Goal: Communication & Community: Share content

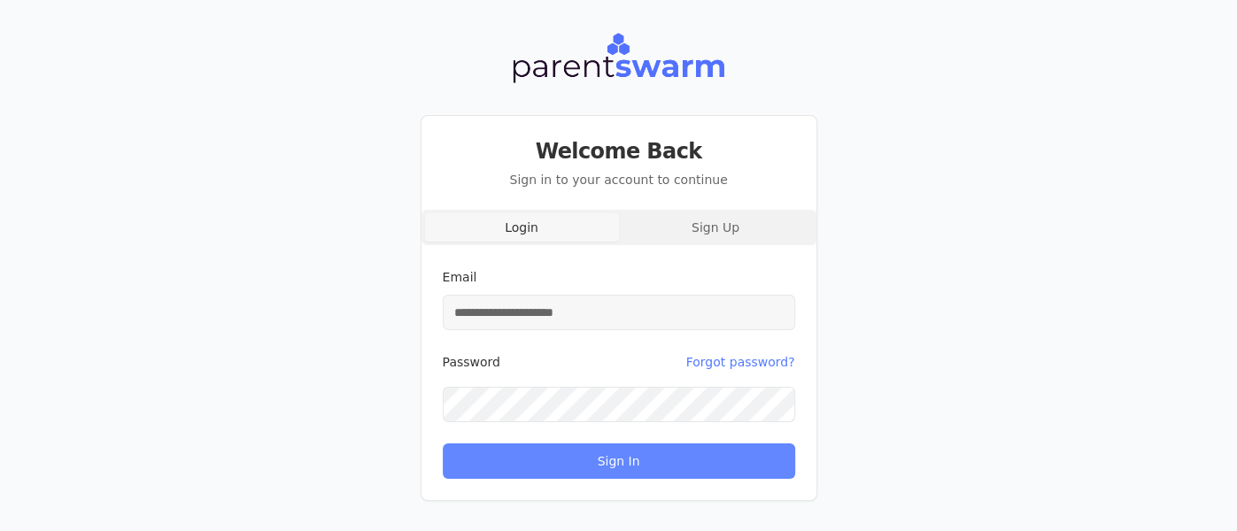
type input "**********"
click at [587, 461] on button "Sign In" at bounding box center [619, 461] width 353 height 35
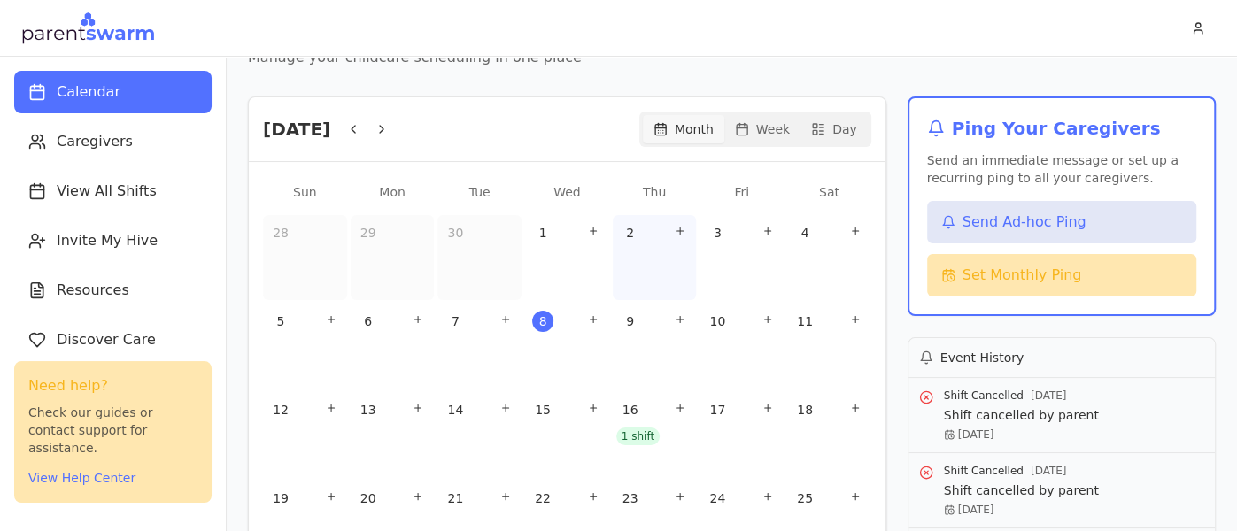
scroll to position [94, 0]
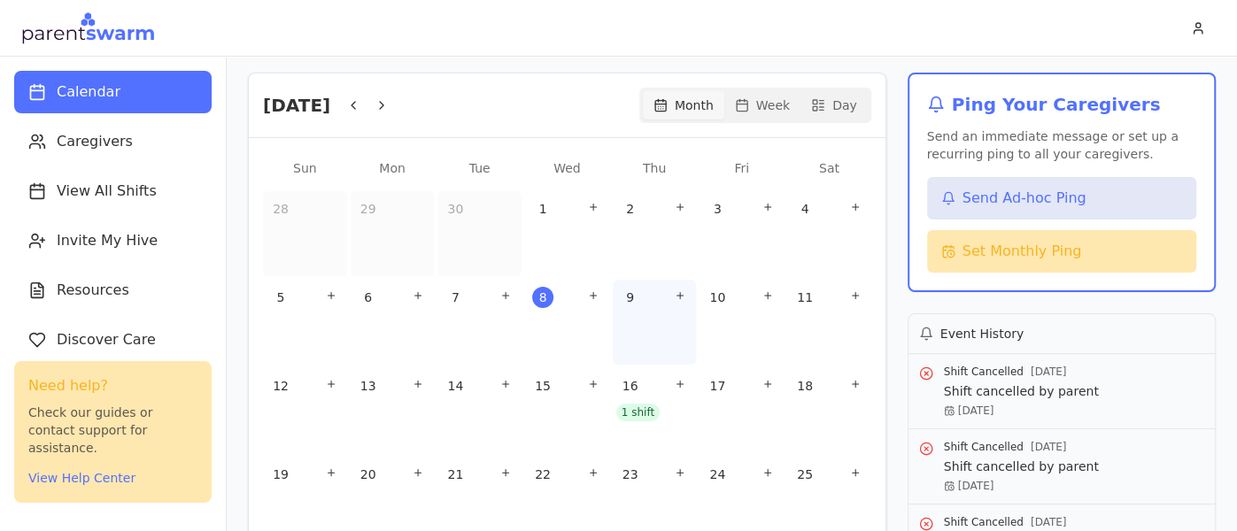
click at [644, 304] on div "9" at bounding box center [654, 297] width 77 height 28
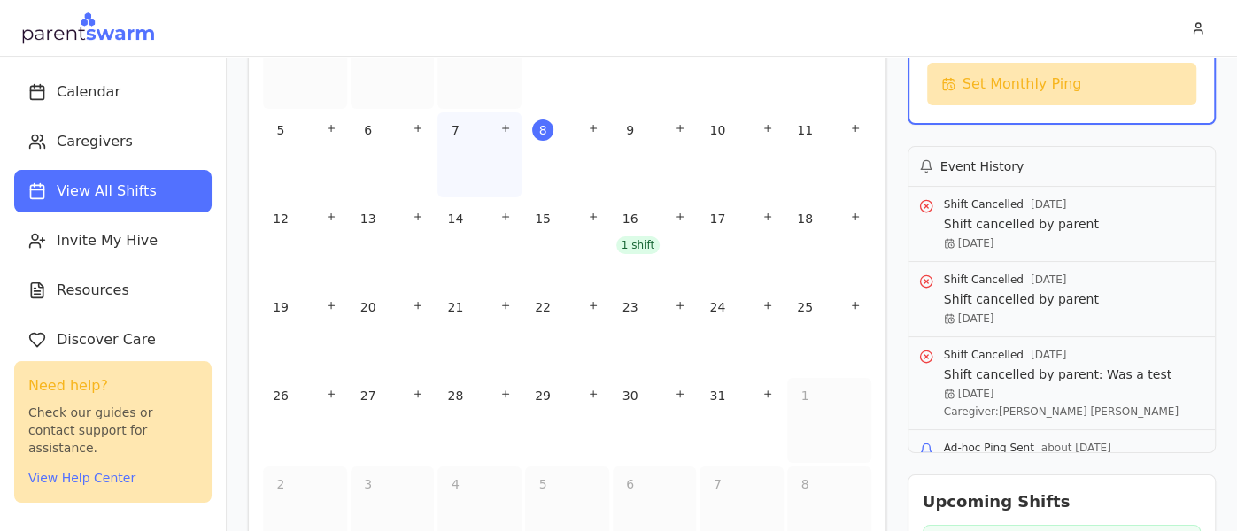
scroll to position [259, 0]
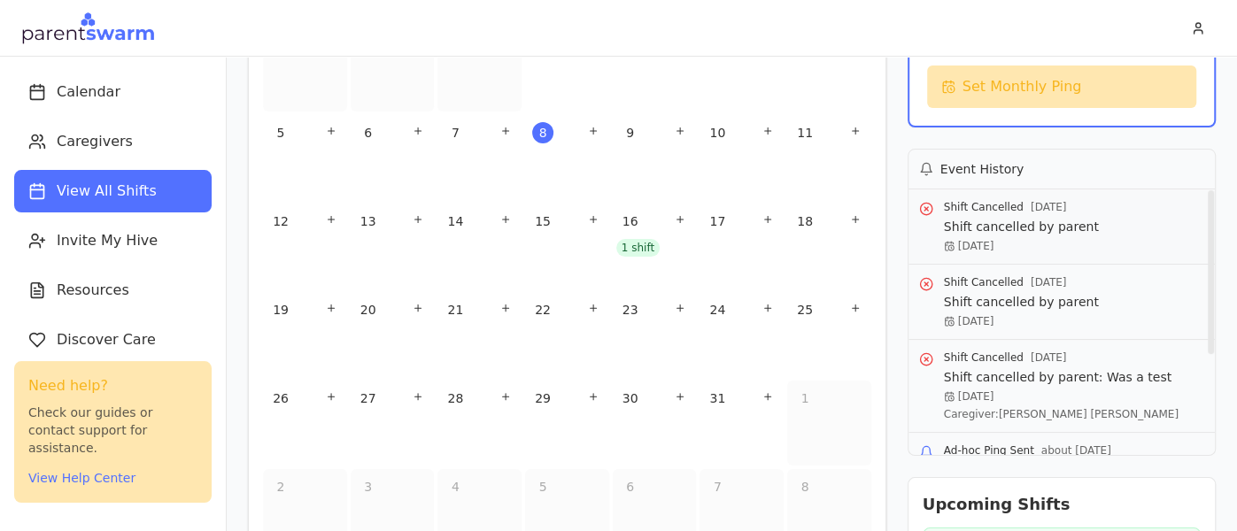
click at [922, 205] on icon at bounding box center [926, 209] width 14 height 14
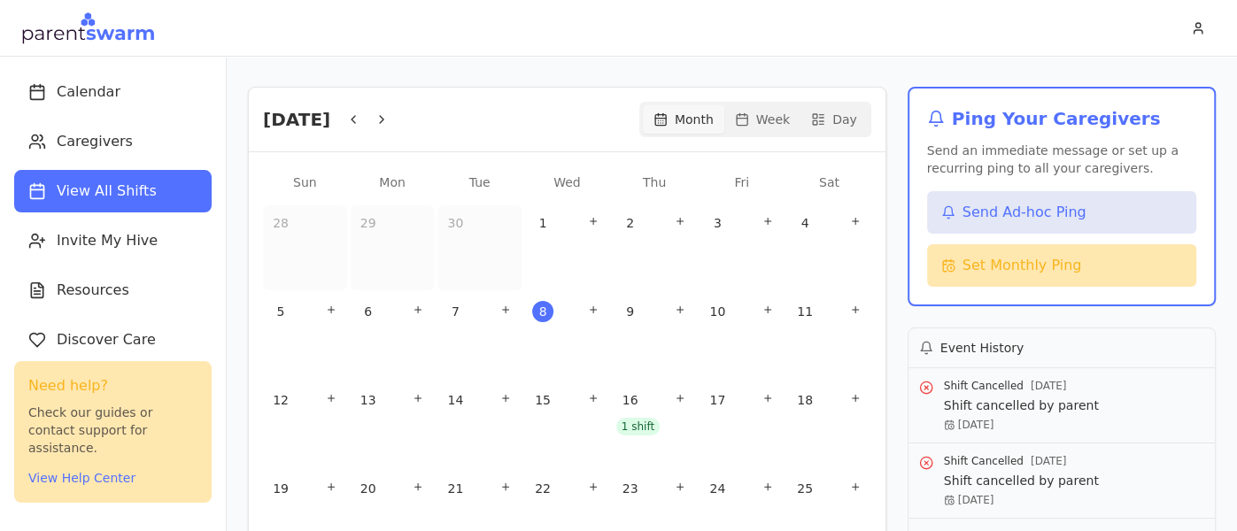
scroll to position [78, 0]
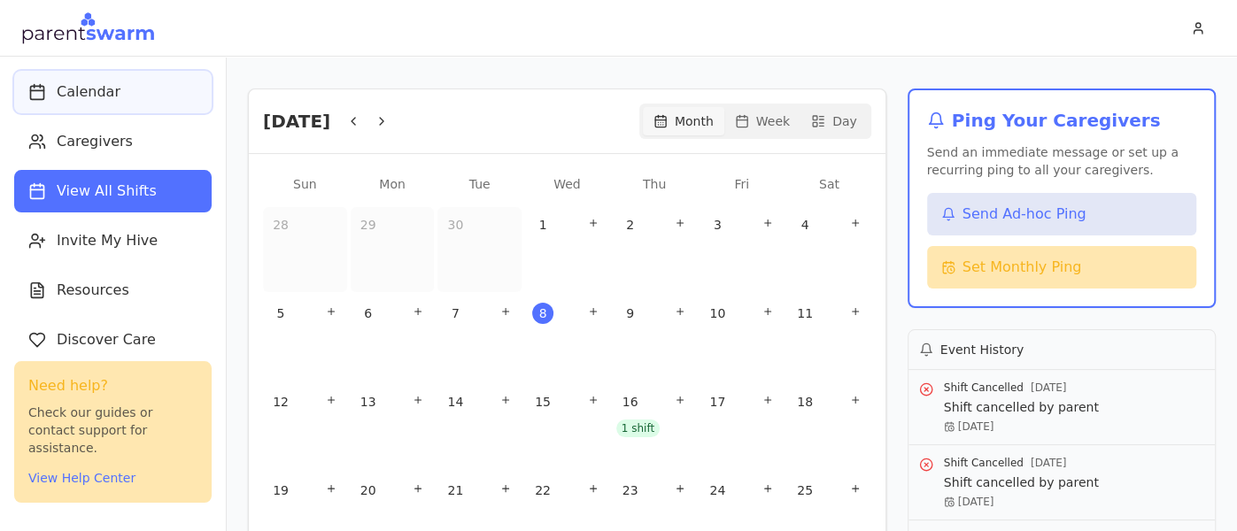
click at [97, 85] on span "Calendar" at bounding box center [89, 91] width 64 height 21
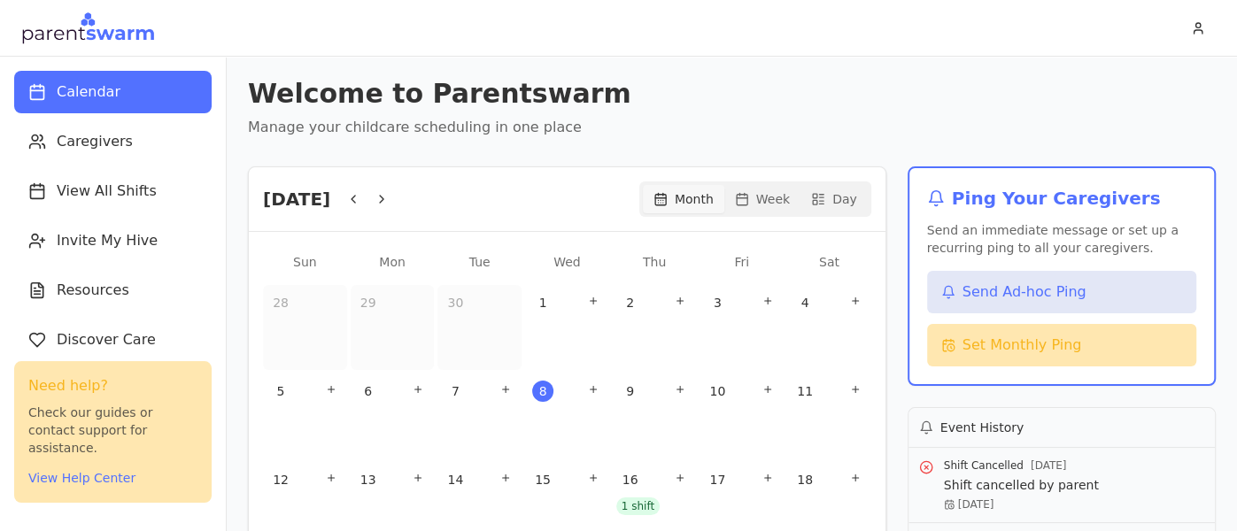
scroll to position [60, 0]
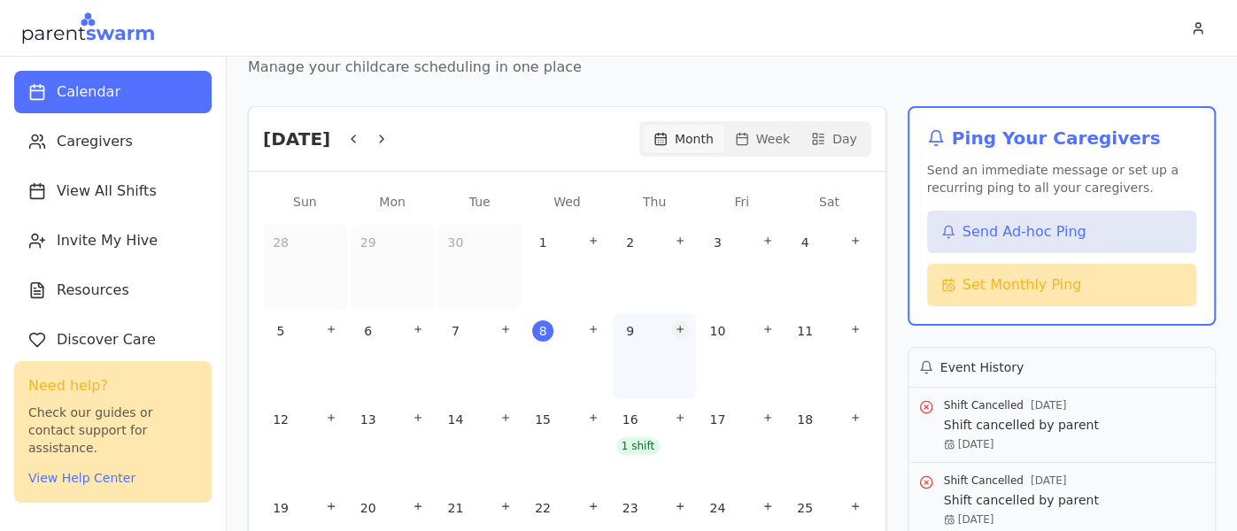
click at [676, 325] on icon "Add shift" at bounding box center [680, 329] width 11 height 11
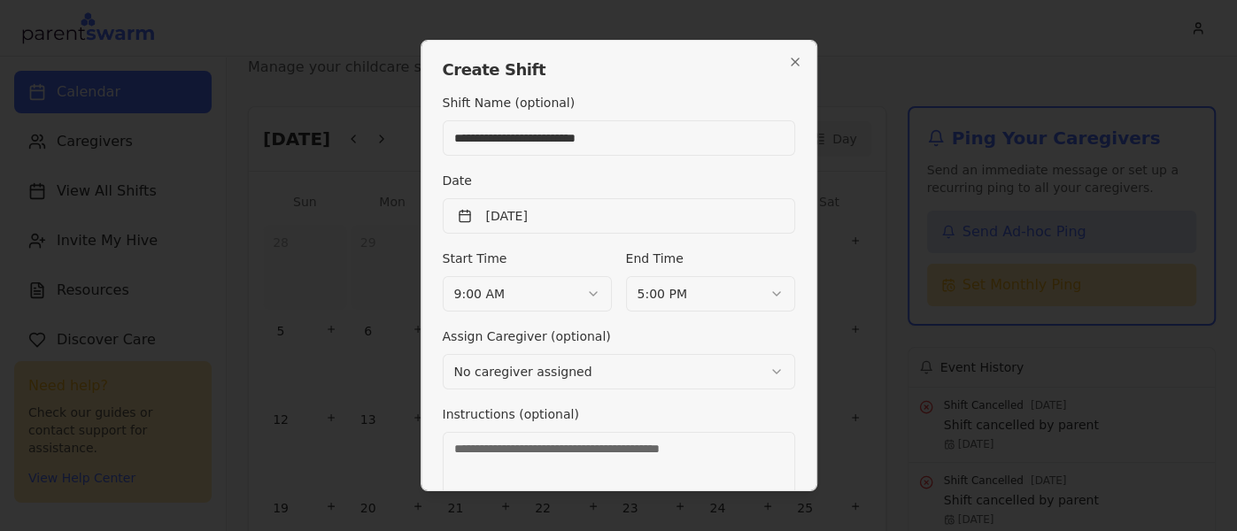
type input "**********"
click at [554, 293] on body "Calendar Caregivers View All Shifts Invite My Hive Resources Discover Care Sett…" at bounding box center [618, 265] width 1237 height 531
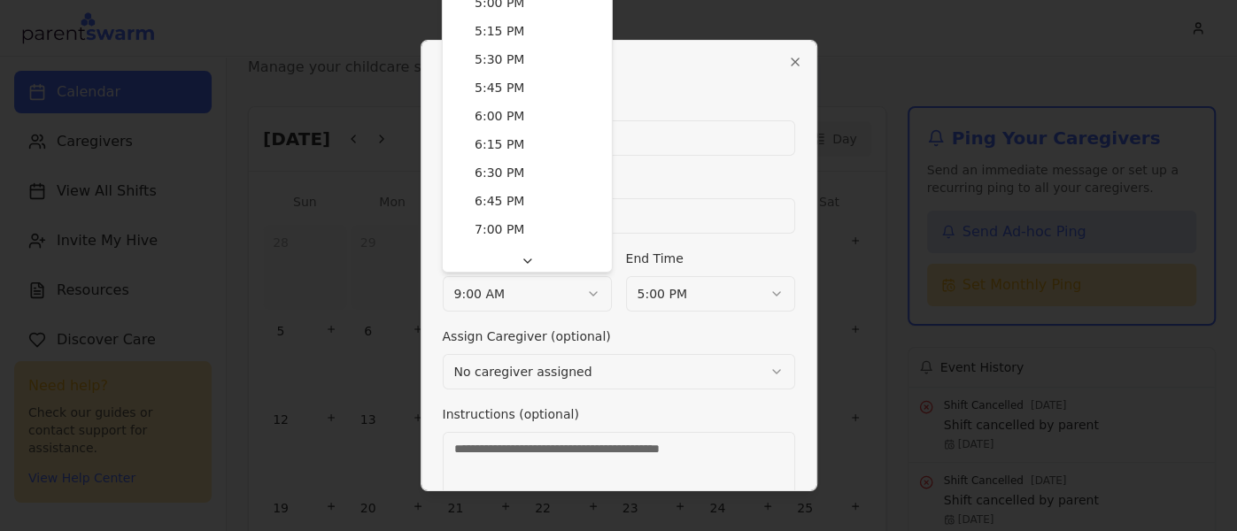
scroll to position [1899, 0]
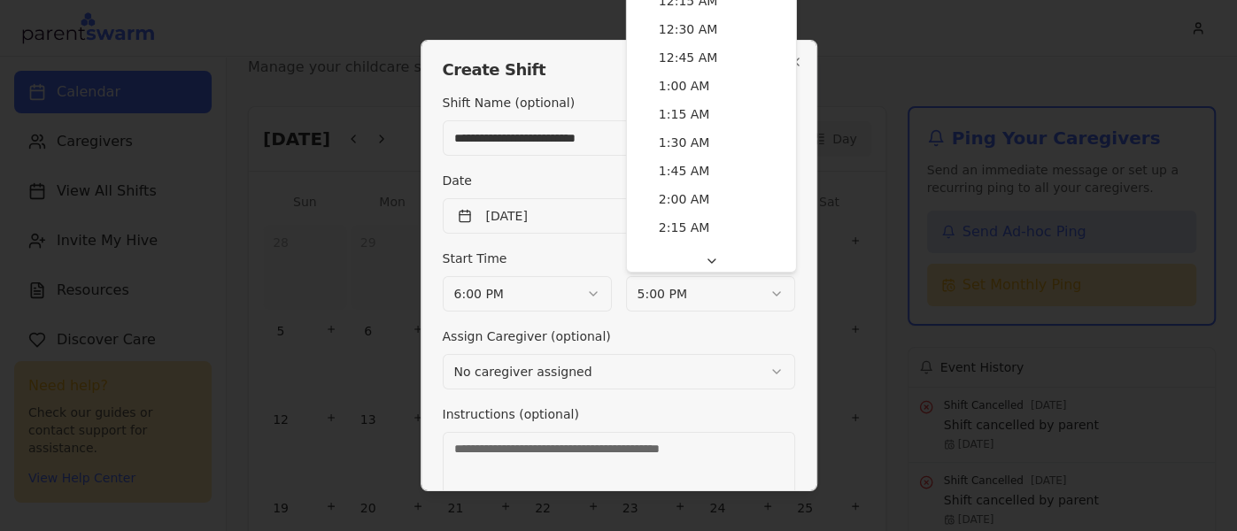
click at [648, 282] on body "Calendar Caregivers View All Shifts Invite My Hive Resources Discover Care Sett…" at bounding box center [618, 265] width 1237 height 531
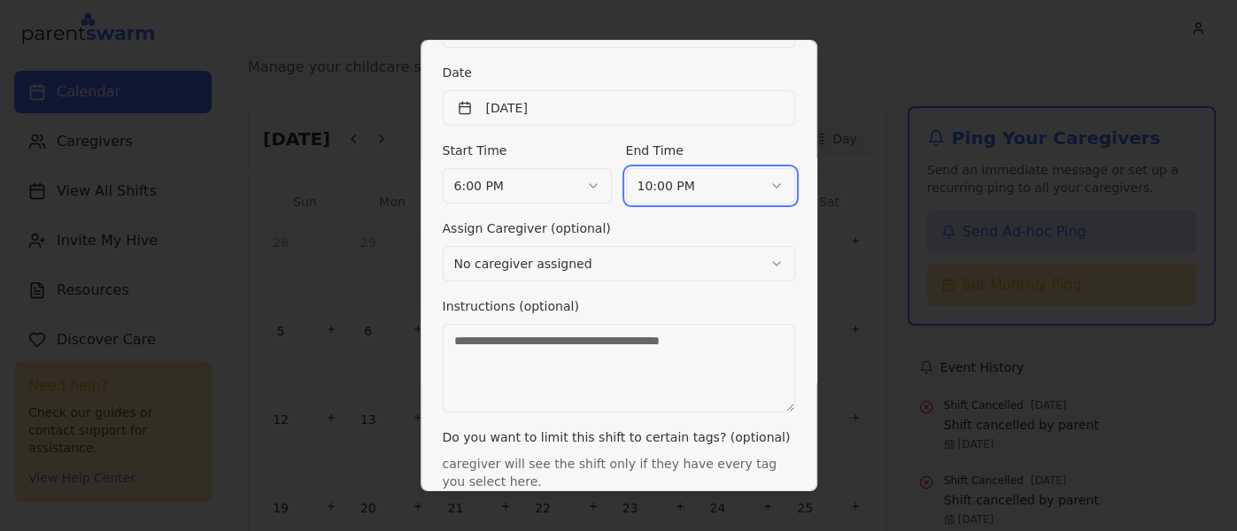
scroll to position [113, 0]
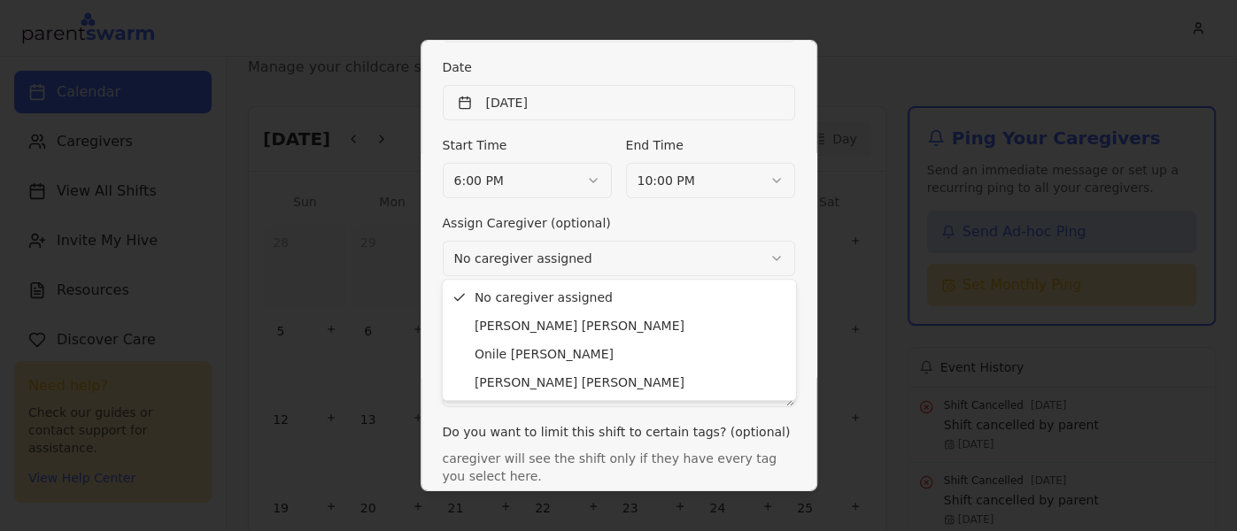
click at [680, 265] on body "Calendar Caregivers View All Shifts Invite My Hive Resources Discover Care Sett…" at bounding box center [618, 265] width 1237 height 531
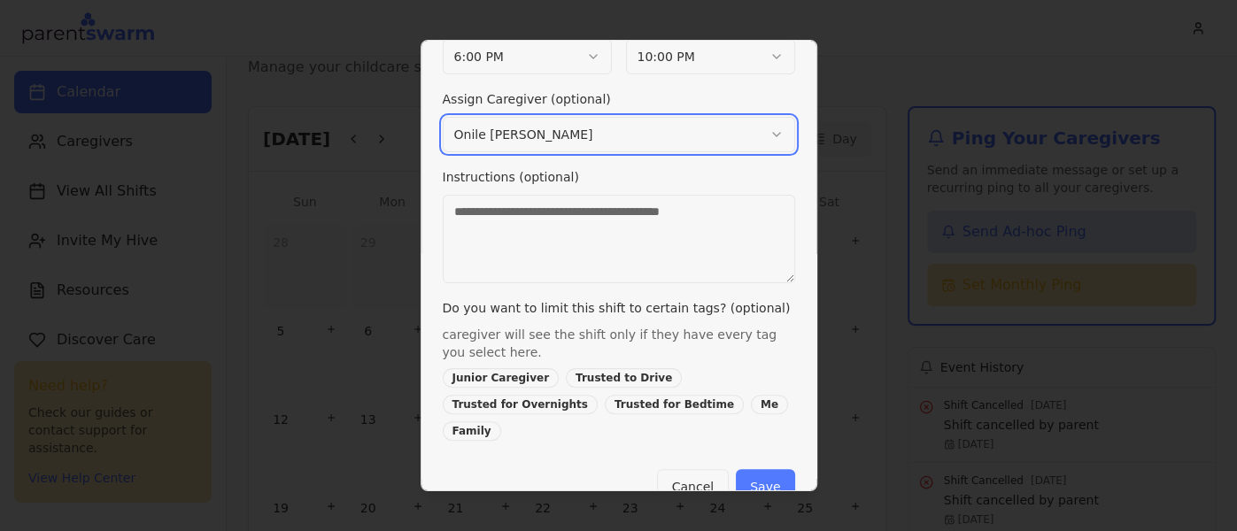
scroll to position [244, 0]
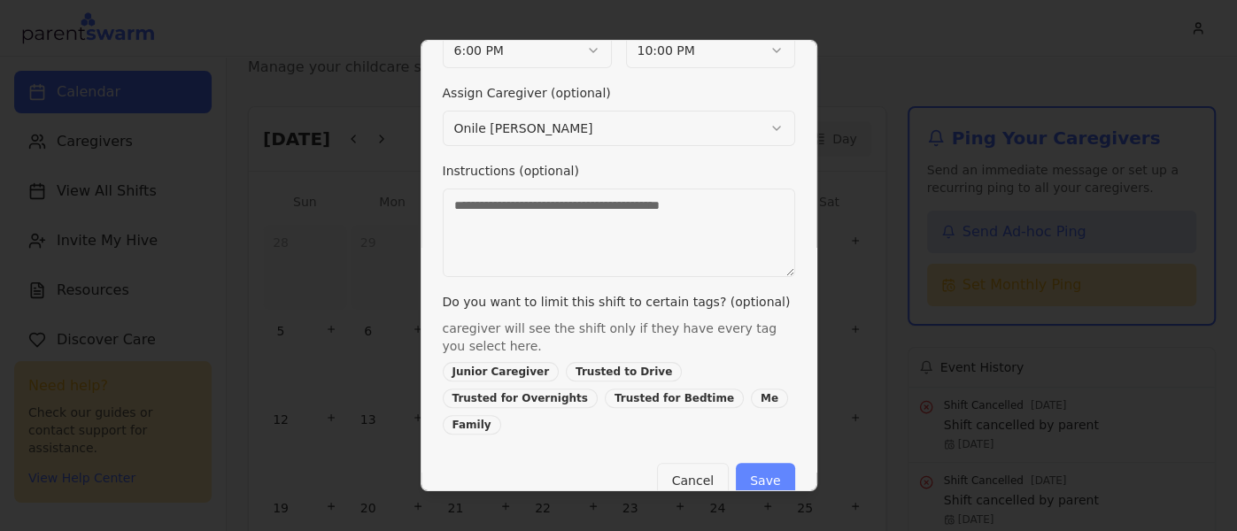
click at [757, 463] on button "Save" at bounding box center [765, 480] width 58 height 35
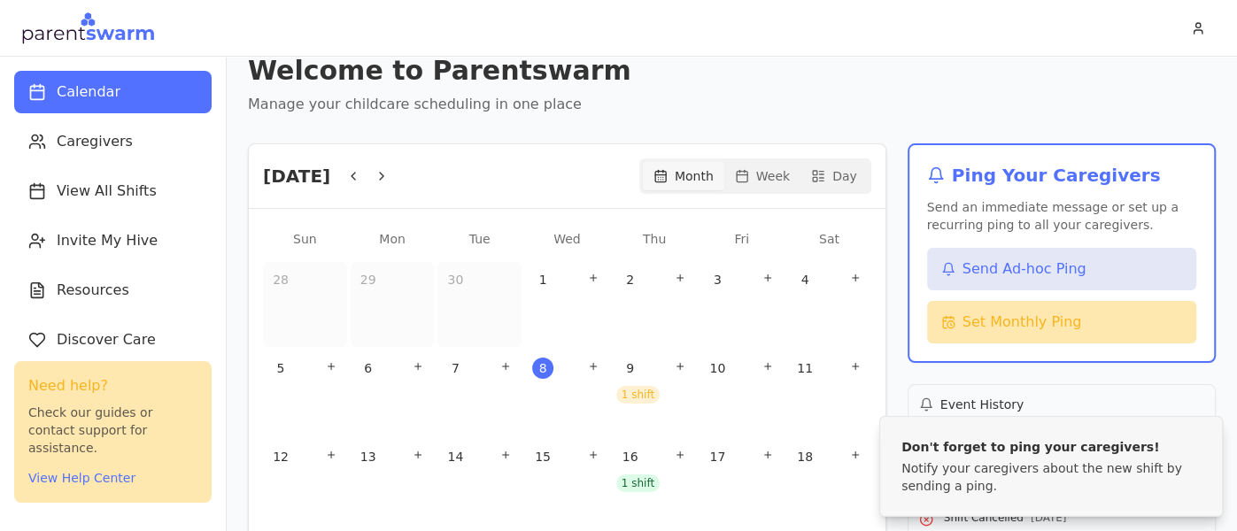
scroll to position [22, 0]
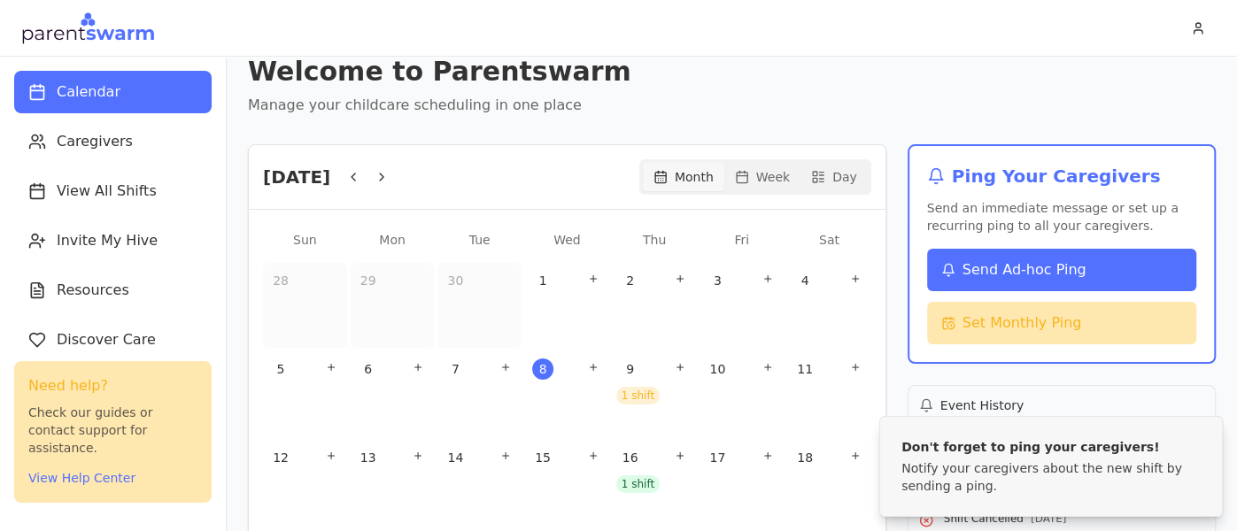
click at [1008, 271] on span "Send Ad-hoc Ping" at bounding box center [1025, 270] width 124 height 21
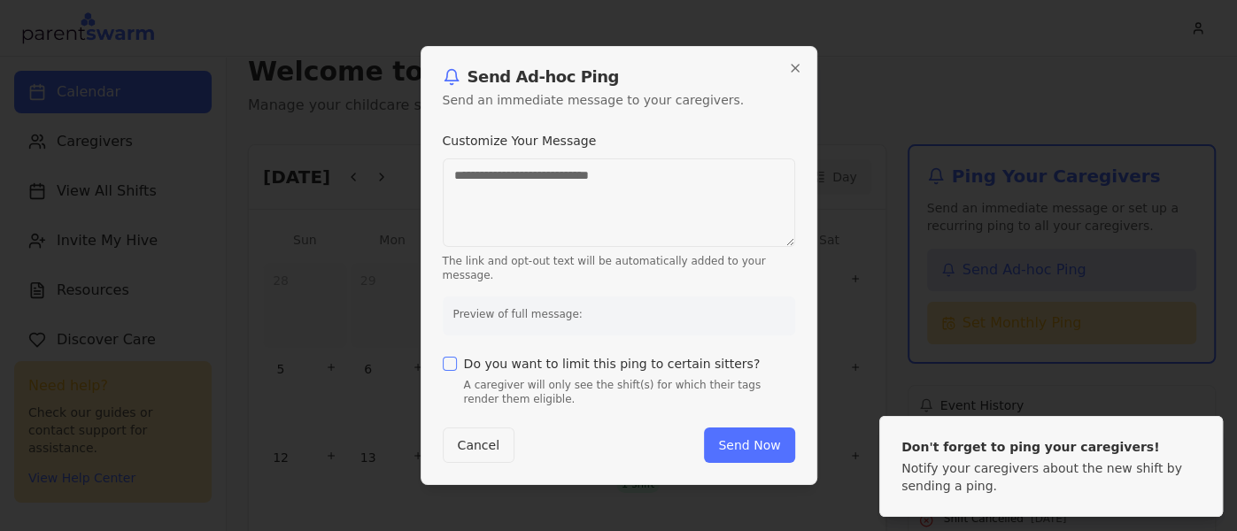
type textarea "**********"
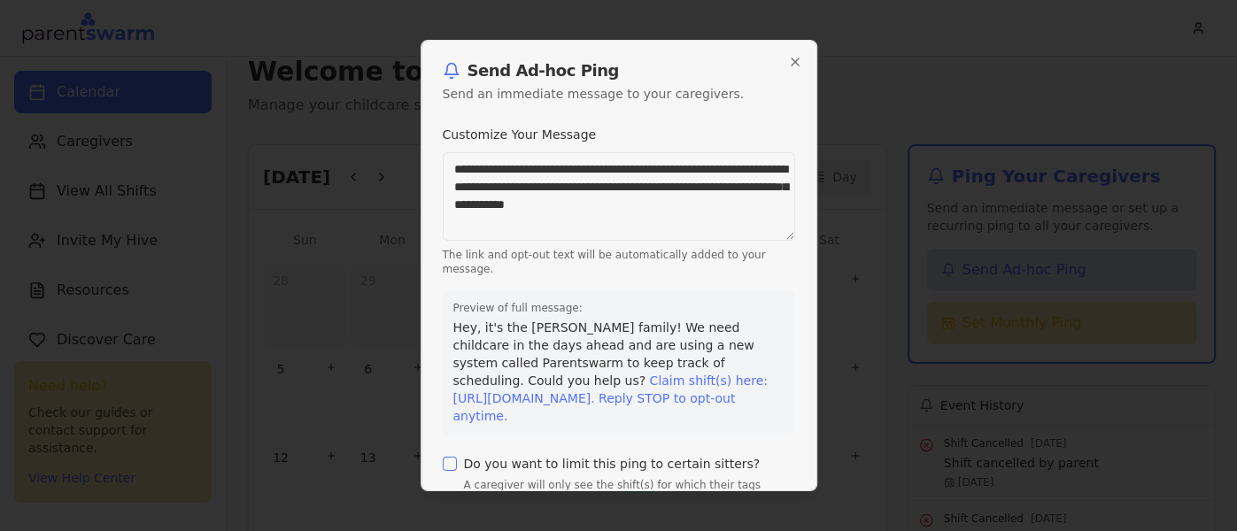
scroll to position [78, 0]
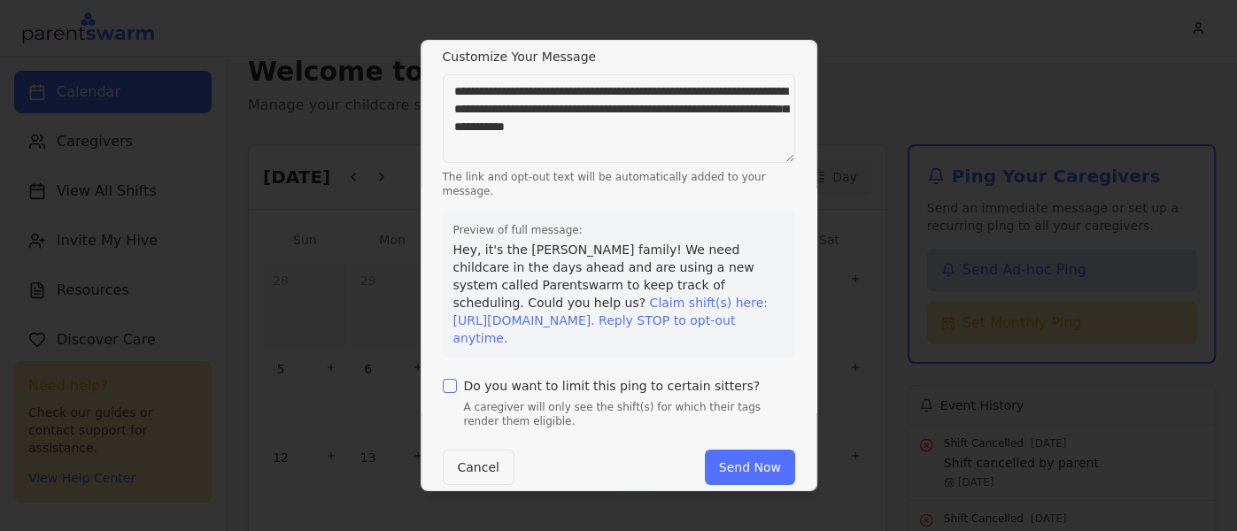
click at [833, 105] on div at bounding box center [618, 265] width 1237 height 531
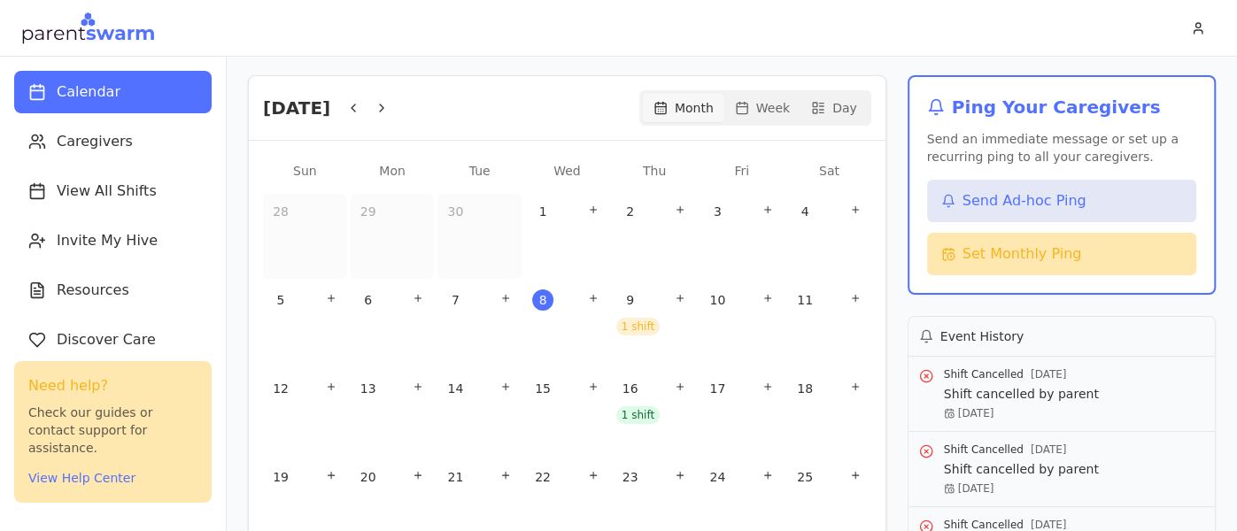
scroll to position [91, 0]
click at [632, 322] on div "1 shift" at bounding box center [637, 327] width 43 height 18
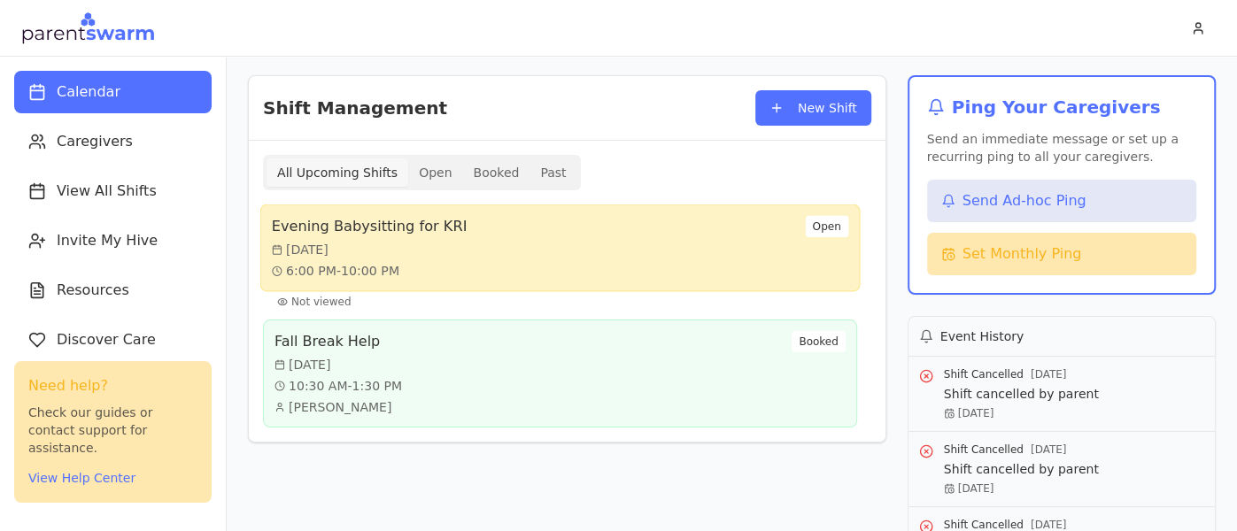
click at [616, 269] on div "Evening Babysitting for KRI [DATE] 6:00 PM - 10:00 PM Open" at bounding box center [560, 248] width 577 height 65
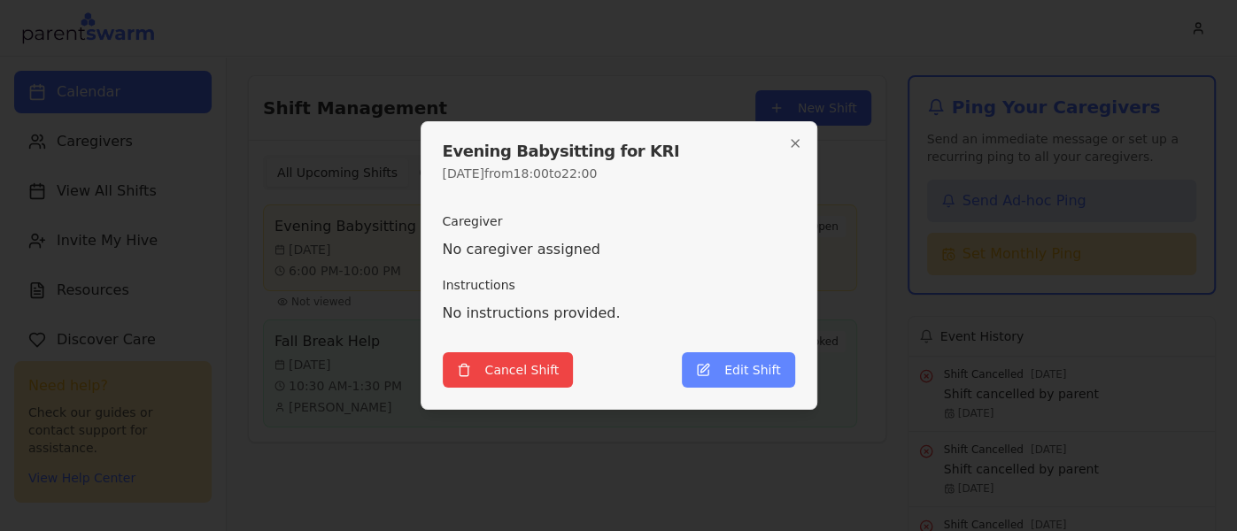
click at [727, 382] on button "Edit Shift" at bounding box center [738, 370] width 112 height 35
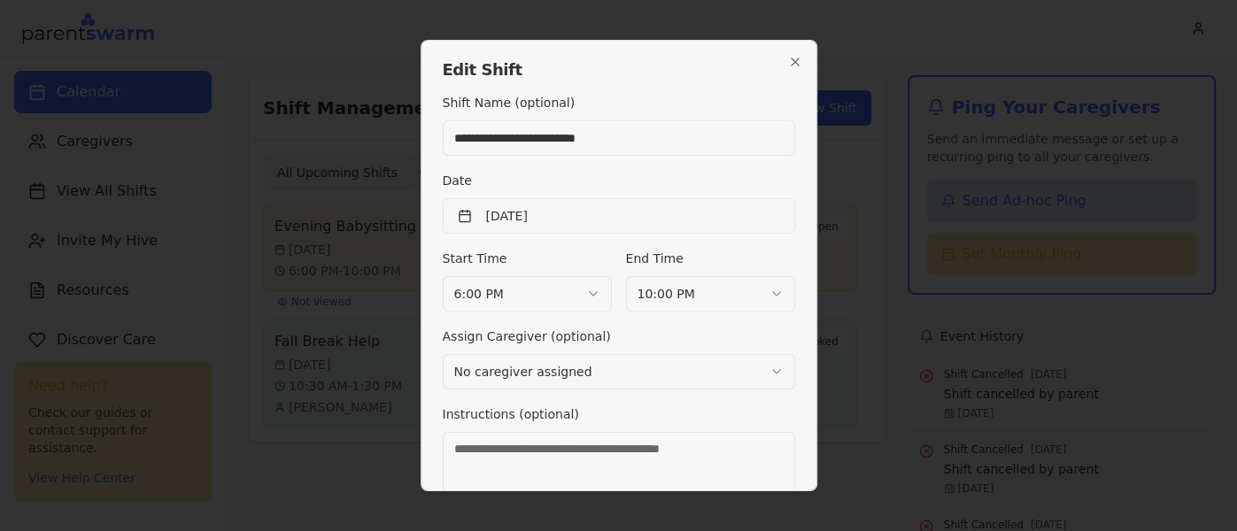
scroll to position [61, 0]
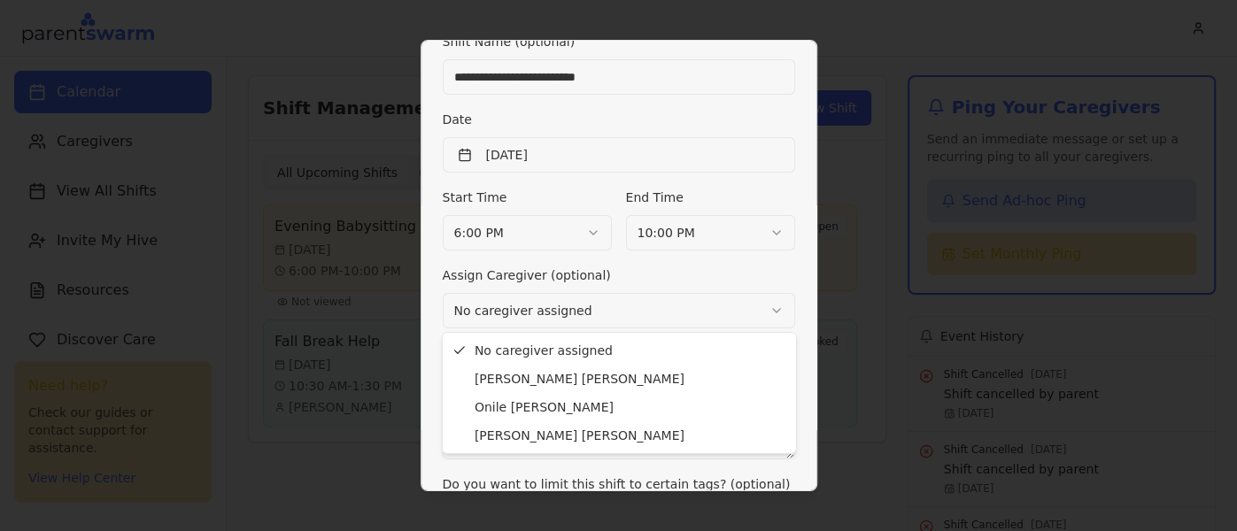
click at [717, 316] on body "Calendar Caregivers View All Shifts Invite My Hive Resources Discover Care Sett…" at bounding box center [618, 265] width 1237 height 531
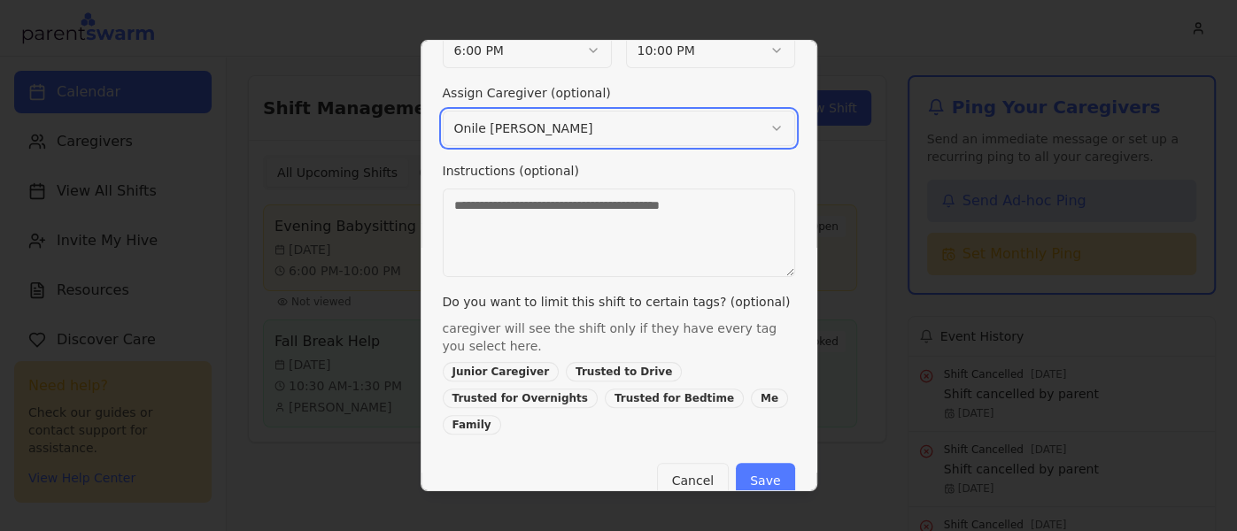
scroll to position [243, 0]
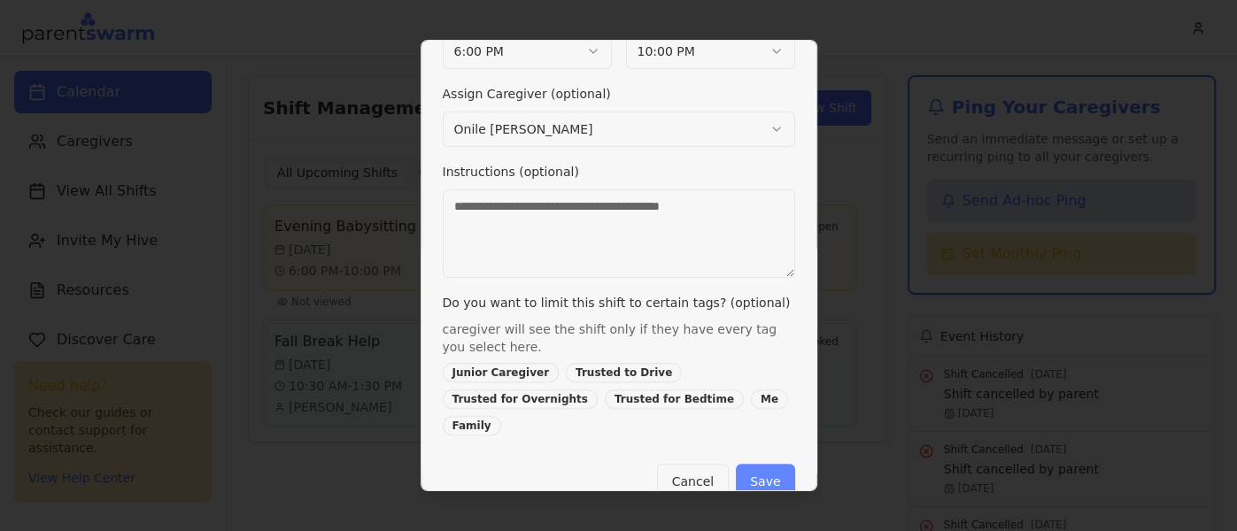
click at [779, 464] on button "Save" at bounding box center [765, 481] width 58 height 35
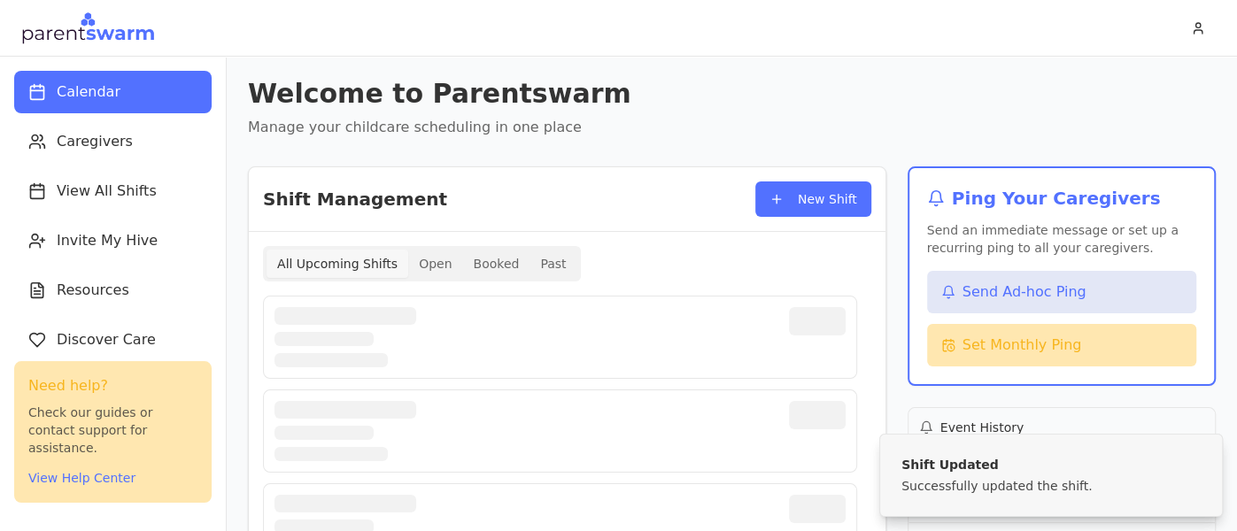
click at [773, 455] on div at bounding box center [560, 431] width 571 height 60
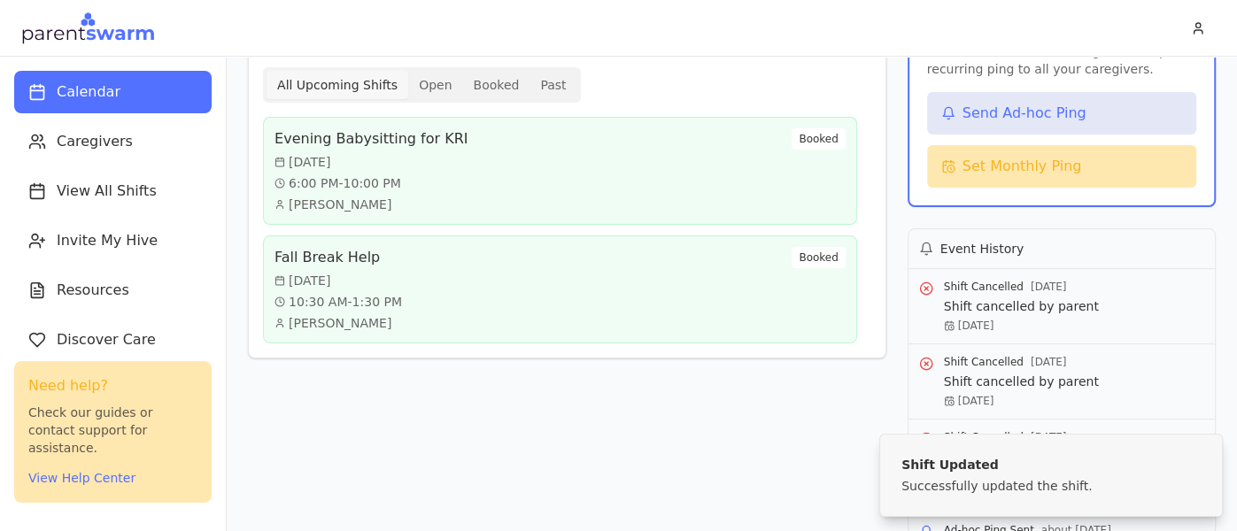
scroll to position [179, 0]
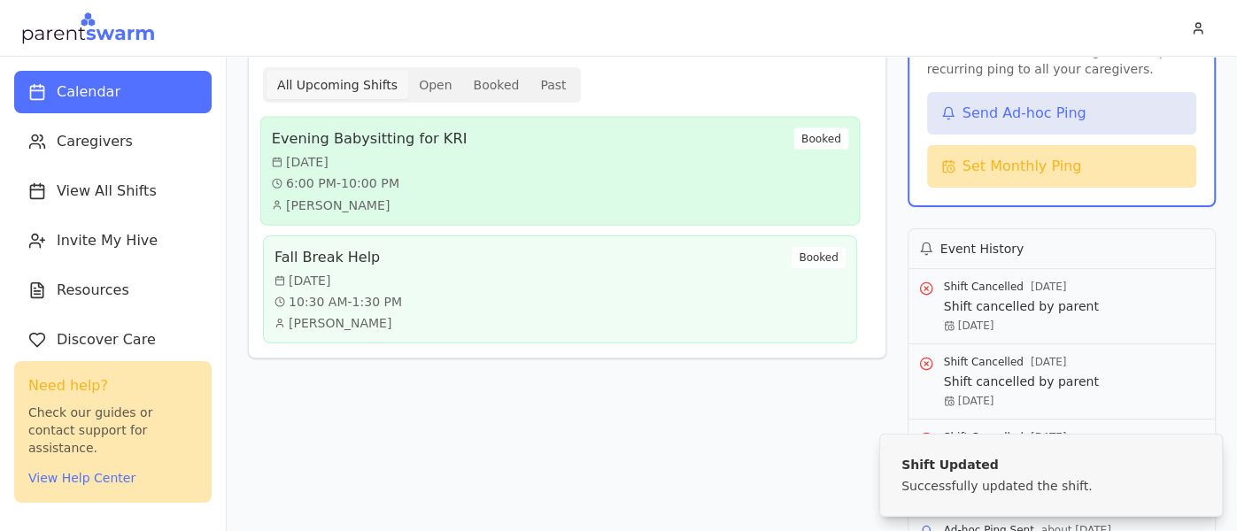
click at [624, 143] on div "Evening Babysitting for KRI [DATE] 6:00 PM - 10:00 PM [PERSON_NAME] Booked" at bounding box center [560, 171] width 577 height 86
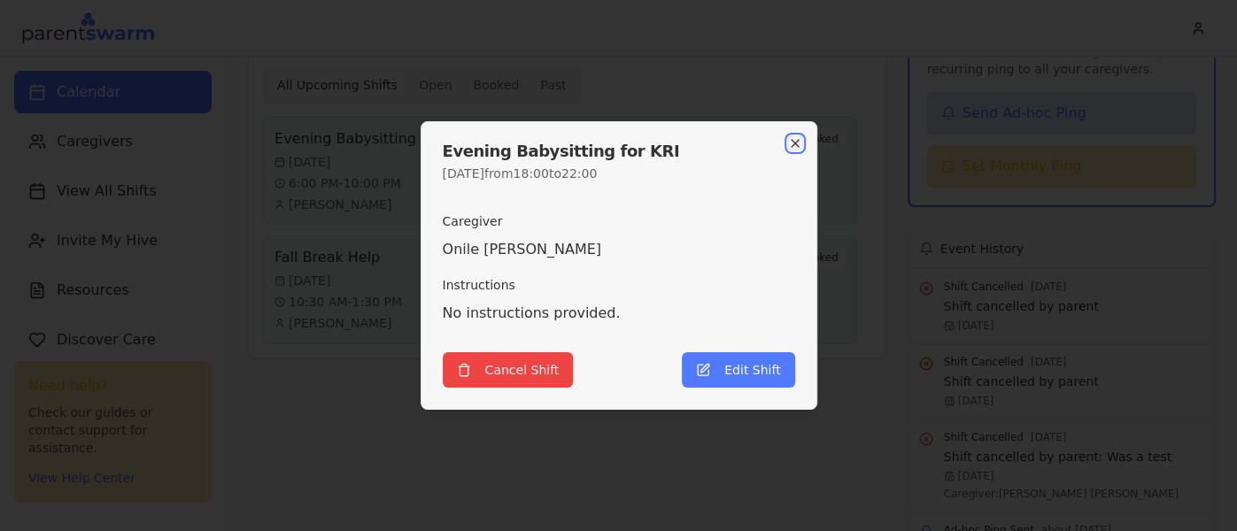
click at [797, 142] on icon "button" at bounding box center [795, 143] width 14 height 14
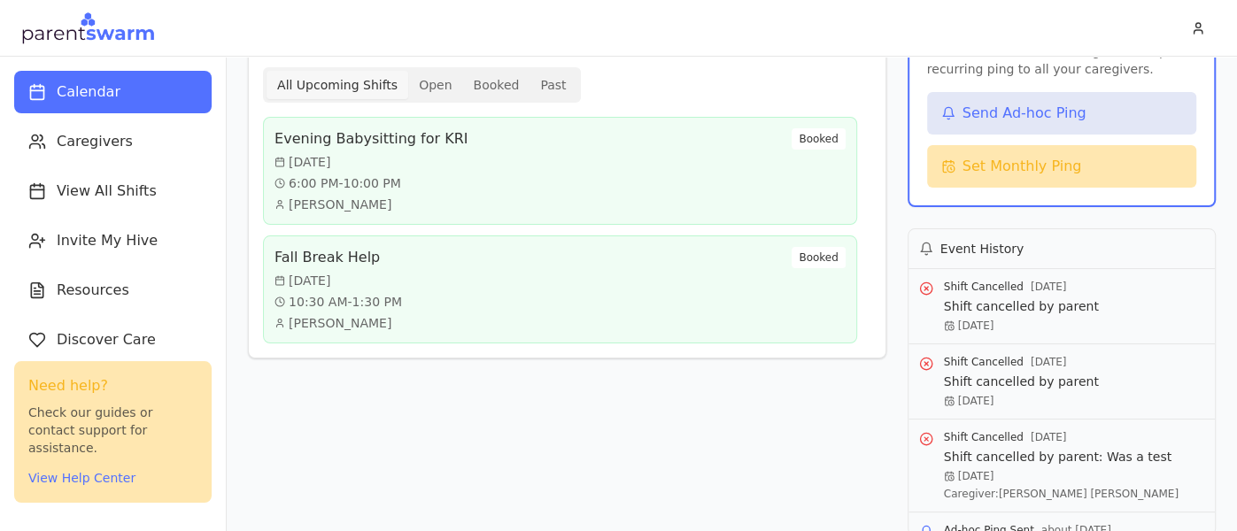
click at [624, 430] on div "Shift Management New Shift All Upcoming Shifts Open Booked Past Evening Babysit…" at bounding box center [567, 419] width 639 height 862
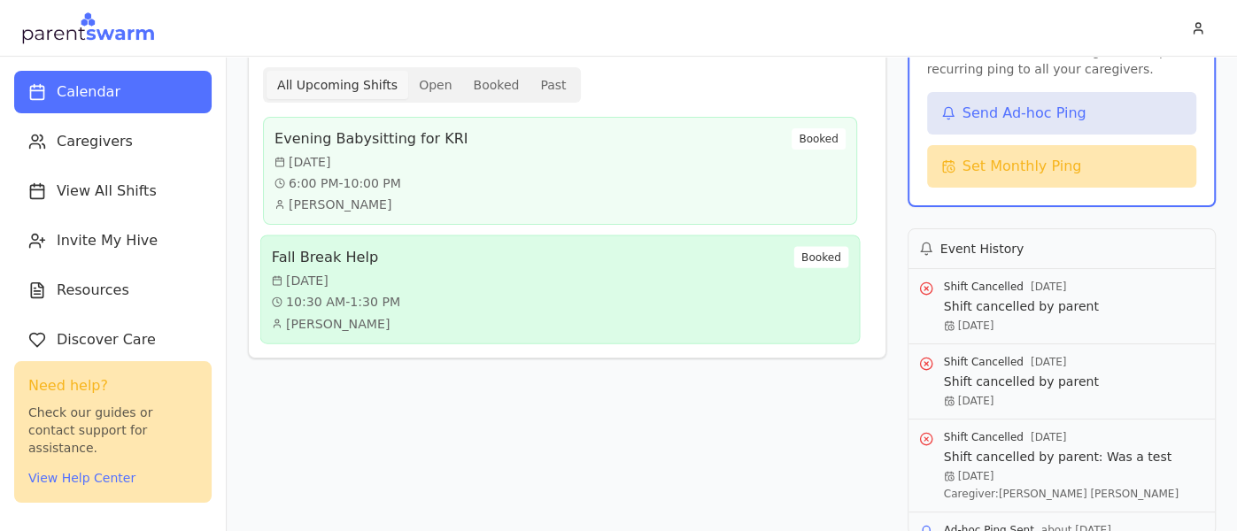
click at [580, 293] on div "Fall Break Help [DATE] 10:30 AM - 1:30 PM [PERSON_NAME] Booked" at bounding box center [560, 290] width 577 height 86
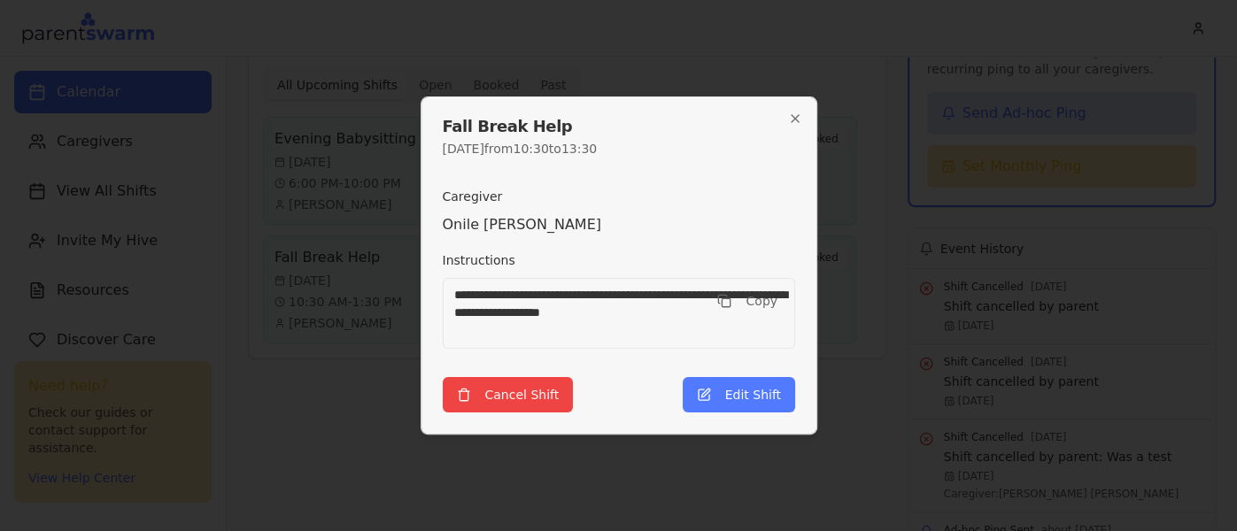
click at [792, 128] on h2 "Fall Break Help" at bounding box center [619, 127] width 353 height 16
click at [792, 122] on icon "button" at bounding box center [795, 118] width 7 height 7
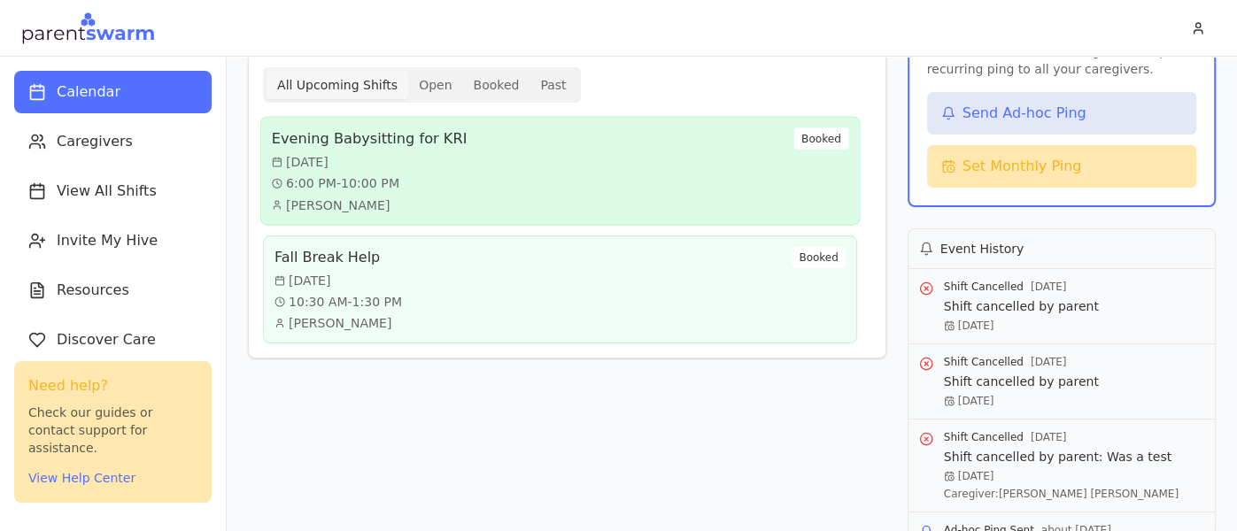
click at [716, 198] on div "Evening Babysitting for KRI [DATE] 6:00 PM - 10:00 PM [PERSON_NAME] Booked" at bounding box center [560, 171] width 577 height 86
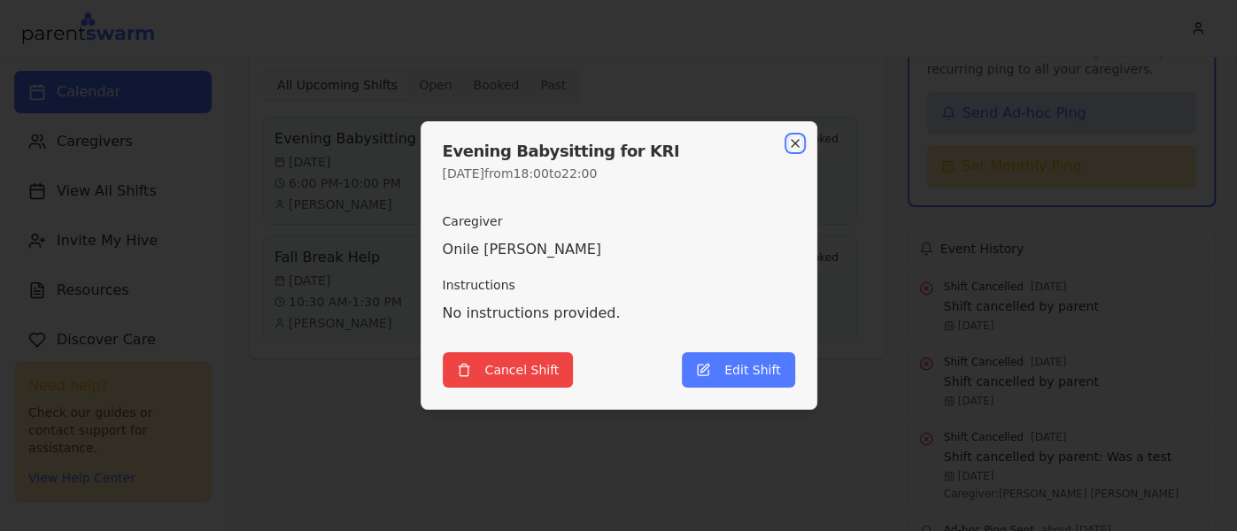
click at [794, 138] on icon "button" at bounding box center [795, 143] width 14 height 14
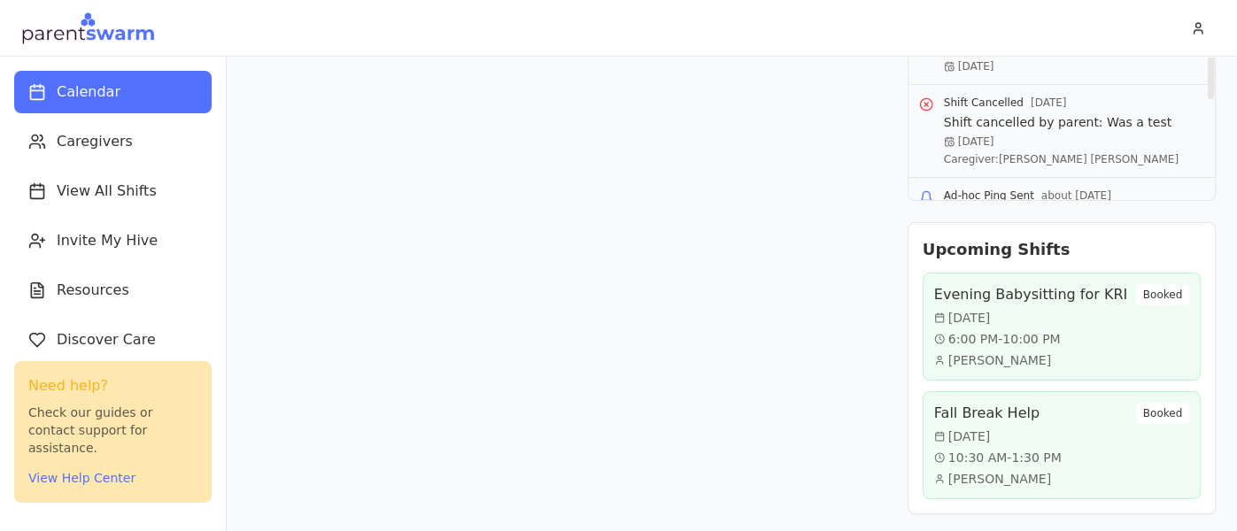
scroll to position [0, 0]
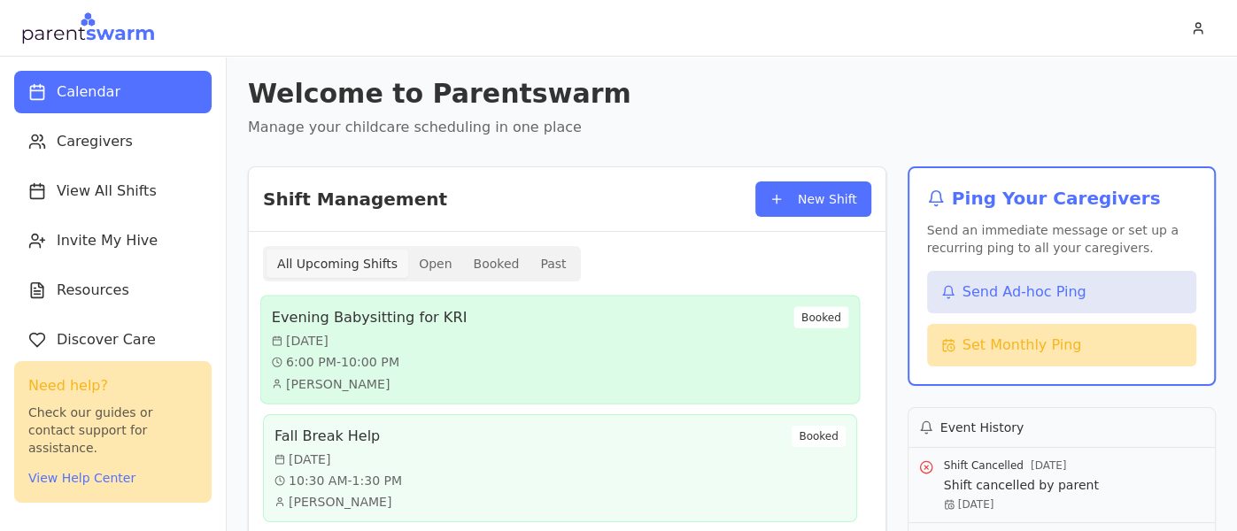
click at [508, 359] on div "Evening Babysitting for KRI [DATE] 6:00 PM - 10:00 PM [PERSON_NAME] Booked" at bounding box center [560, 350] width 577 height 86
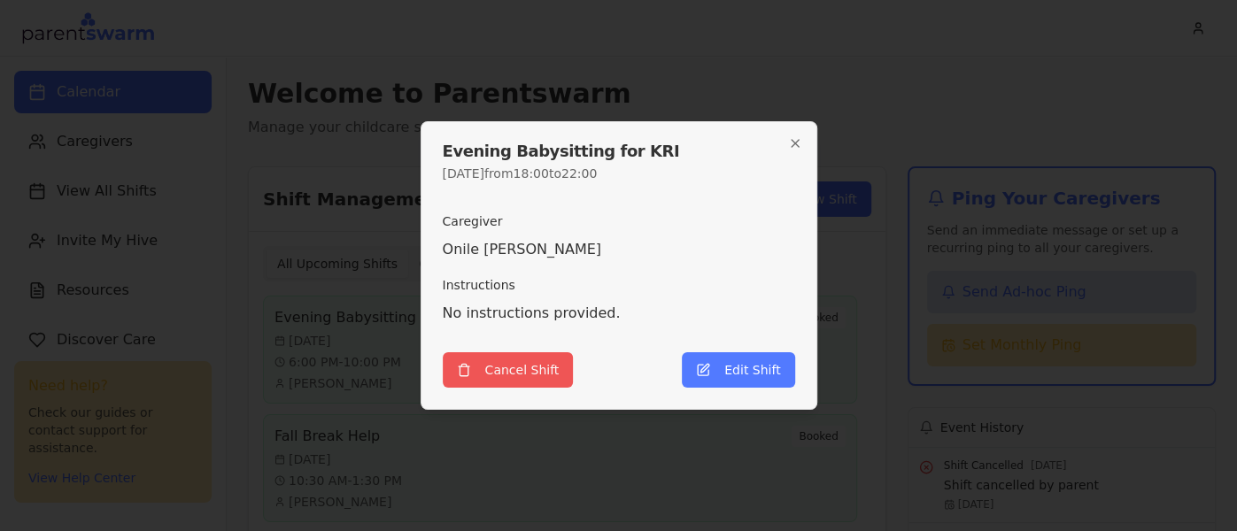
click at [549, 362] on button "Cancel Shift" at bounding box center [508, 370] width 131 height 35
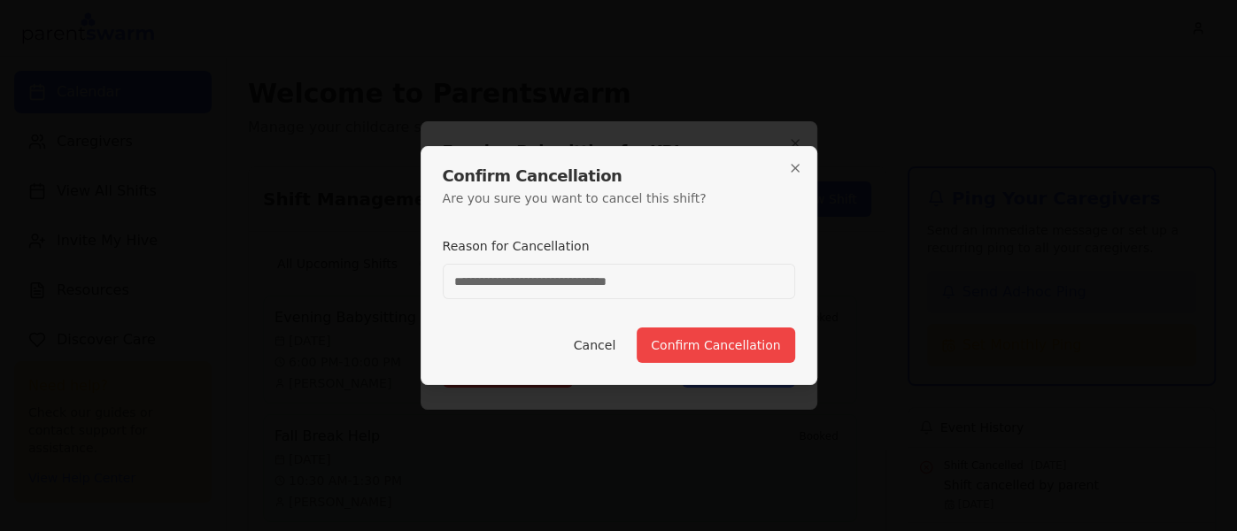
click at [679, 293] on input "Reason for Cancellation" at bounding box center [619, 281] width 353 height 35
click at [653, 287] on input "Reason for Cancellation" at bounding box center [619, 281] width 353 height 35
type input "**********"
click at [796, 172] on icon "button" at bounding box center [795, 168] width 14 height 14
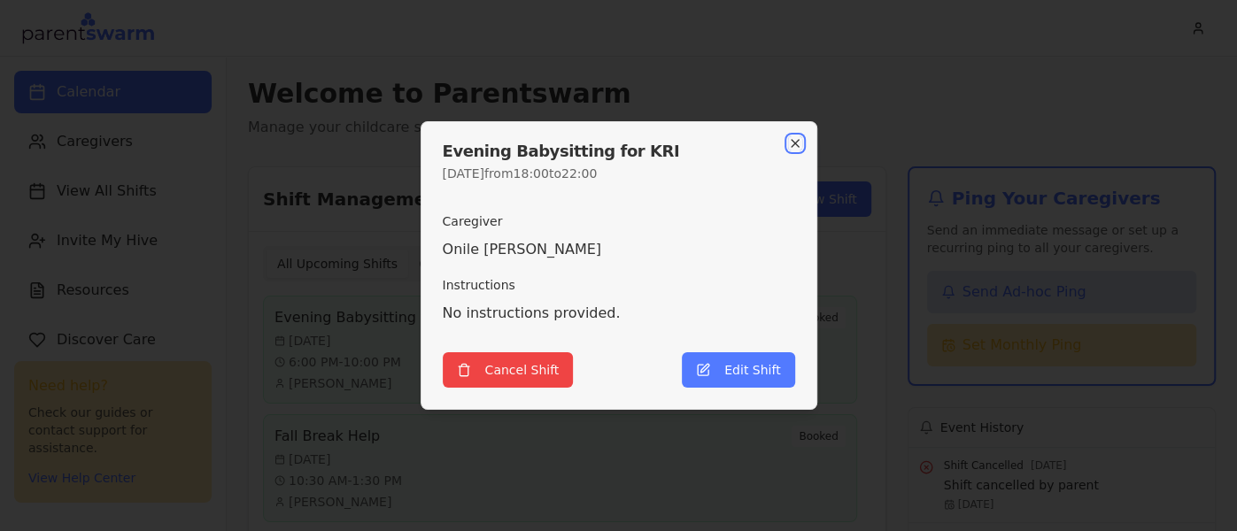
click at [798, 149] on icon "button" at bounding box center [795, 143] width 14 height 14
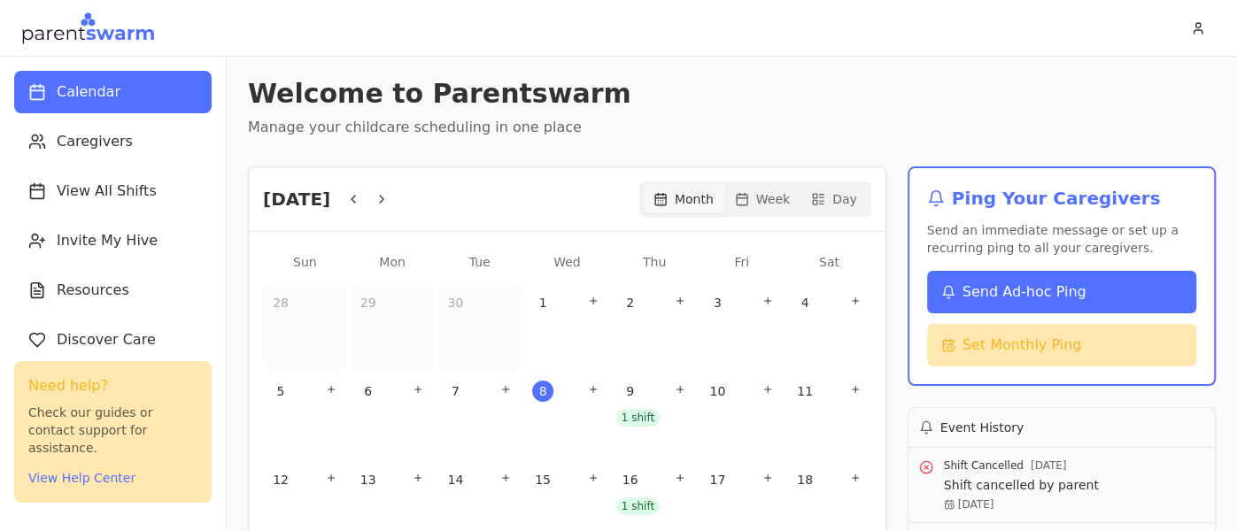
scroll to position [219, 0]
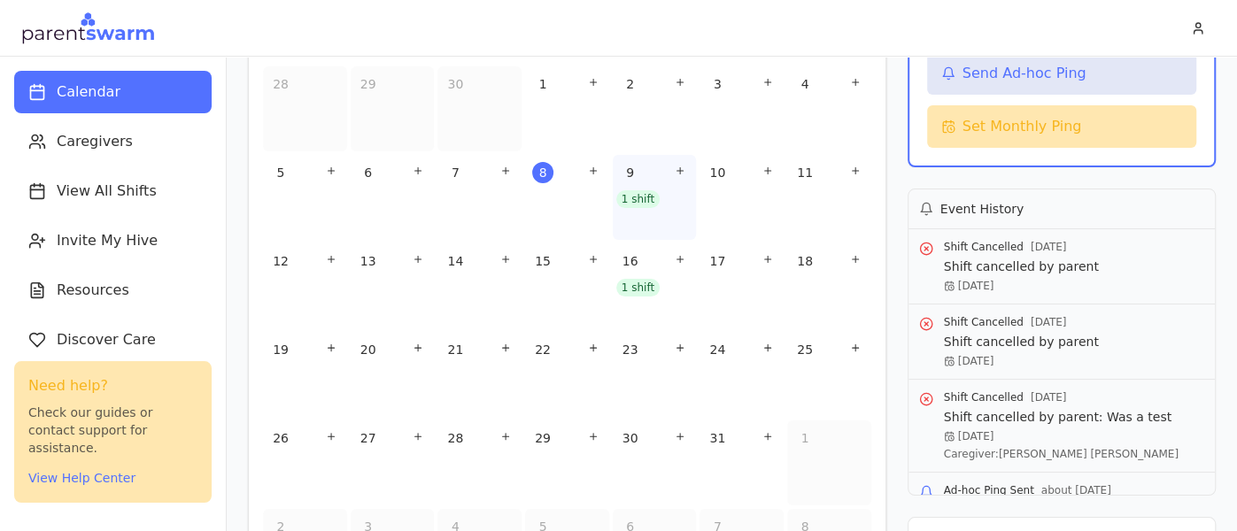
click at [628, 200] on div "1 shift" at bounding box center [637, 199] width 43 height 18
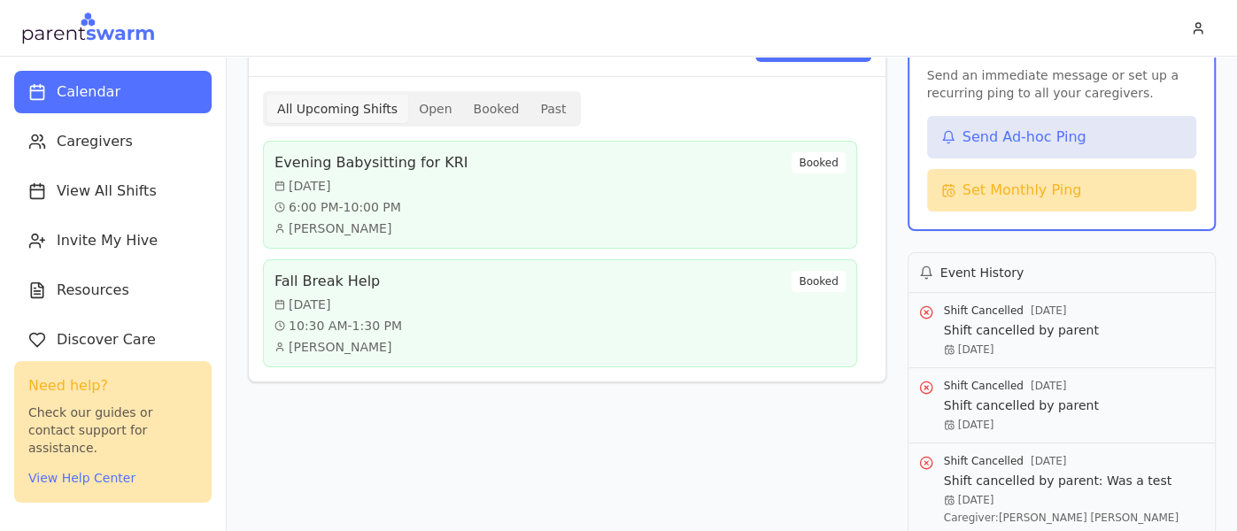
scroll to position [151, 0]
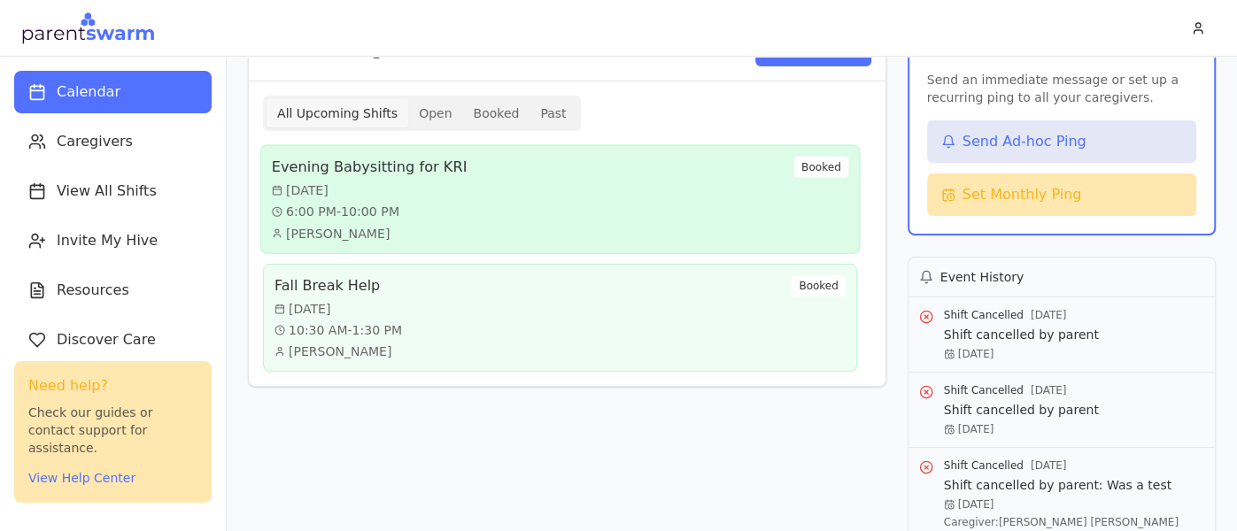
click at [675, 211] on div "Evening Babysitting for KRI [DATE] 6:00 PM - 10:00 PM [PERSON_NAME] Booked" at bounding box center [560, 200] width 577 height 86
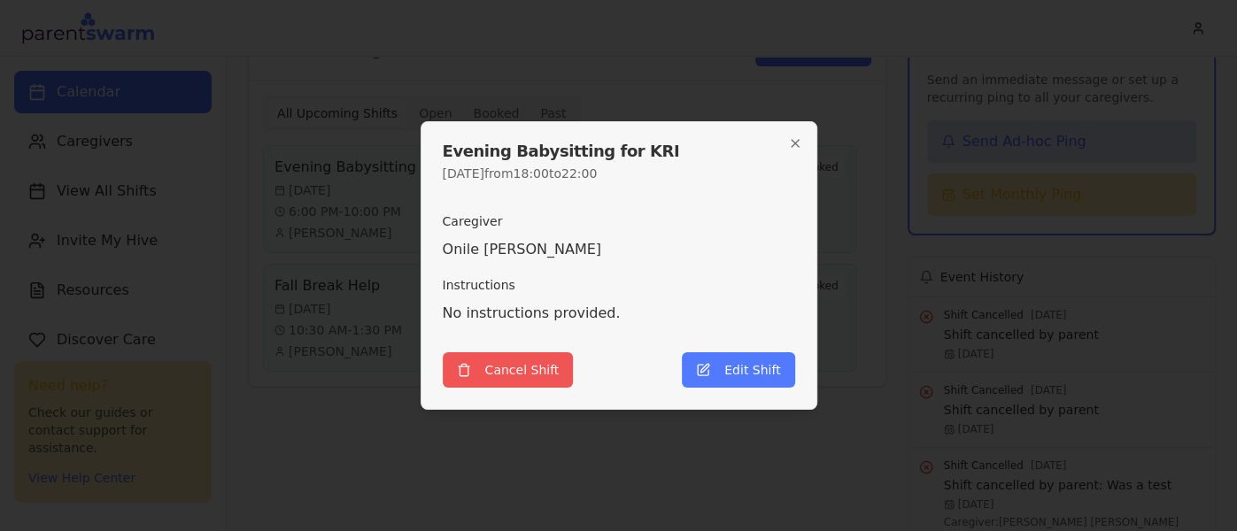
click at [537, 368] on button "Cancel Shift" at bounding box center [508, 370] width 131 height 35
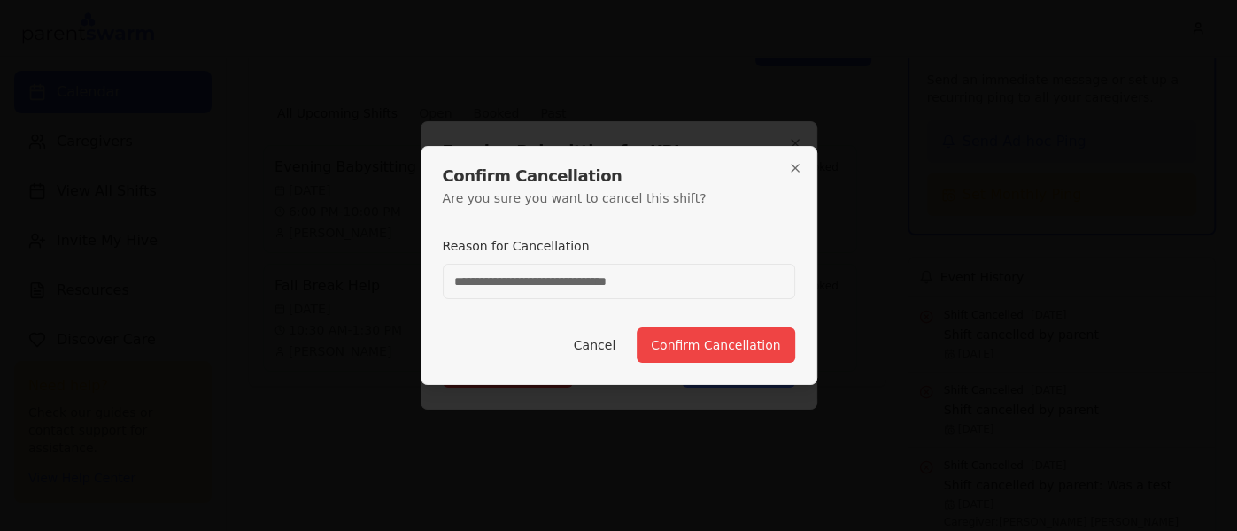
click at [541, 291] on input "Reason for Cancellation" at bounding box center [619, 281] width 353 height 35
click at [702, 348] on button "Confirm Cancellation" at bounding box center [716, 345] width 158 height 35
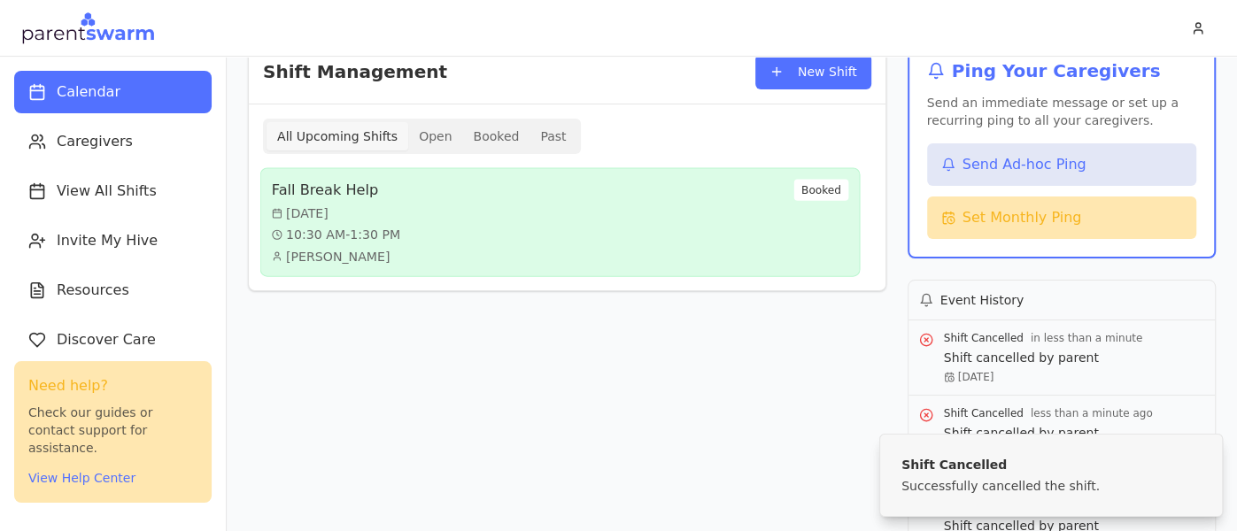
scroll to position [138, 0]
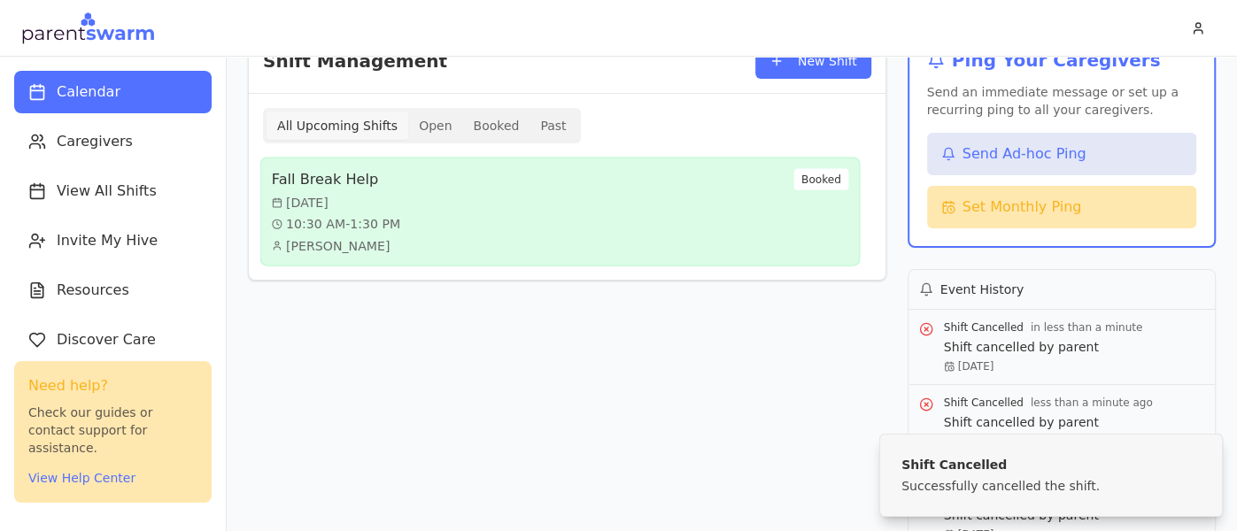
click at [678, 209] on div "Fall Break Help [DATE] 10:30 AM - 1:30 PM [PERSON_NAME] Booked" at bounding box center [560, 212] width 577 height 86
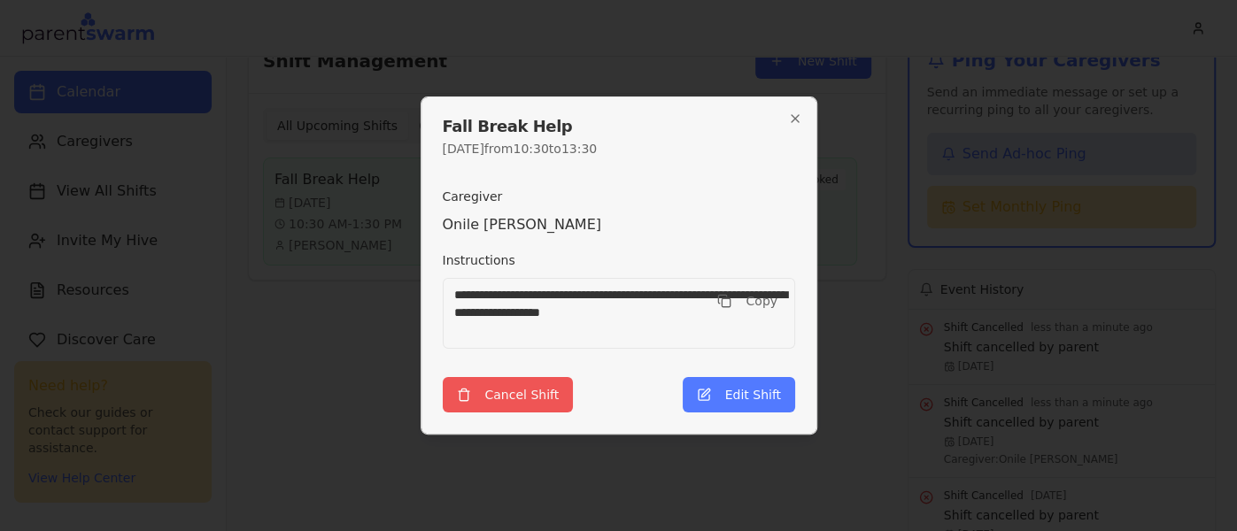
click at [536, 398] on button "Cancel Shift" at bounding box center [508, 394] width 131 height 35
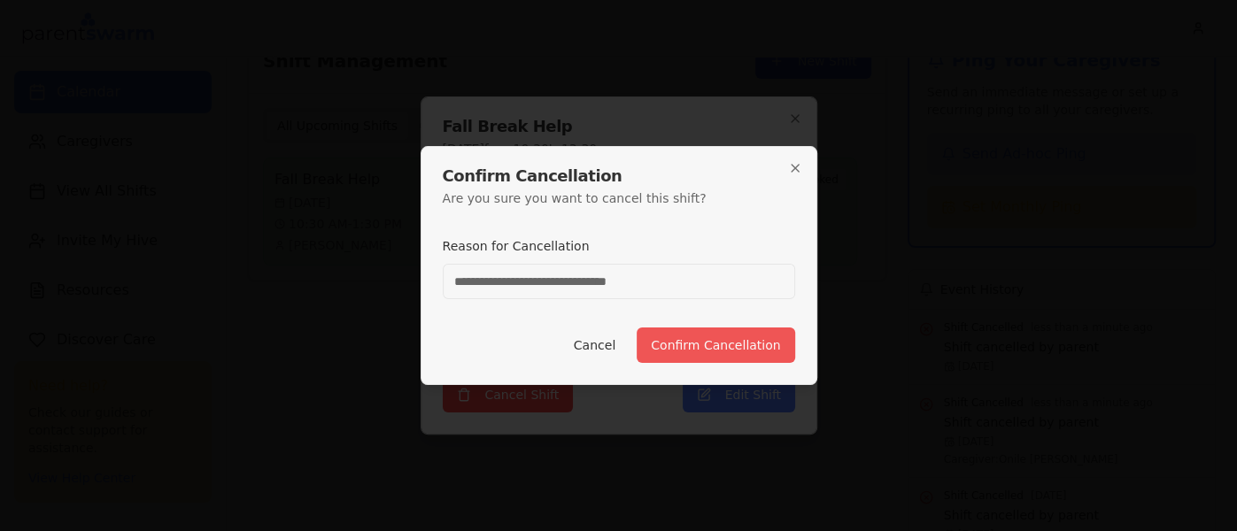
click at [717, 342] on button "Confirm Cancellation" at bounding box center [716, 345] width 158 height 35
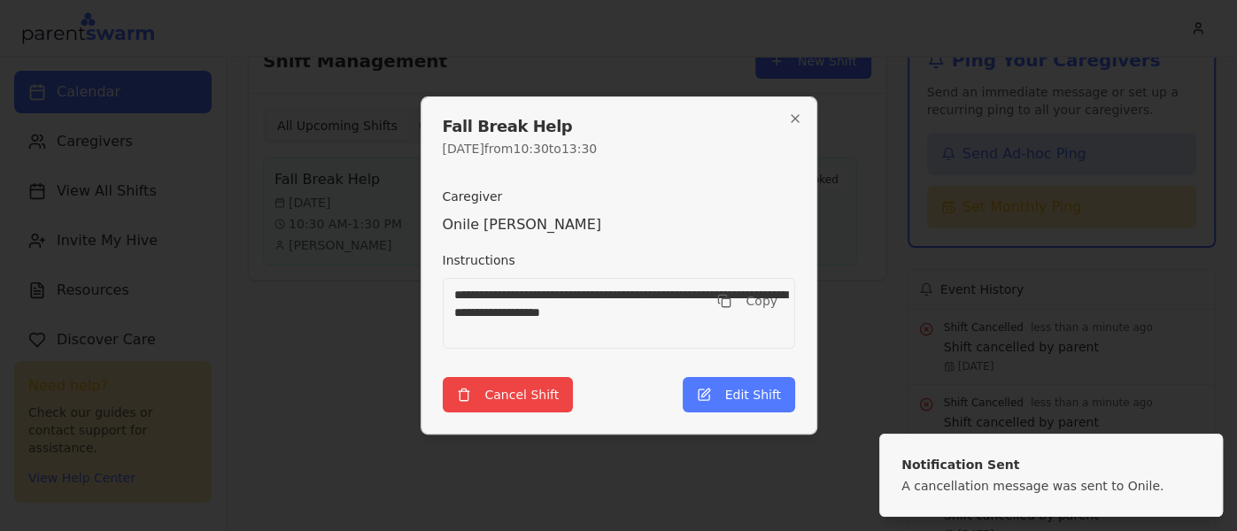
scroll to position [0, 0]
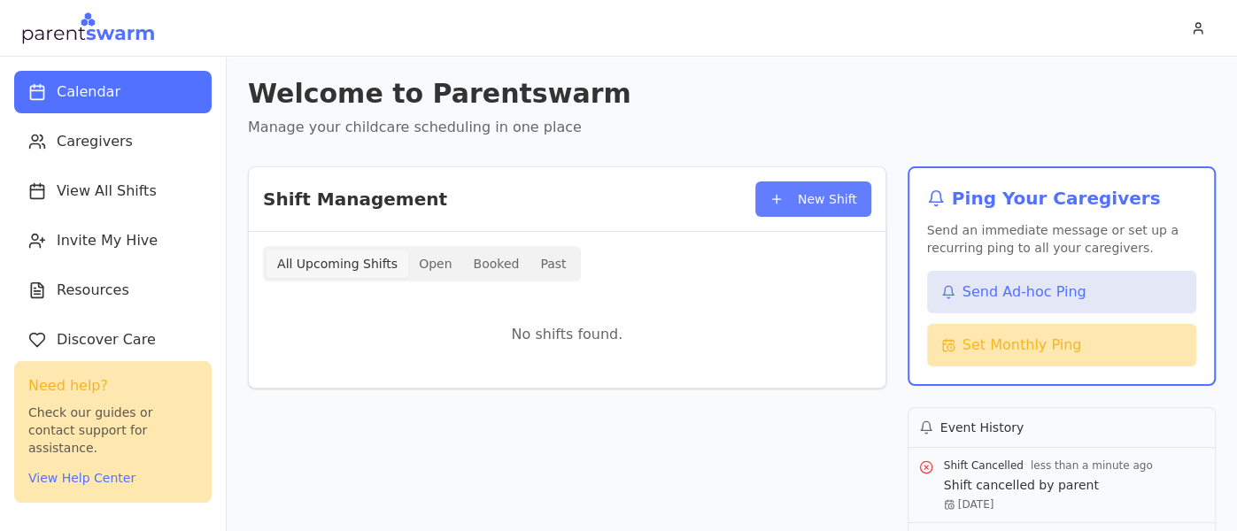
click at [819, 205] on button "New Shift" at bounding box center [814, 199] width 116 height 35
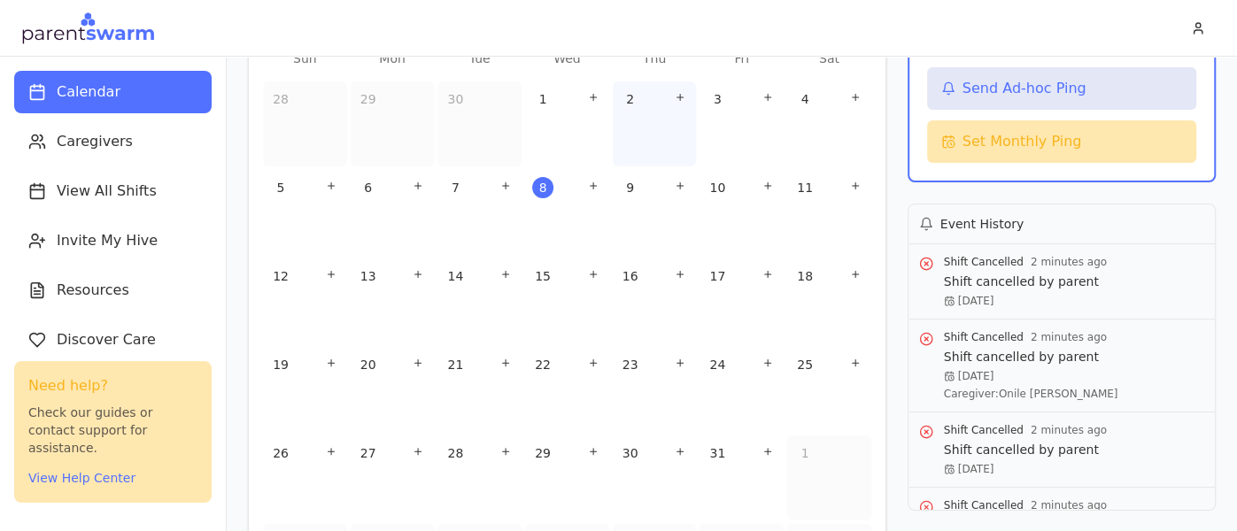
scroll to position [207, 0]
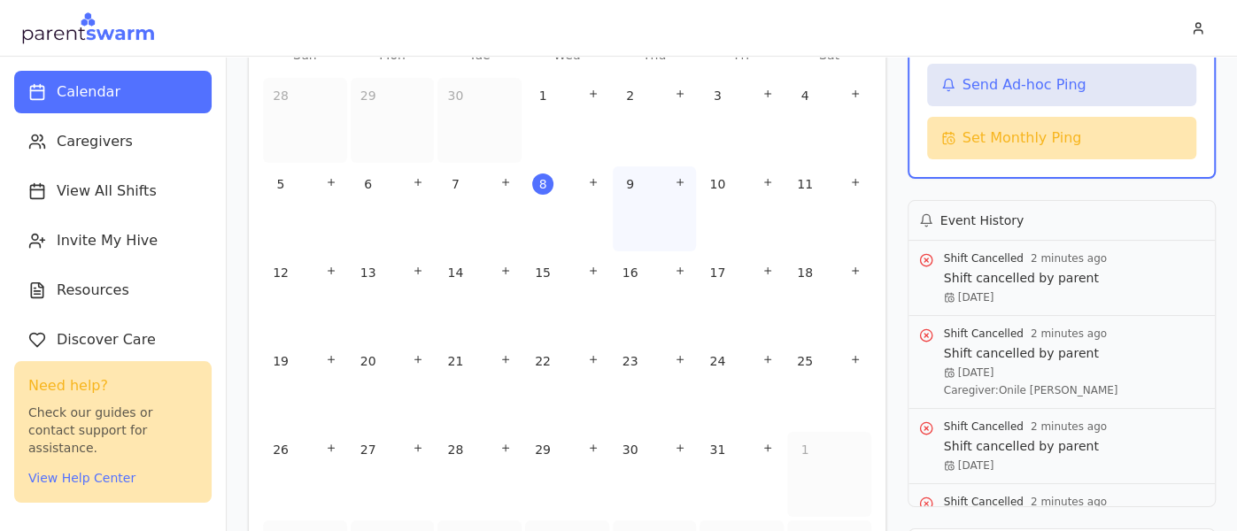
click at [618, 216] on div "9" at bounding box center [655, 209] width 84 height 85
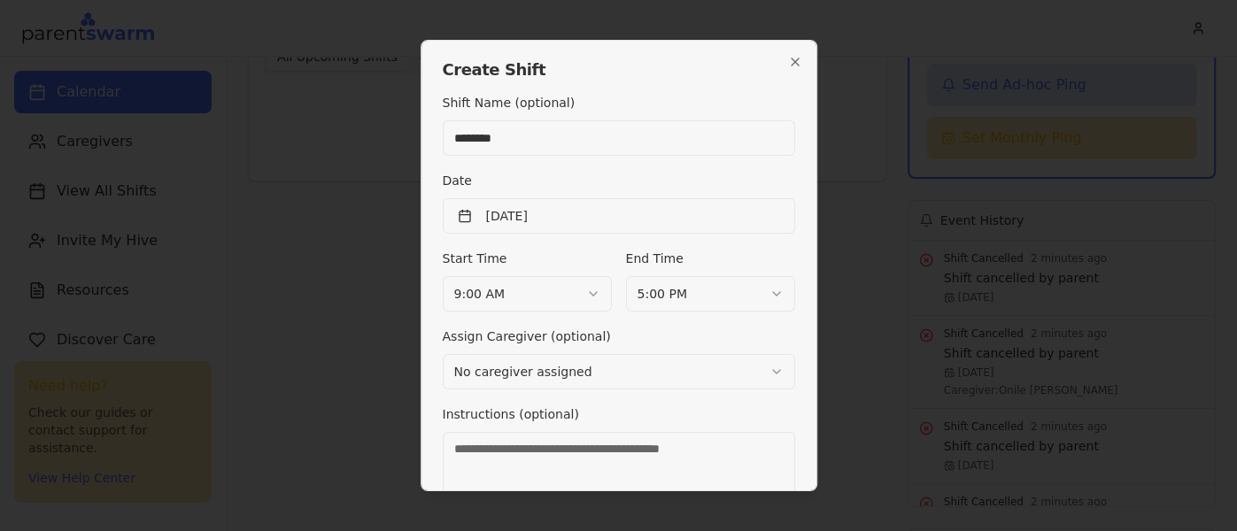
type input "**********"
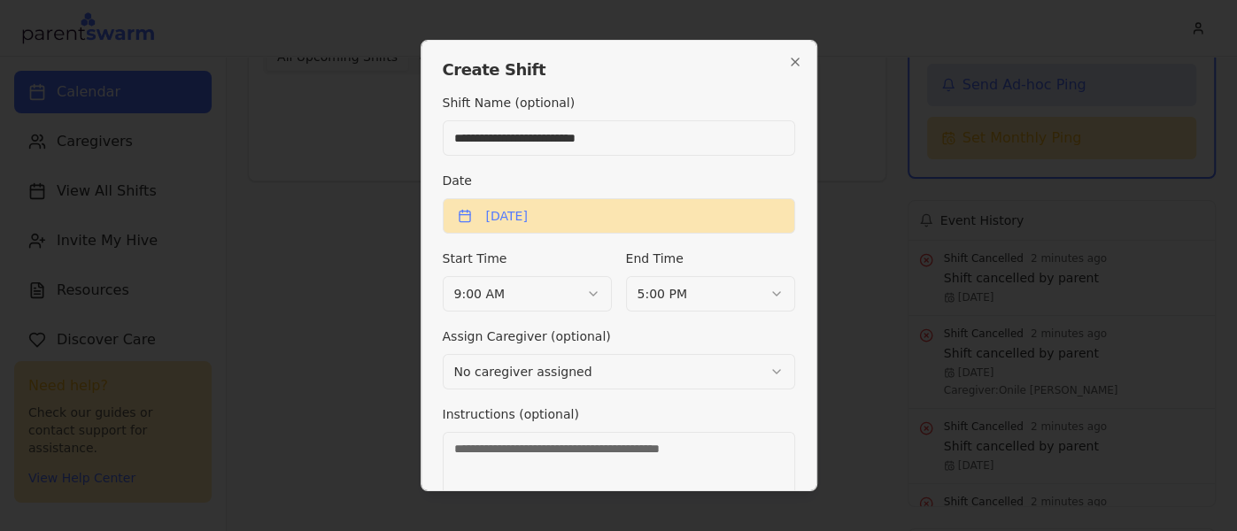
click at [586, 205] on button "[DATE]" at bounding box center [619, 215] width 353 height 35
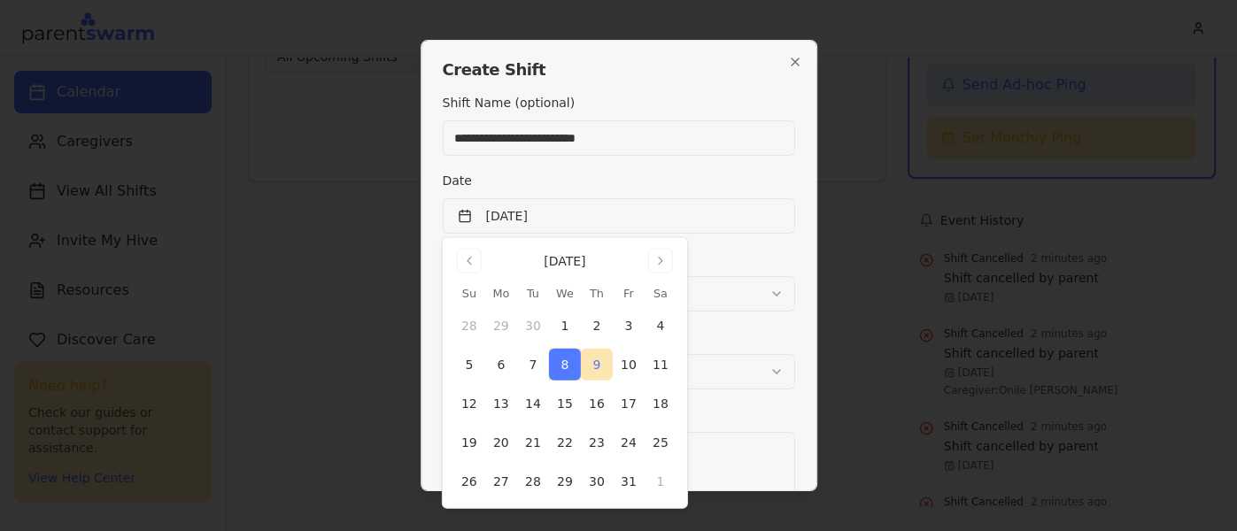
click at [593, 361] on button "9" at bounding box center [597, 365] width 32 height 32
click at [599, 371] on button "9" at bounding box center [597, 365] width 32 height 32
click at [655, 234] on div "**********" at bounding box center [619, 385] width 353 height 586
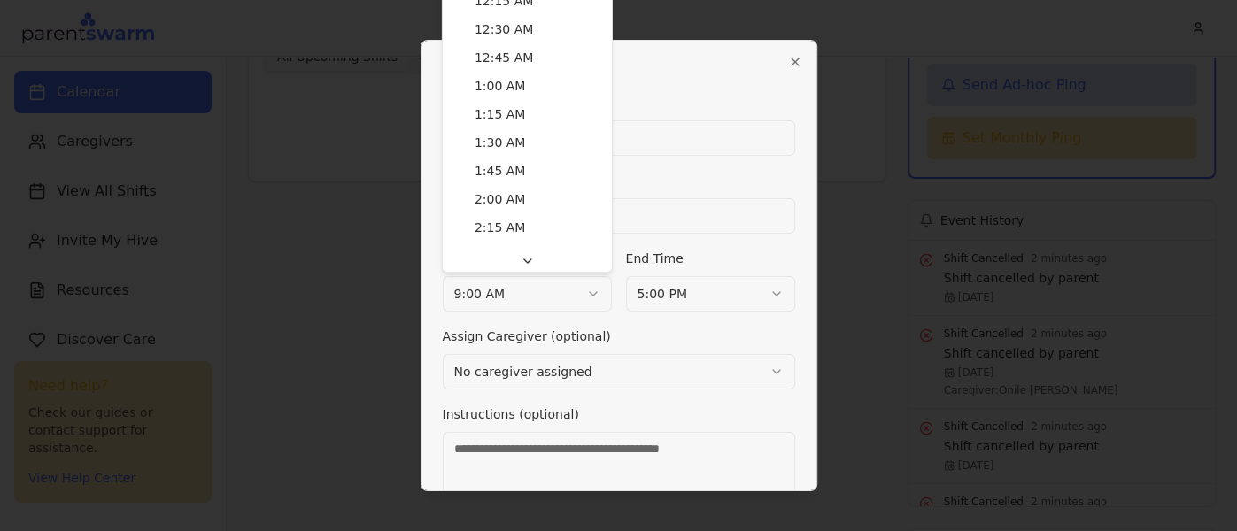
click at [535, 288] on body "**********" at bounding box center [618, 265] width 1237 height 531
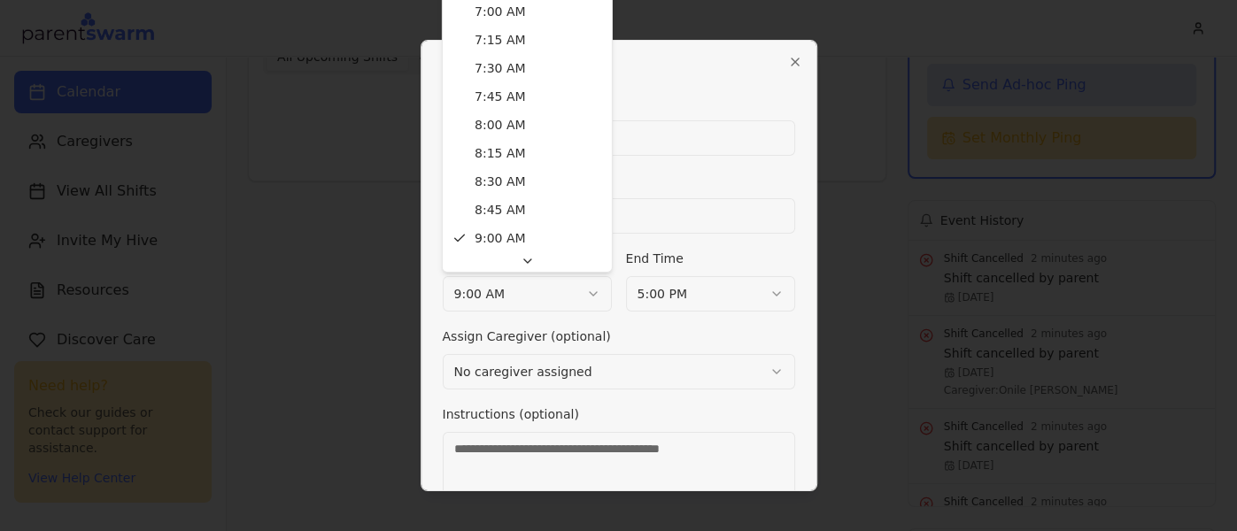
scroll to position [1909, 0]
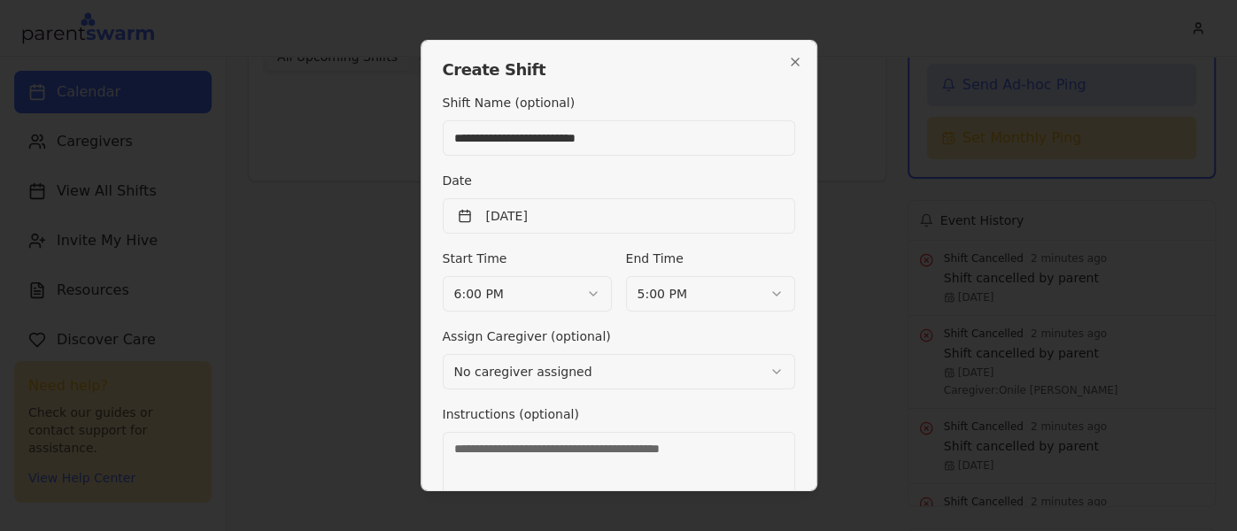
click at [650, 292] on body "**********" at bounding box center [618, 265] width 1237 height 531
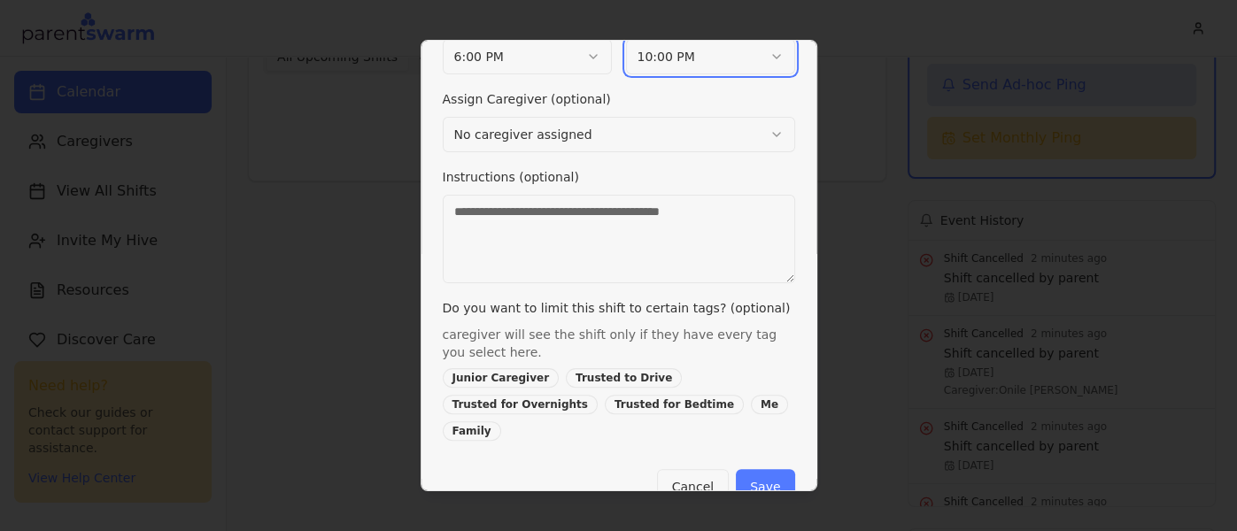
scroll to position [244, 0]
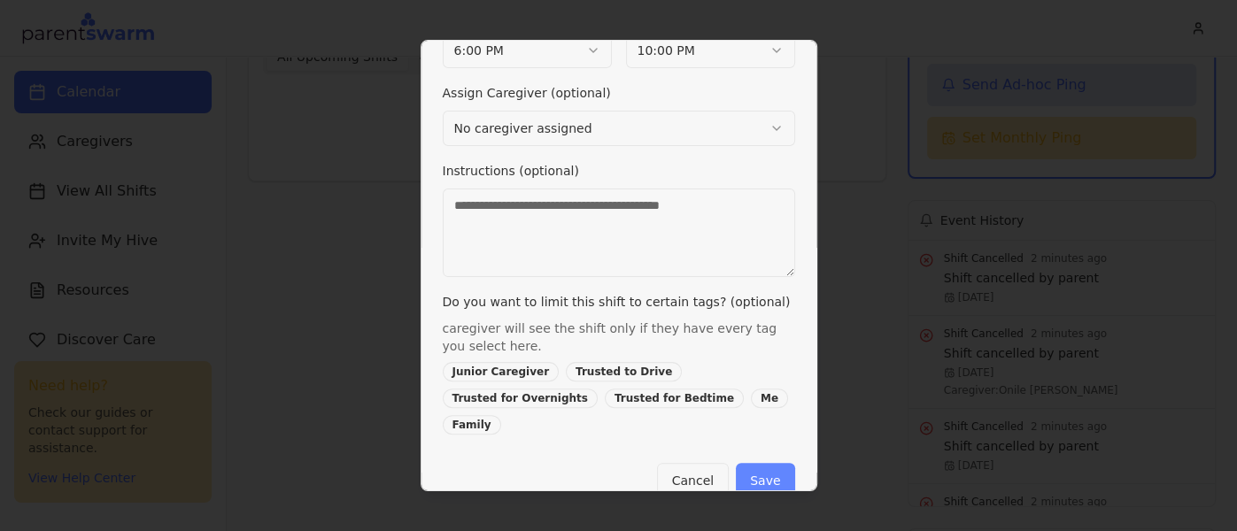
click at [750, 463] on button "Save" at bounding box center [765, 480] width 58 height 35
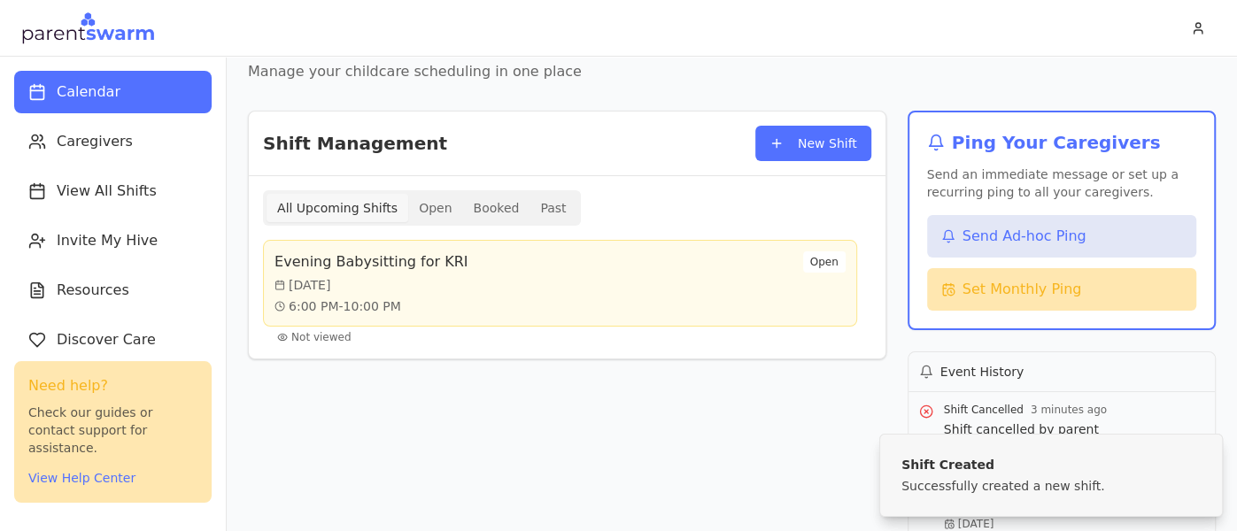
scroll to position [54, 0]
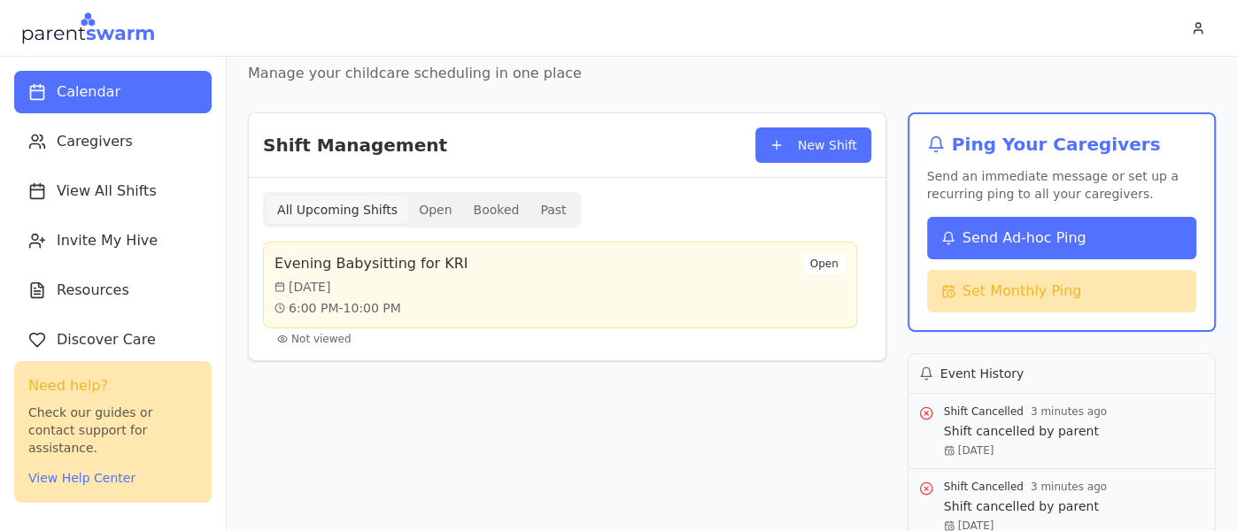
click at [1002, 244] on span "Send Ad-hoc Ping" at bounding box center [1025, 238] width 124 height 21
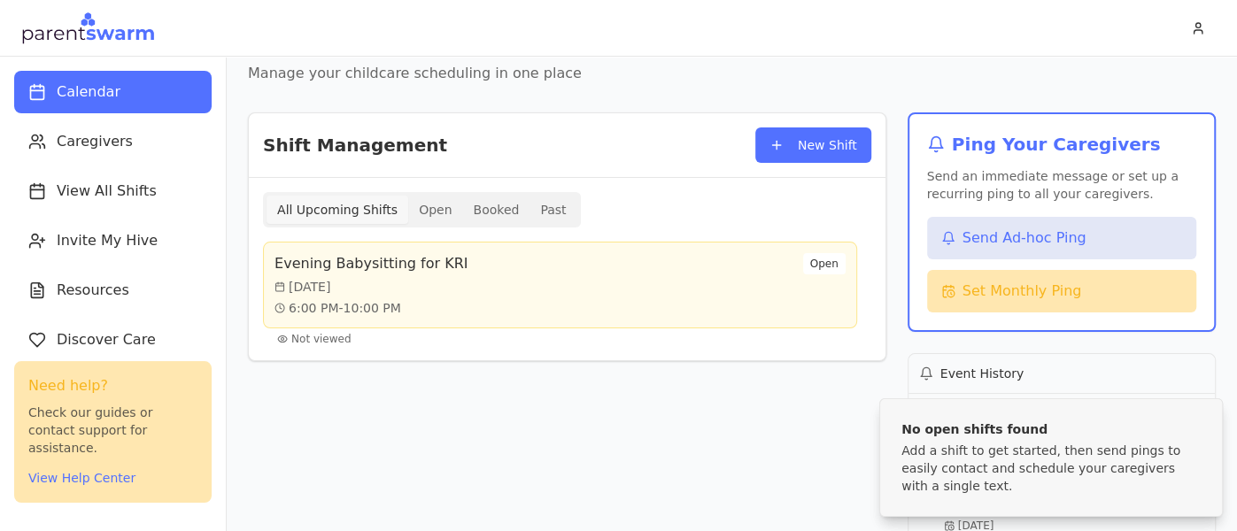
click at [694, 473] on div "Shift Management New Shift All Upcoming Shifts Open Booked Past Evening Babysit…" at bounding box center [567, 438] width 639 height 653
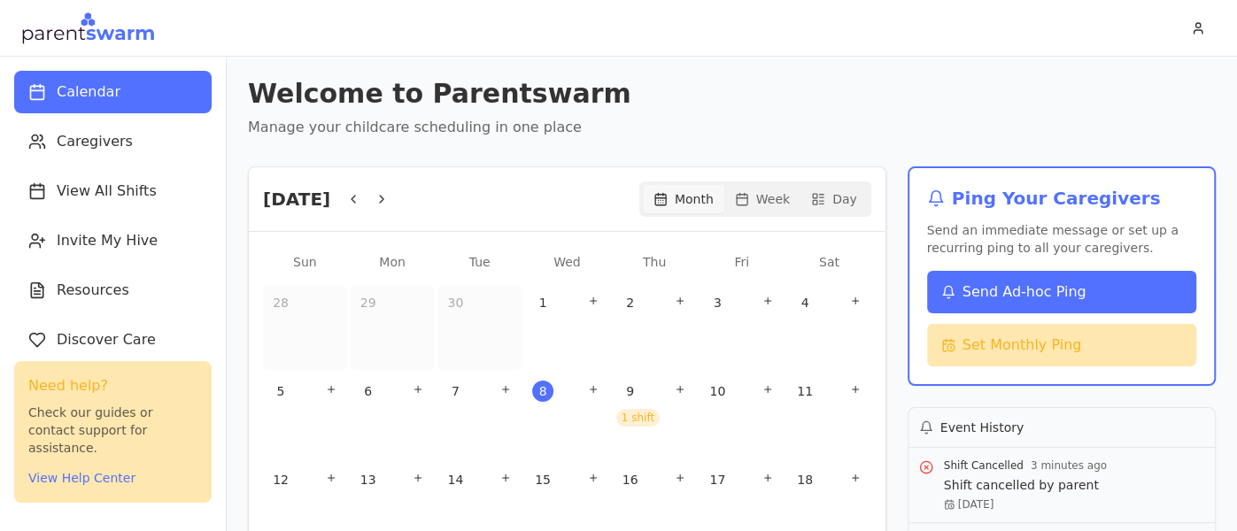
click at [1008, 295] on span "Send Ad-hoc Ping" at bounding box center [1025, 292] width 124 height 21
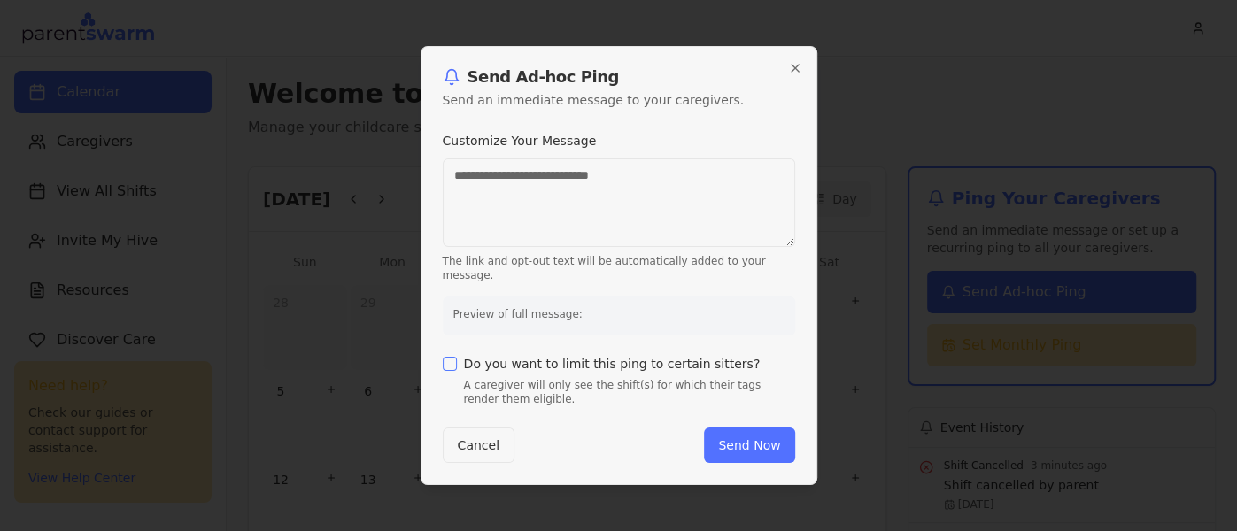
type textarea "**********"
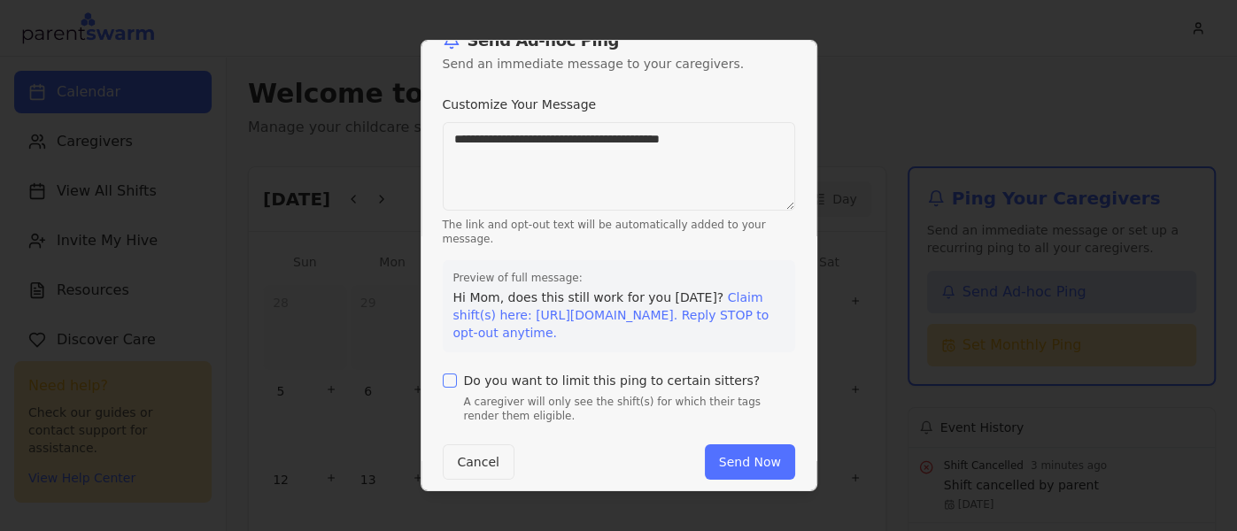
scroll to position [43, 0]
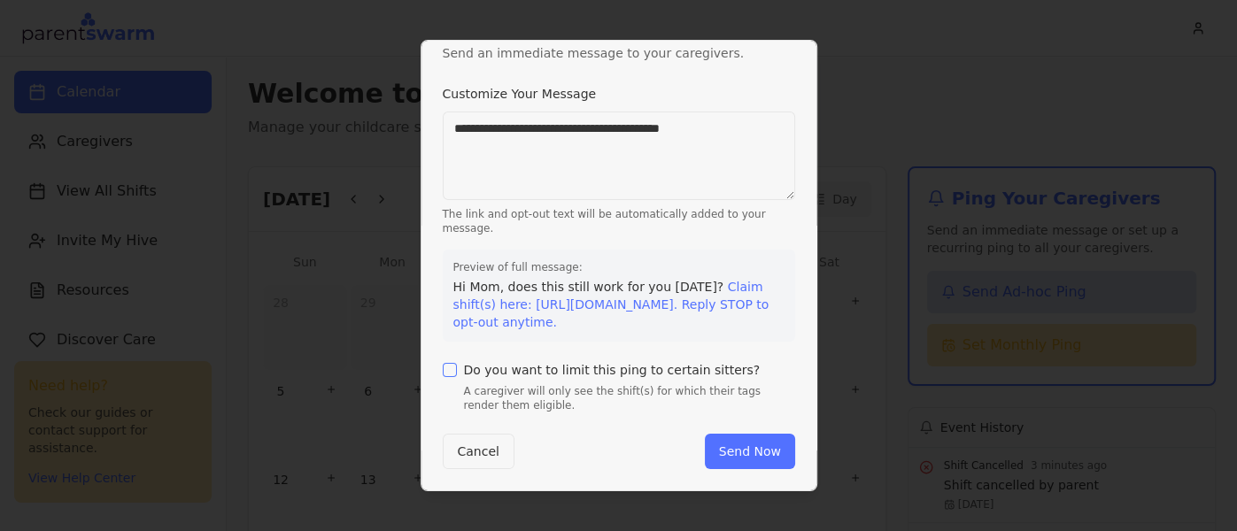
type textarea "**********"
click at [611, 358] on div "Do you want to limit this ping to certain sitters? A caregiver will only see th…" at bounding box center [619, 384] width 353 height 57
click at [474, 368] on label "Do you want to limit this ping to certain sitters?" at bounding box center [612, 370] width 297 height 12
click at [457, 368] on button "Do you want to limit this ping to certain sitters?" at bounding box center [450, 370] width 14 height 14
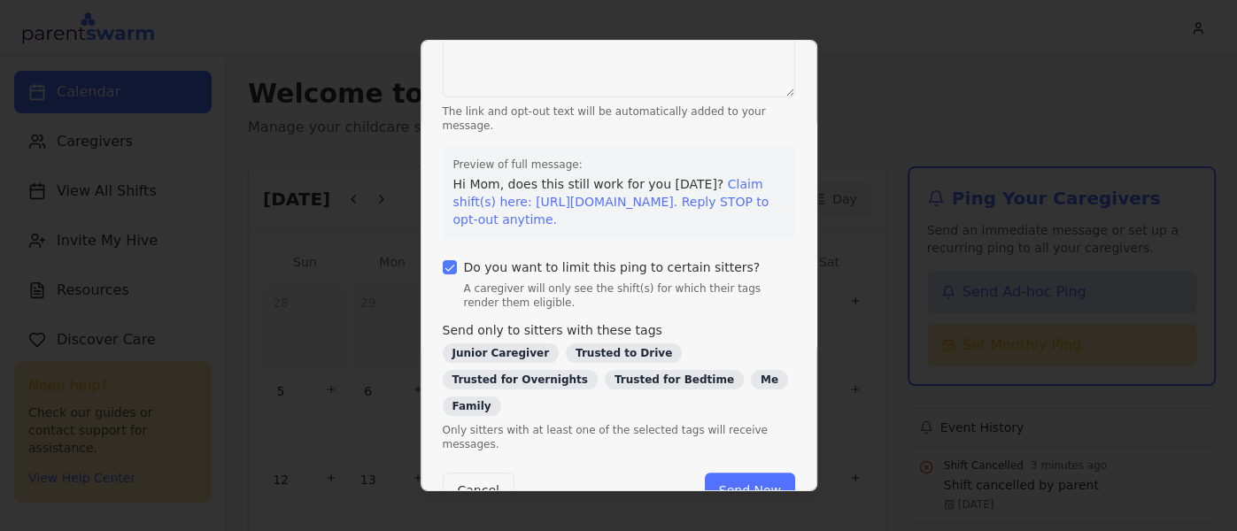
scroll to position [143, 0]
click at [461, 474] on button "Cancel" at bounding box center [479, 491] width 72 height 35
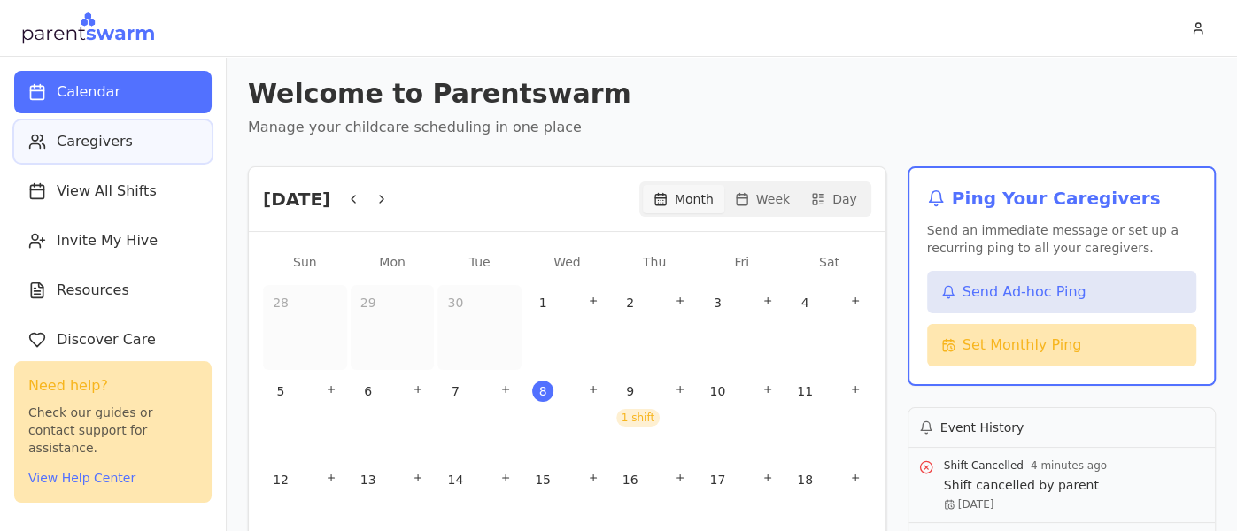
click at [151, 154] on button "Caregivers" at bounding box center [113, 141] width 198 height 43
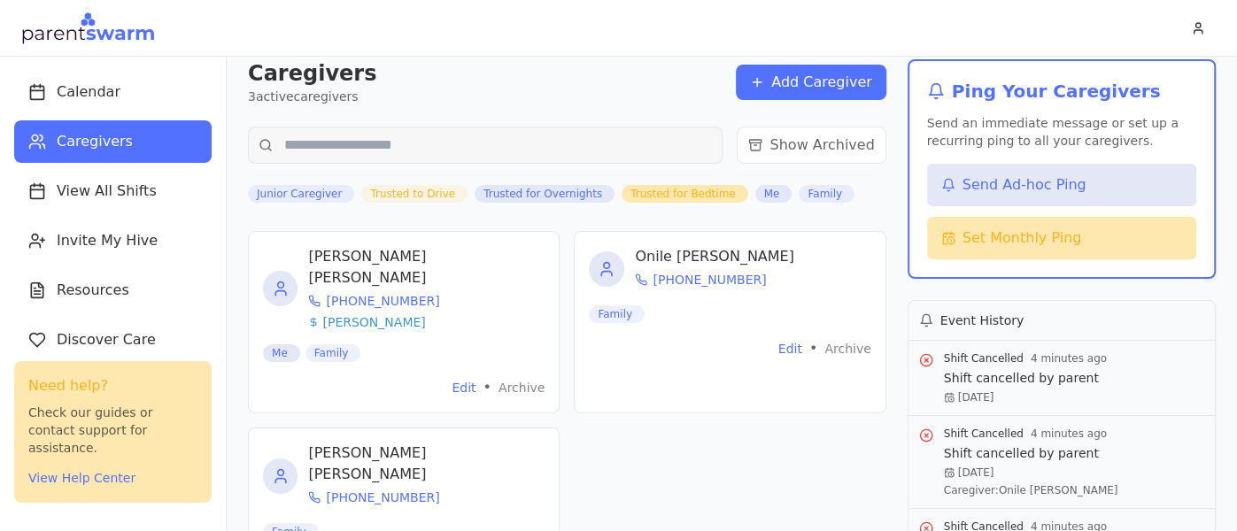
scroll to position [107, 0]
click at [791, 347] on button "Edit" at bounding box center [791, 347] width 24 height 18
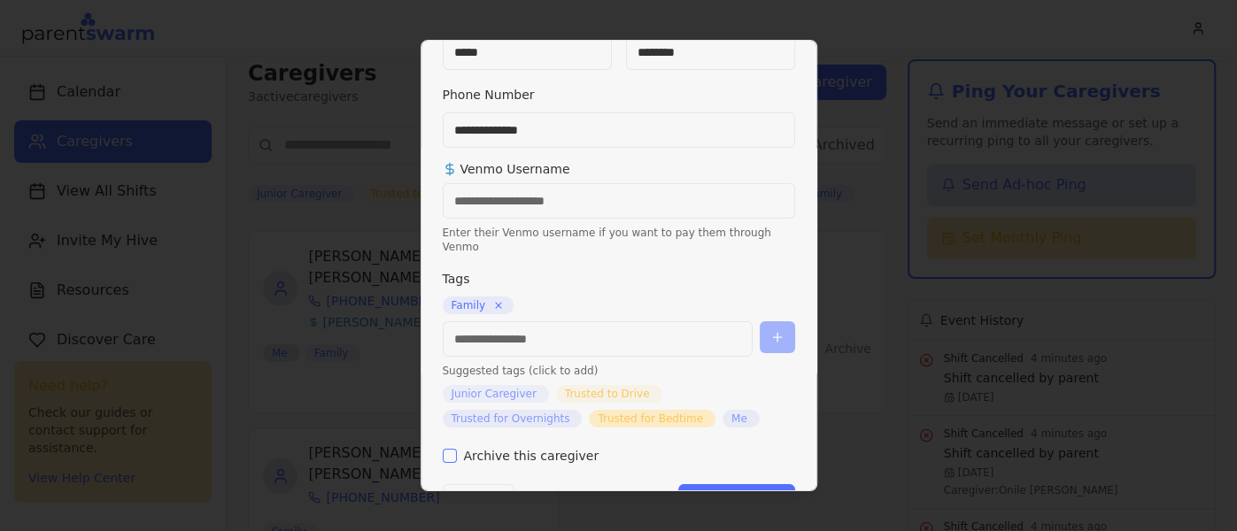
scroll to position [153, 0]
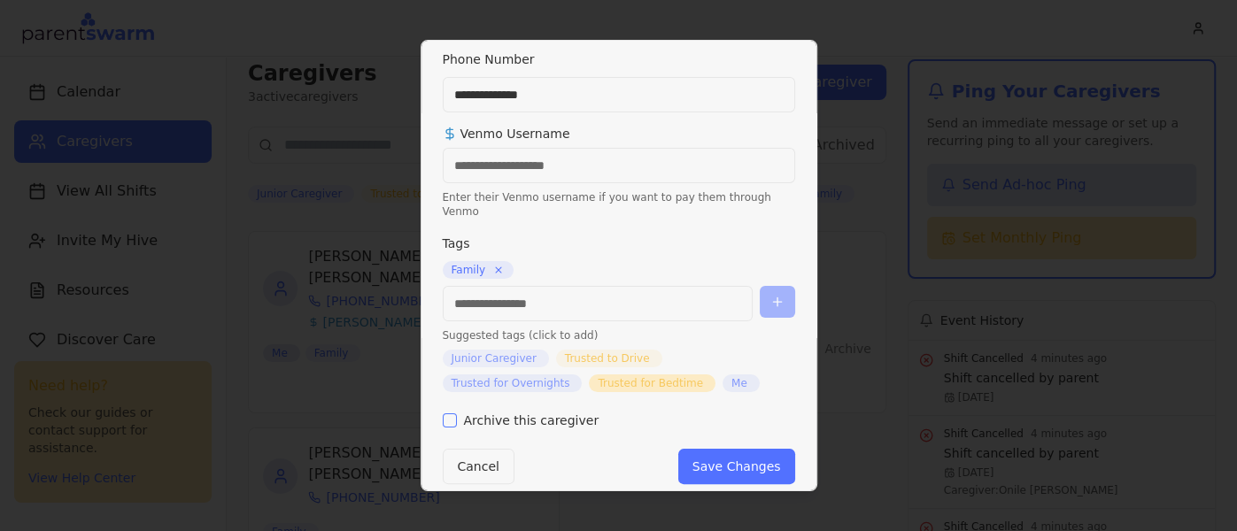
click at [643, 286] on input at bounding box center [598, 303] width 310 height 35
type input "*"
type input "***"
click at [770, 291] on button "button" at bounding box center [777, 302] width 35 height 32
click at [714, 471] on div "**********" at bounding box center [619, 266] width 397 height 452
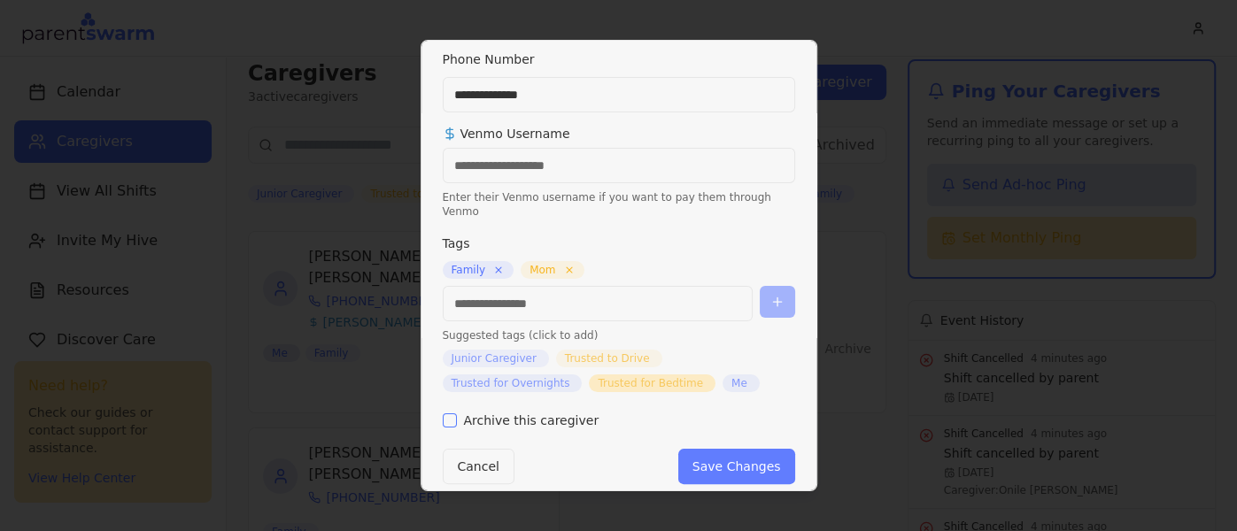
click at [709, 460] on button "Save Changes" at bounding box center [736, 466] width 117 height 35
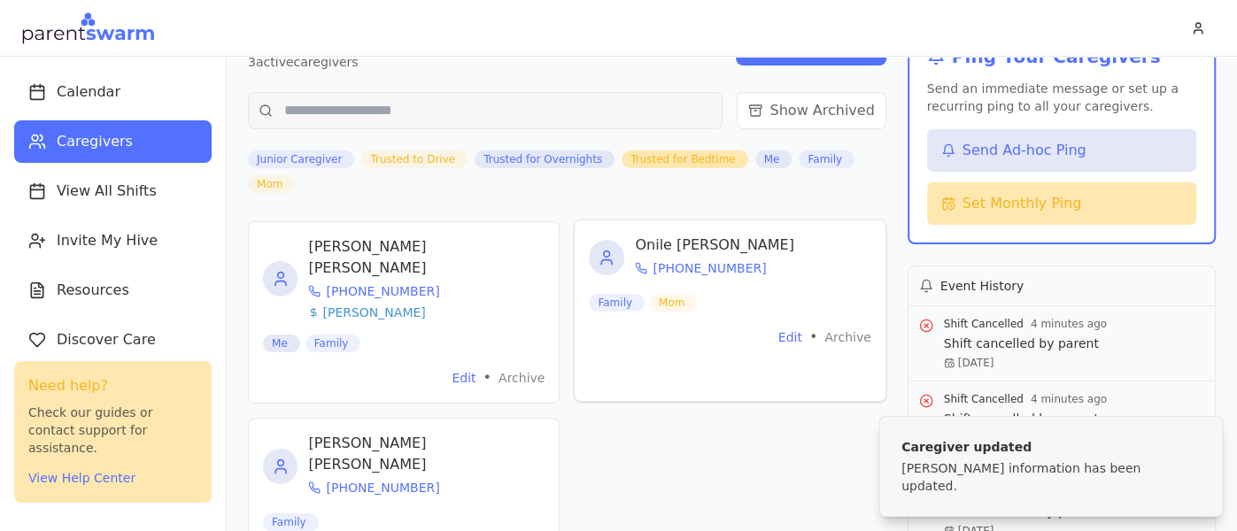
scroll to position [101, 0]
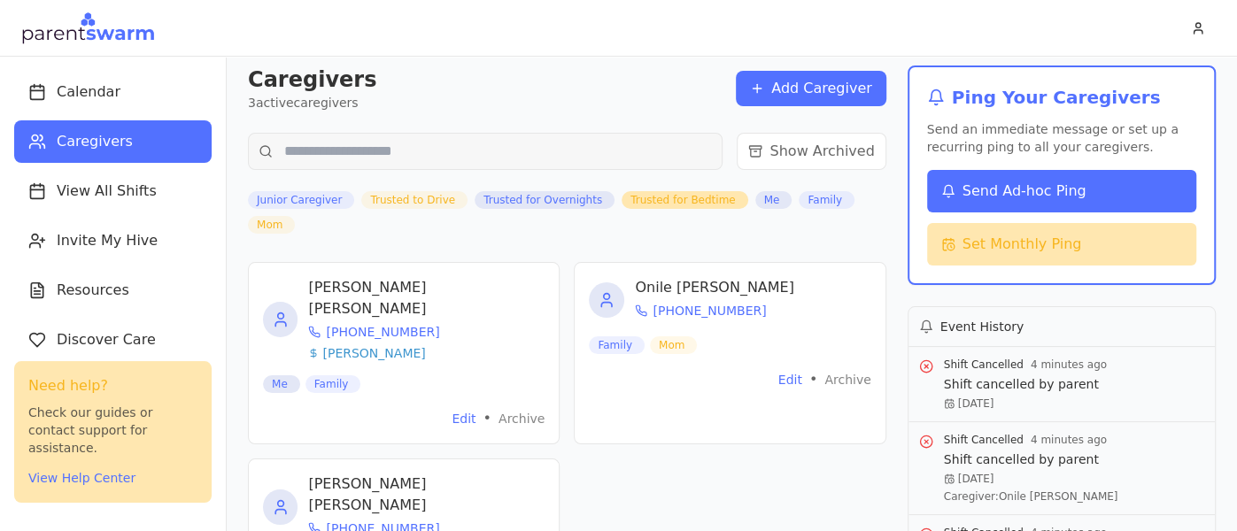
click at [946, 194] on icon at bounding box center [949, 191] width 14 height 14
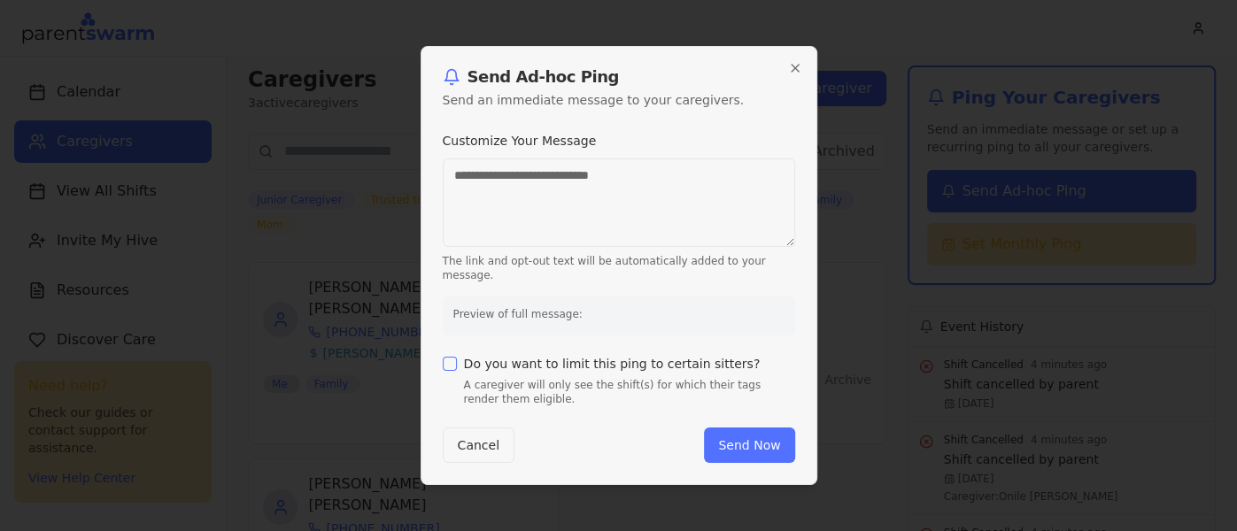
type textarea "**********"
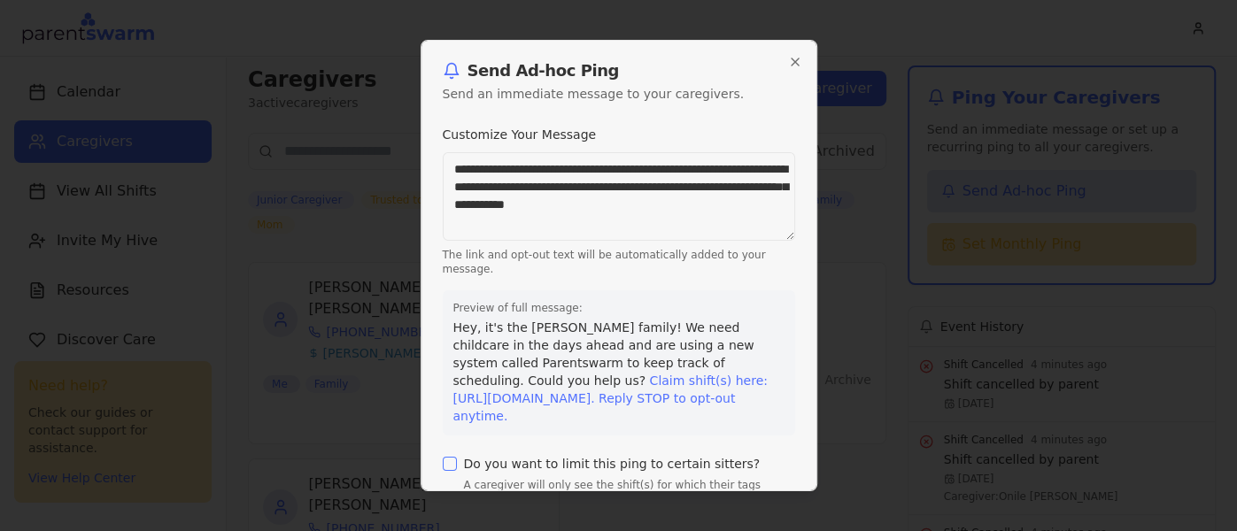
click at [796, 71] on div "**********" at bounding box center [619, 266] width 397 height 452
click at [793, 58] on icon "button" at bounding box center [795, 61] width 7 height 7
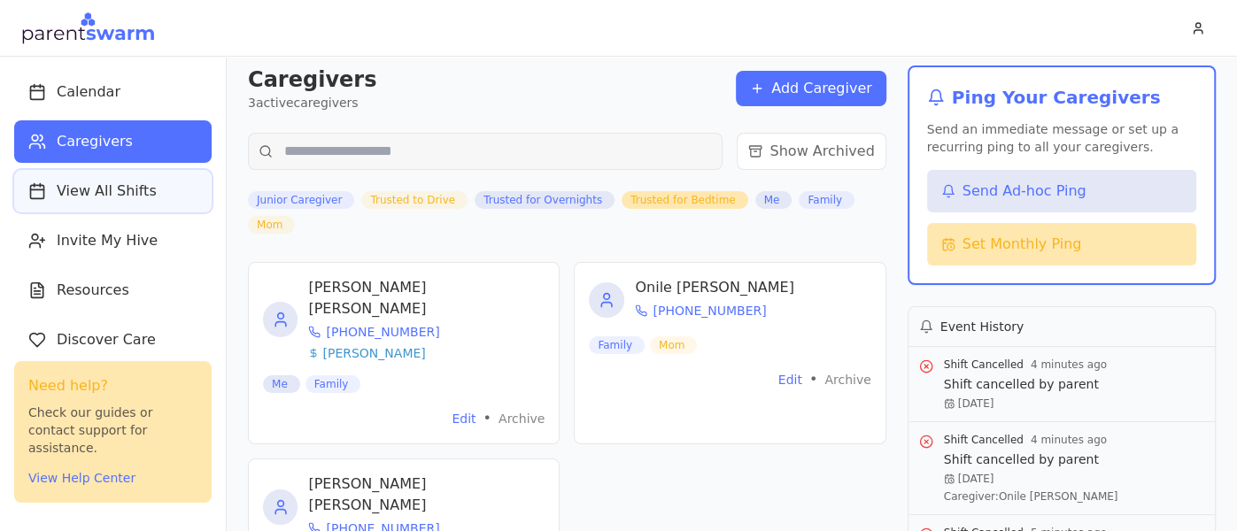
click at [121, 206] on button "View All Shifts" at bounding box center [113, 191] width 198 height 43
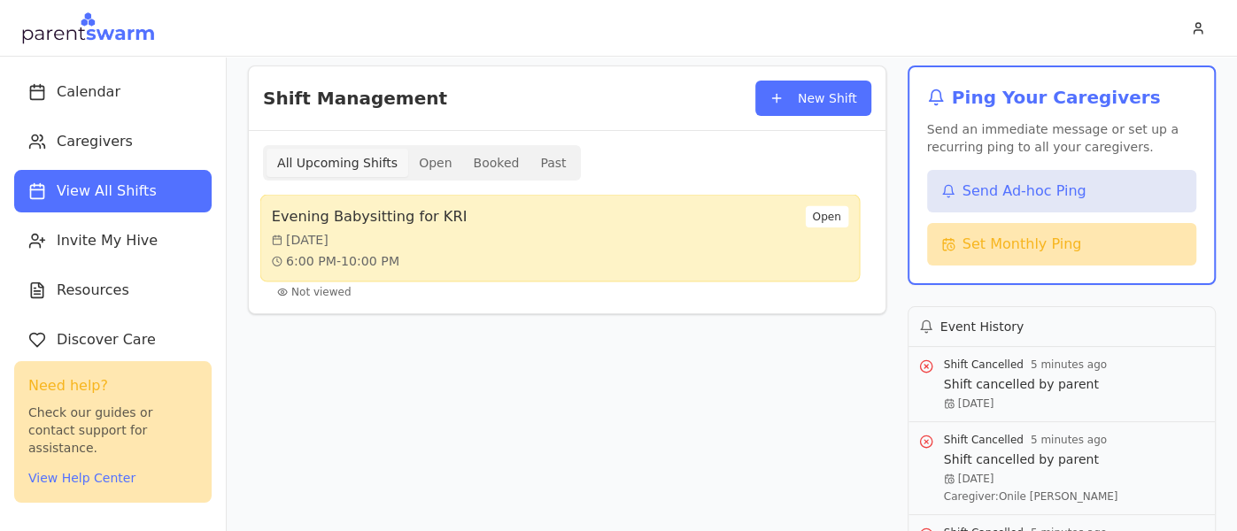
click at [661, 266] on div "Evening Babysitting for KRI [DATE] 6:00 PM - 10:00 PM Open" at bounding box center [560, 238] width 577 height 65
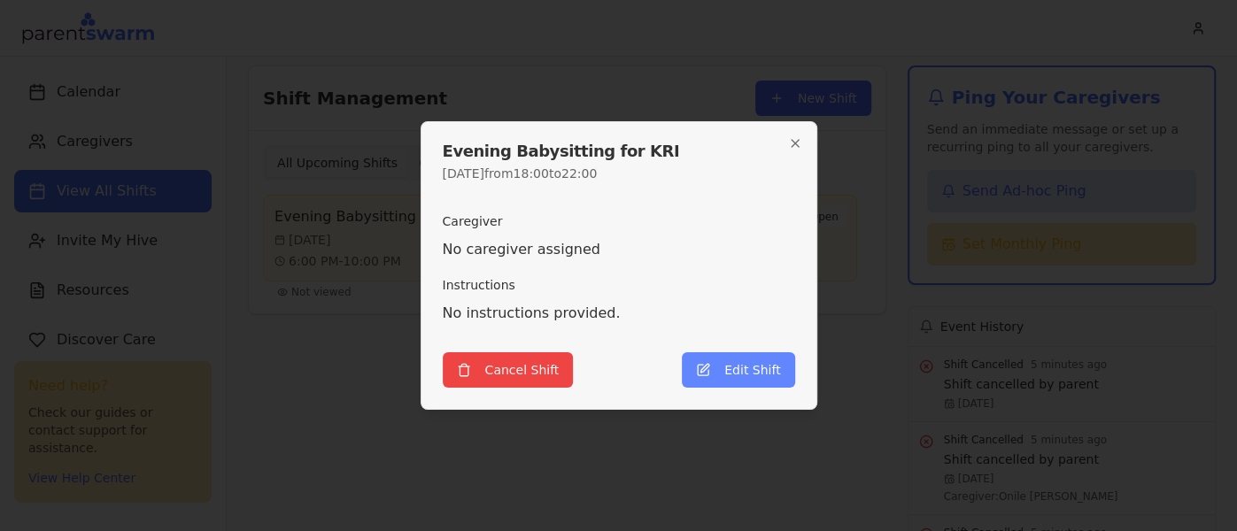
click at [735, 376] on button "Edit Shift" at bounding box center [738, 370] width 112 height 35
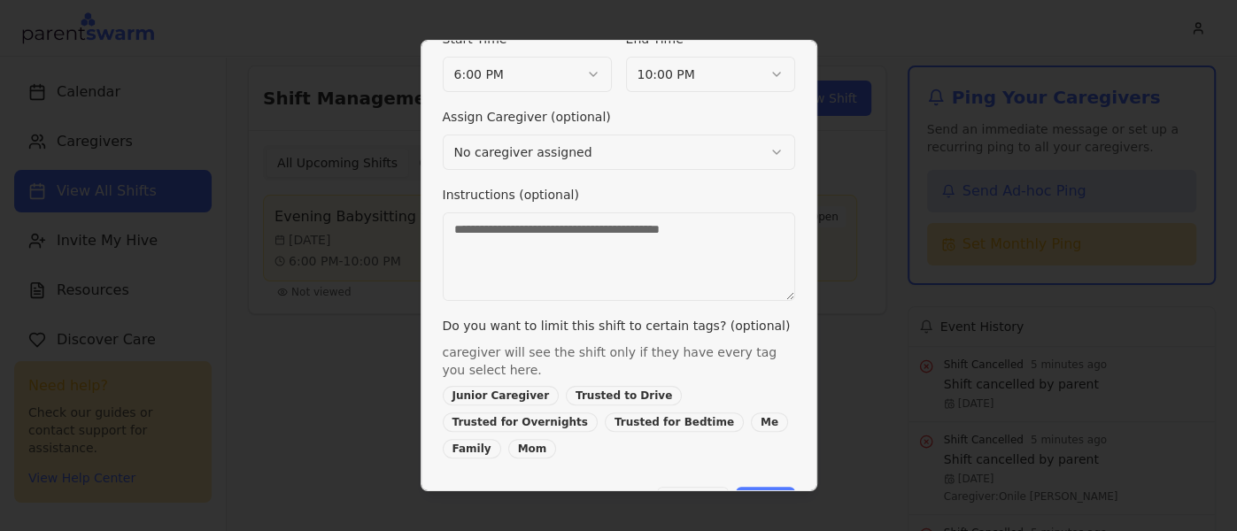
scroll to position [244, 0]
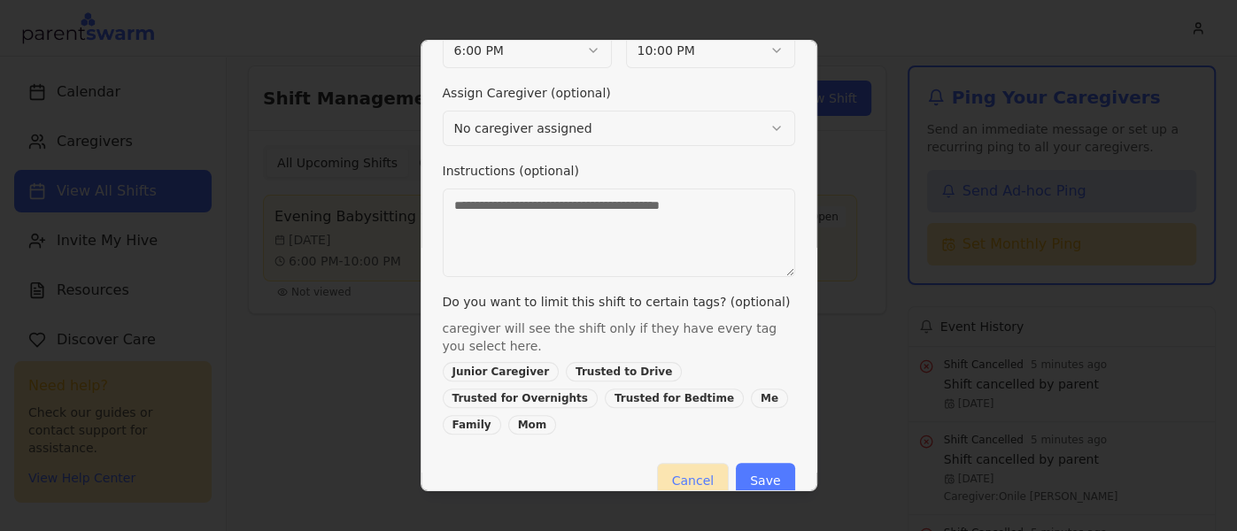
click at [696, 463] on button "Cancel" at bounding box center [693, 480] width 72 height 35
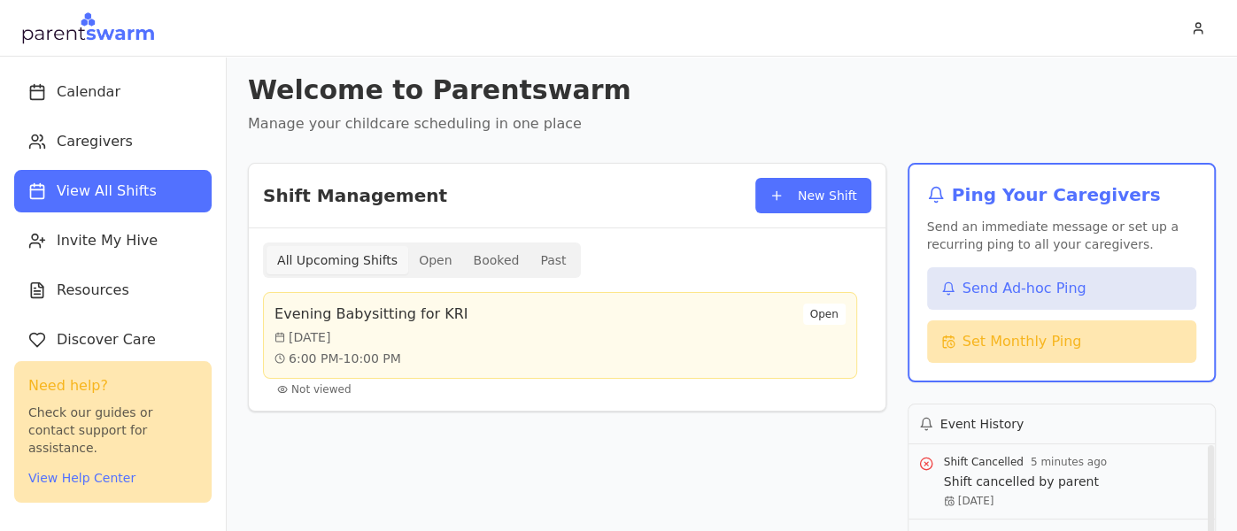
scroll to position [10, 0]
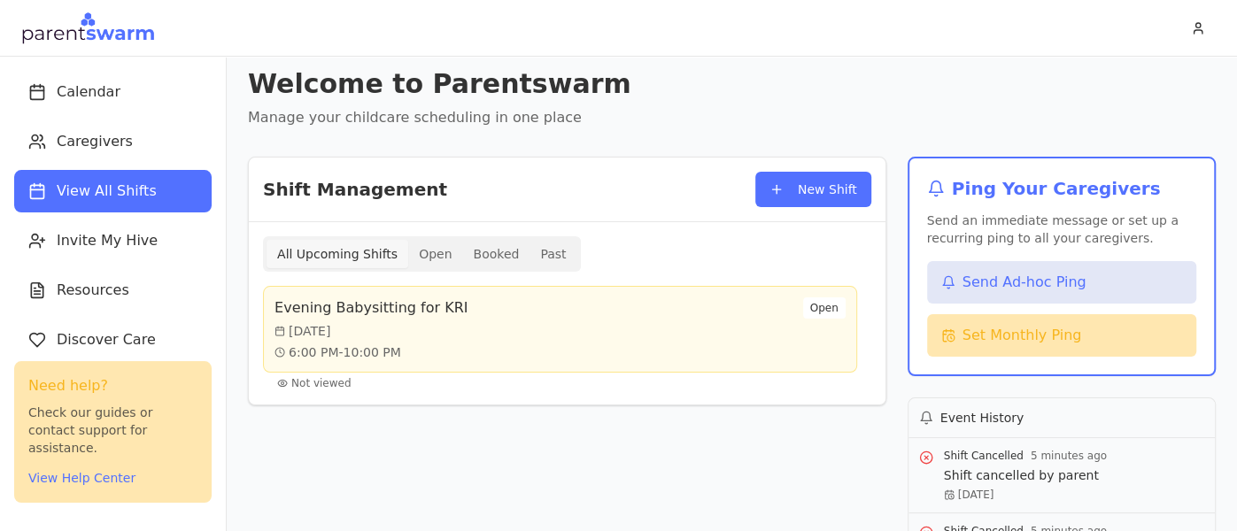
click at [1182, 97] on h1 "Welcome to Parentswarm" at bounding box center [732, 84] width 968 height 32
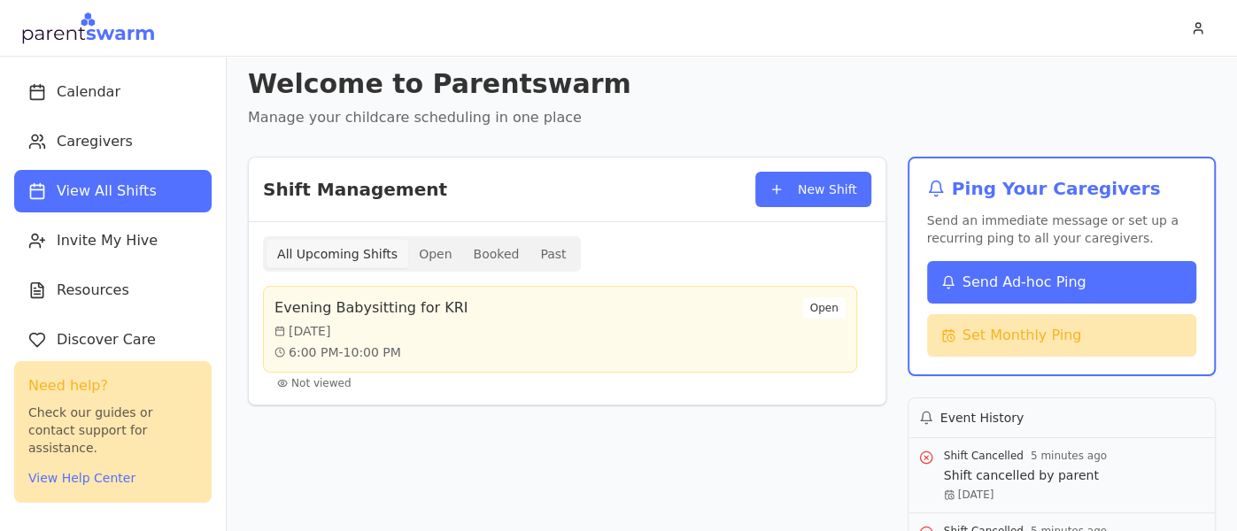
click at [988, 277] on span "Send Ad-hoc Ping" at bounding box center [1025, 282] width 124 height 21
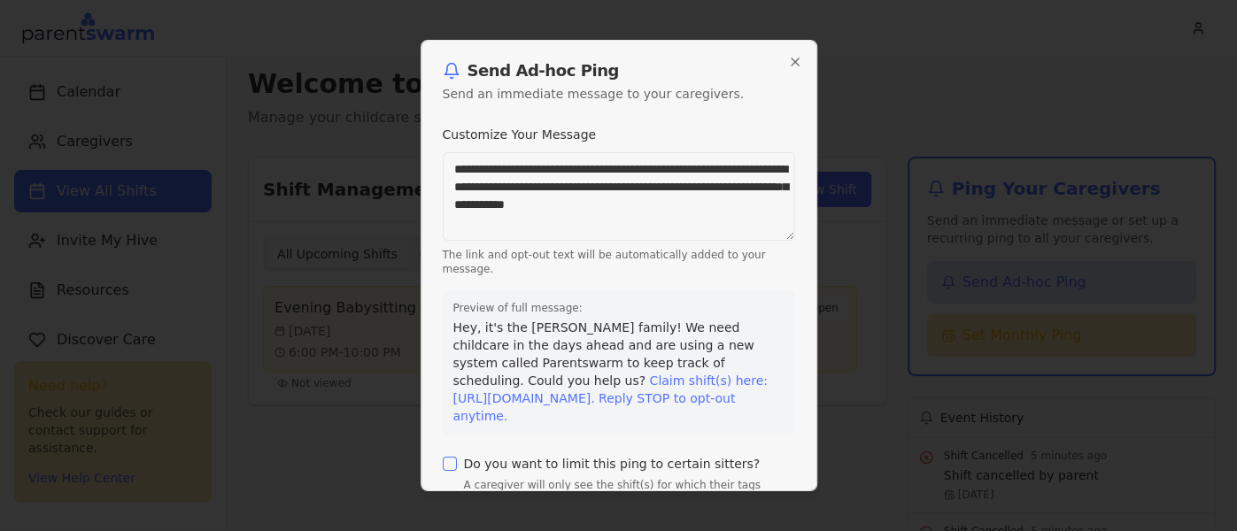
drag, startPoint x: 475, startPoint y: 221, endPoint x: 345, endPoint y: 17, distance: 242.0
click at [345, 17] on body "Calendar Caregivers View All Shifts Invite My Hive Resources Discover Care Sett…" at bounding box center [618, 265] width 1237 height 531
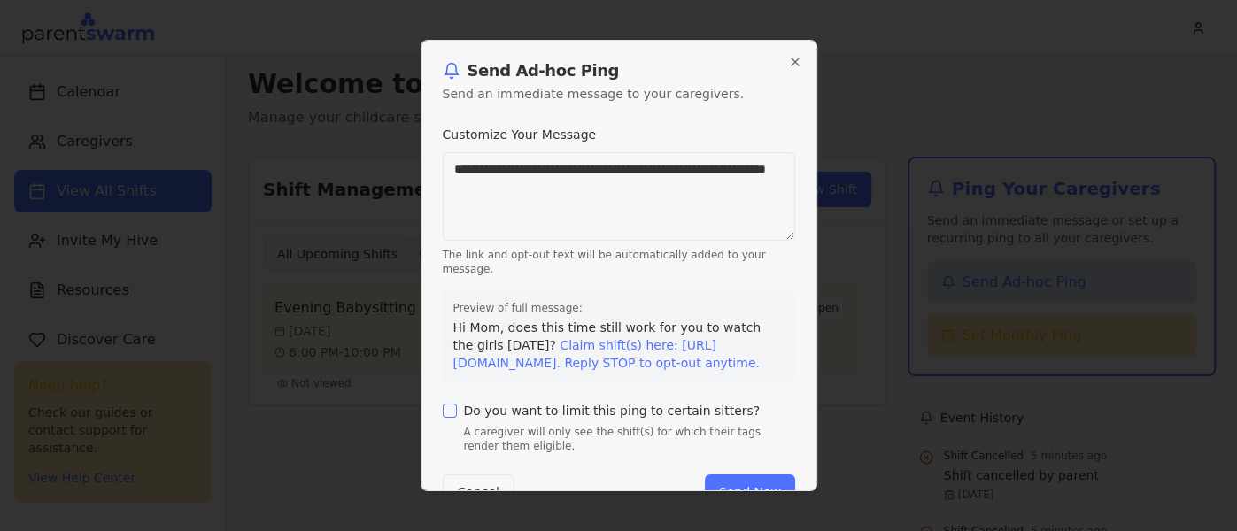
scroll to position [61, 0]
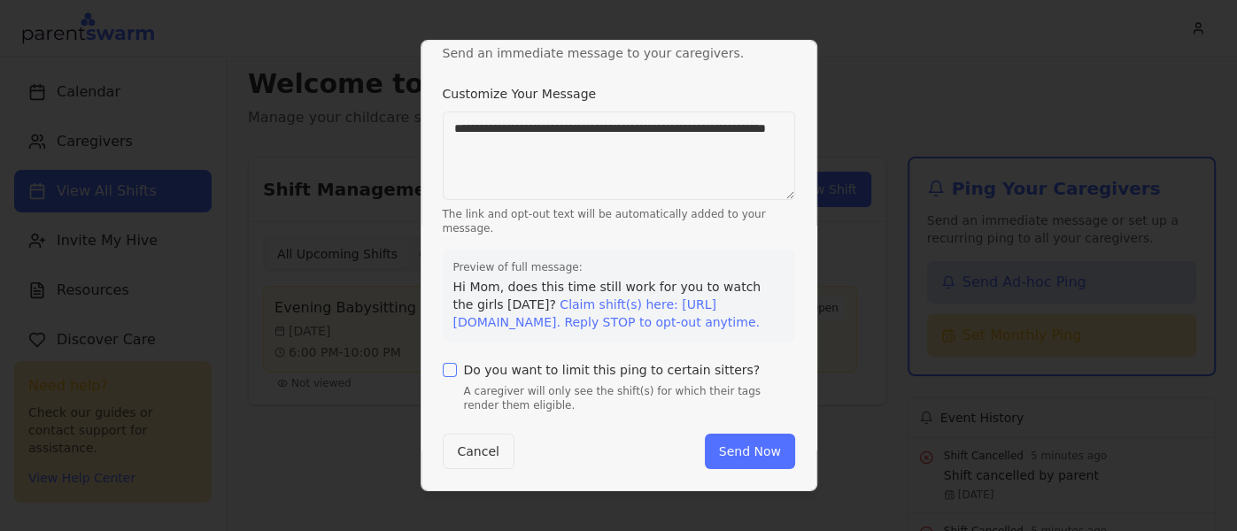
type textarea "**********"
click at [447, 373] on button "Do you want to limit this ping to certain sitters?" at bounding box center [450, 370] width 14 height 14
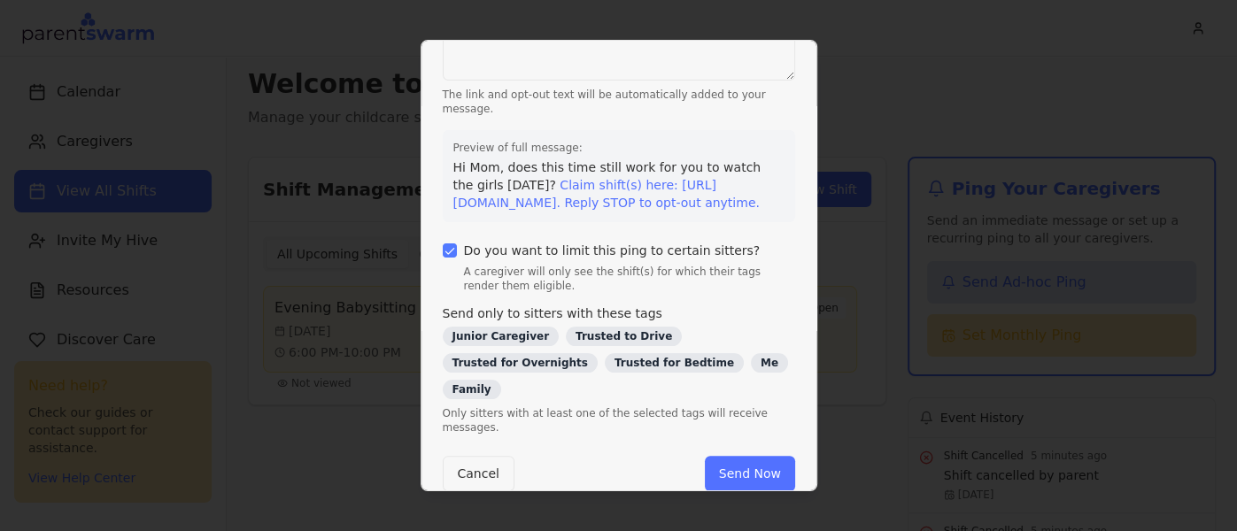
scroll to position [160, 0]
click at [686, 392] on div "Send only to sitters with these tags Junior Caregiver Trusted to Drive Trusted …" at bounding box center [619, 371] width 353 height 128
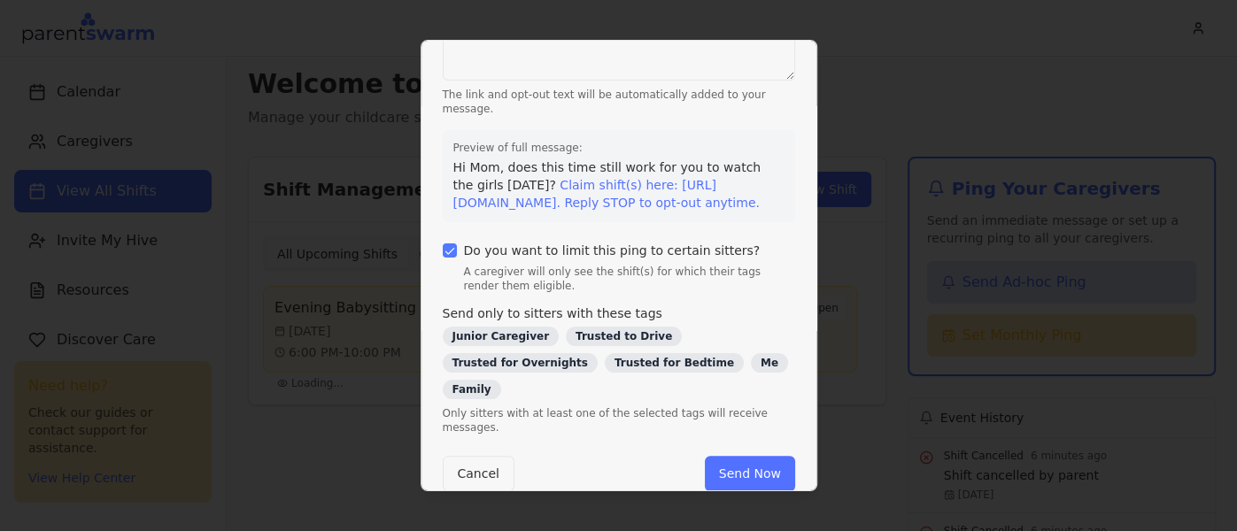
click at [834, 371] on div at bounding box center [618, 265] width 1237 height 531
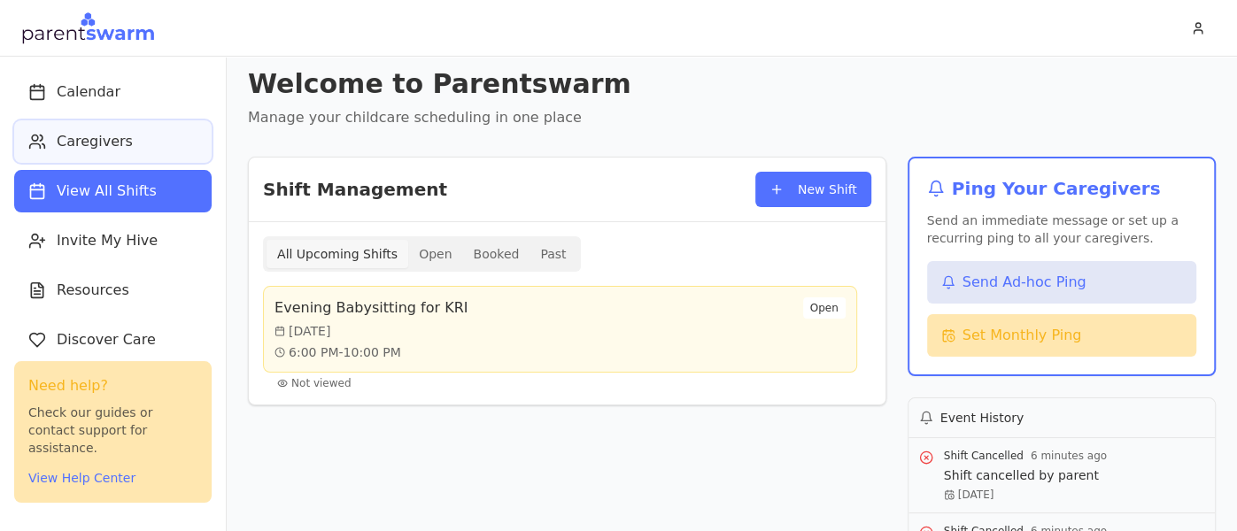
click at [112, 145] on span "Caregivers" at bounding box center [95, 141] width 76 height 21
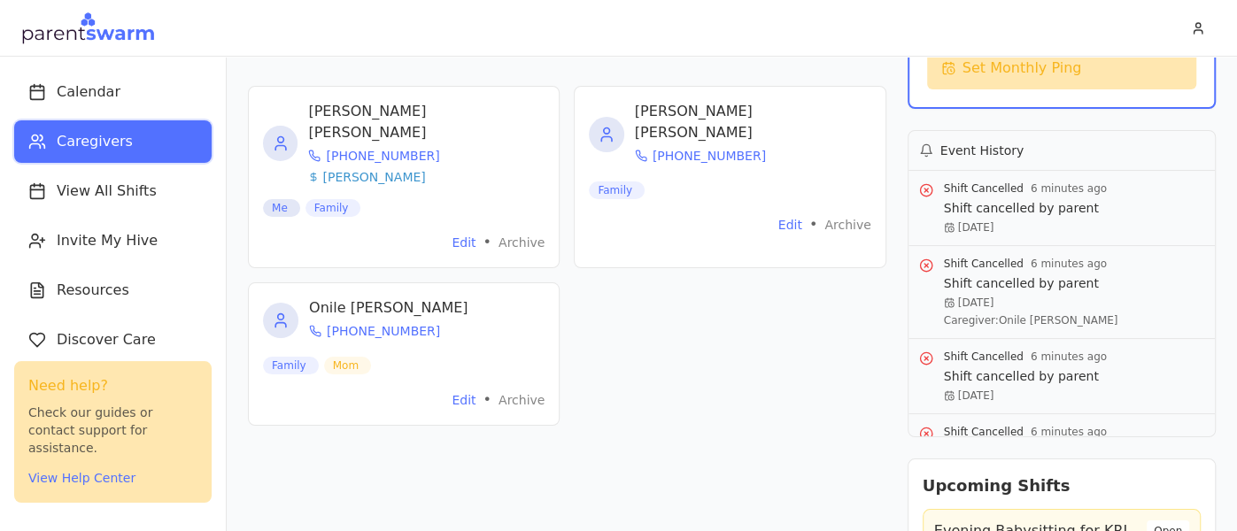
scroll to position [283, 0]
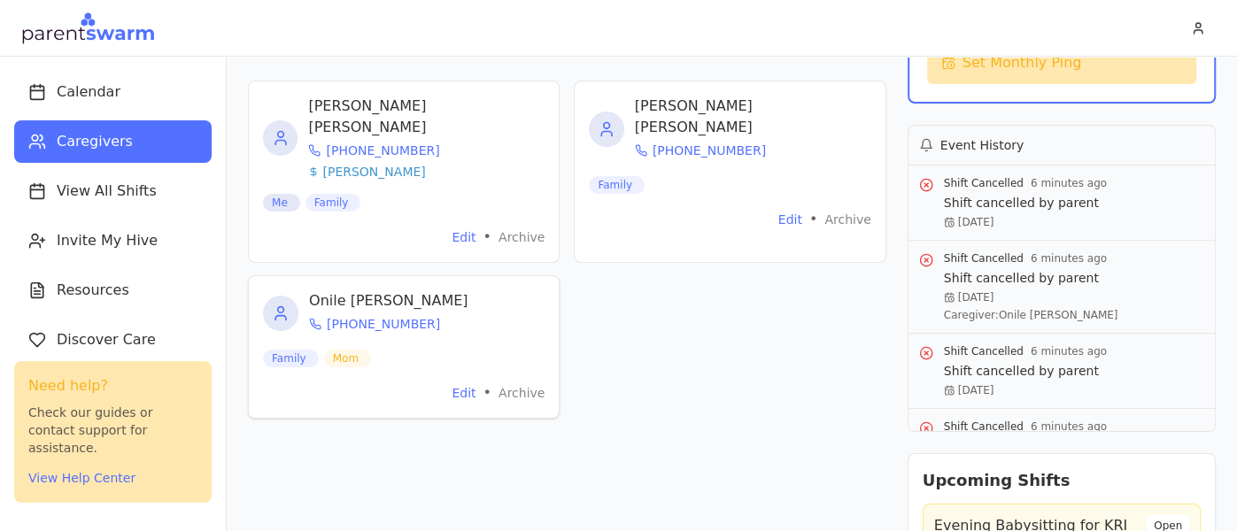
click at [523, 291] on div "Onile Sestokas (610) 742-1156" at bounding box center [404, 314] width 282 height 46
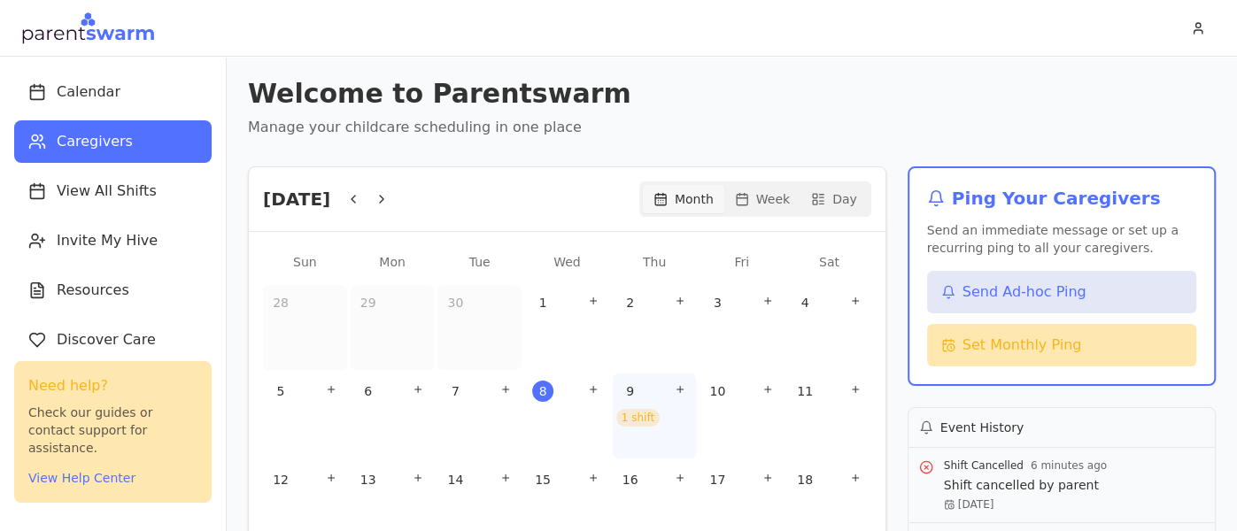
click at [633, 419] on div "1 shift" at bounding box center [637, 418] width 43 height 18
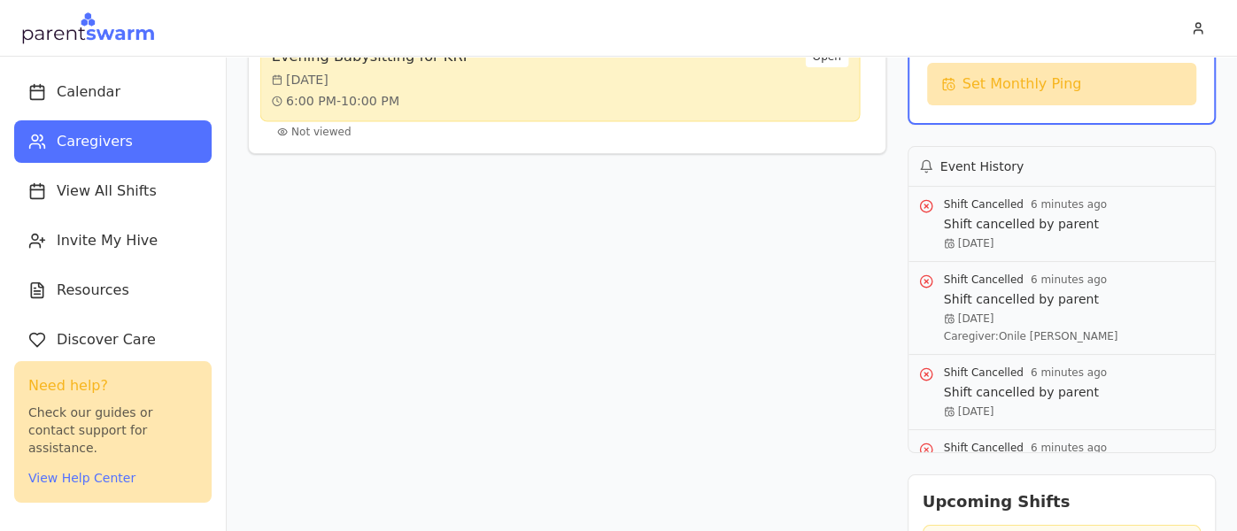
scroll to position [375, 0]
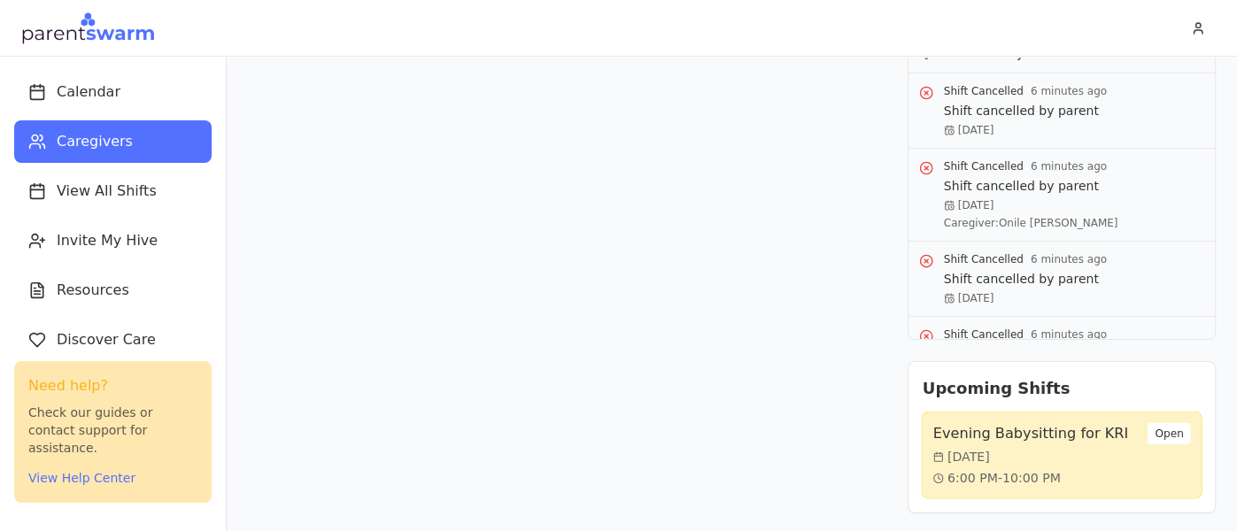
click at [1074, 433] on h3 "Evening Babysitting for KRI" at bounding box center [1031, 433] width 196 height 21
click at [1060, 443] on div "Evening Babysitting for KRI [DATE] 6:00 PM - 10:00 PM" at bounding box center [1031, 455] width 196 height 65
click at [1060, 443] on div "Evening Babysitting for KRI Thu, Oct 9 6:00 PM - 10:00 PM" at bounding box center [1031, 455] width 196 height 65
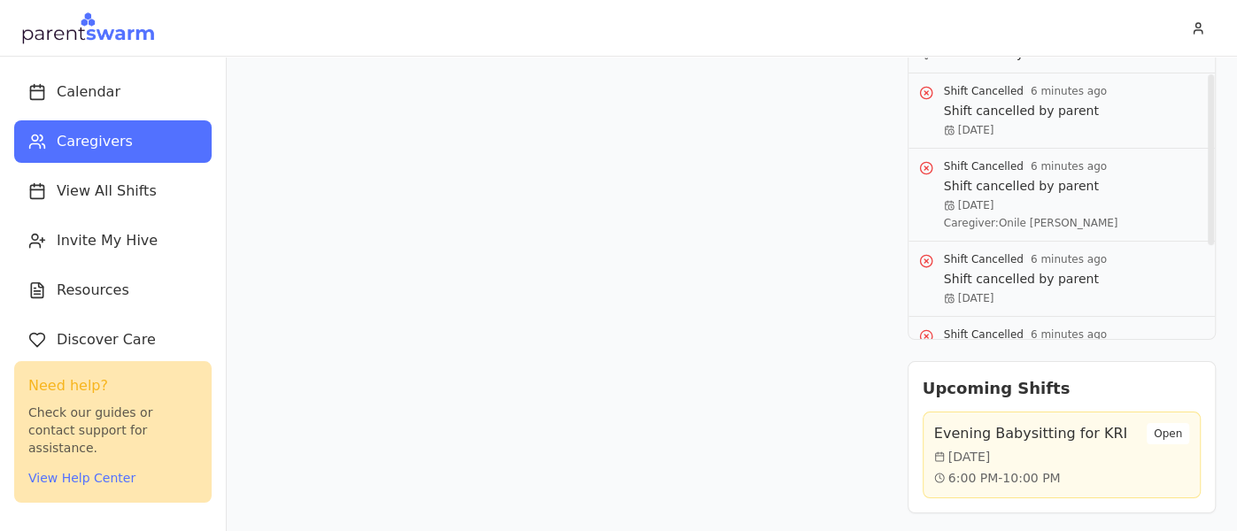
scroll to position [0, 0]
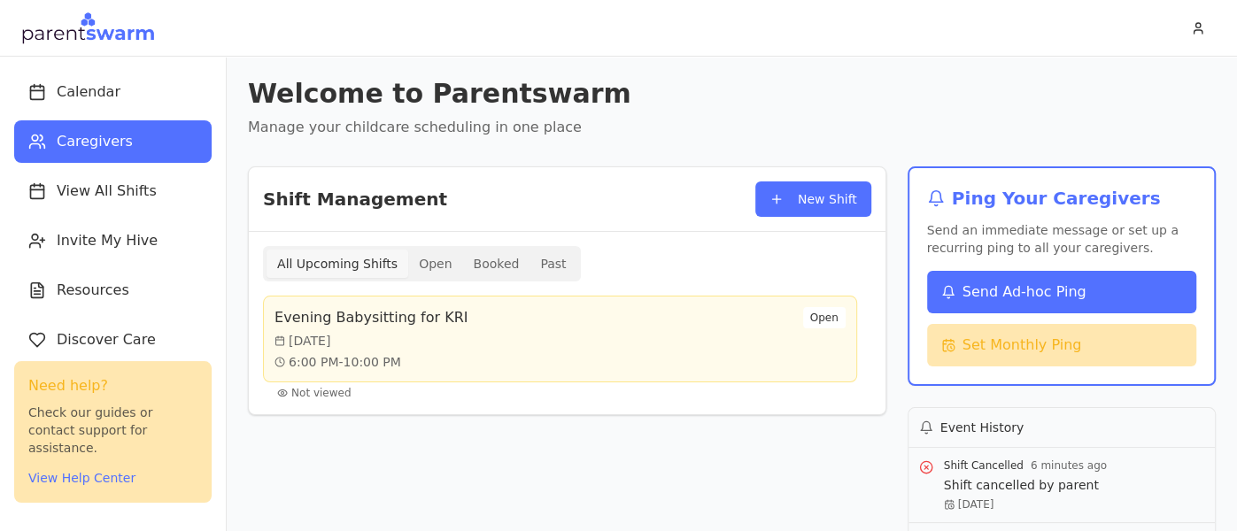
click at [1025, 286] on span "Send Ad-hoc Ping" at bounding box center [1025, 292] width 124 height 21
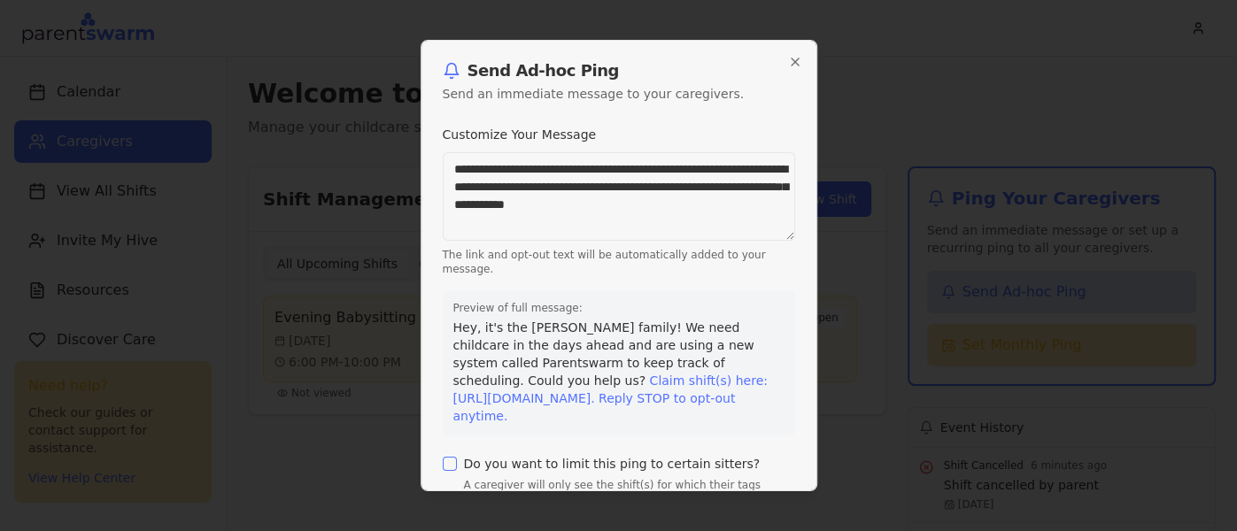
scroll to position [78, 0]
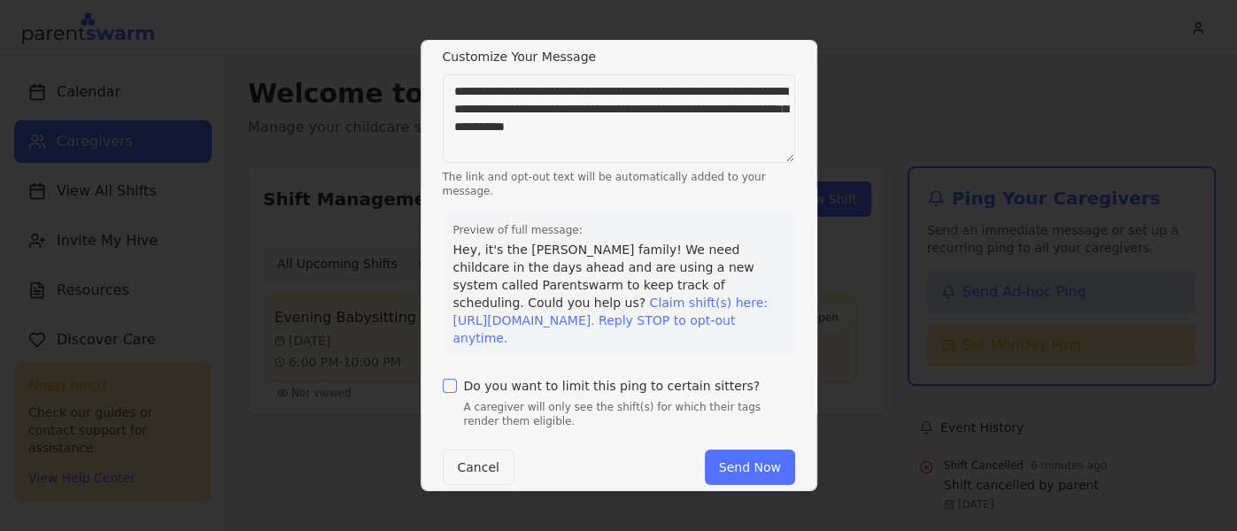
click at [450, 379] on button "Do you want to limit this ping to certain sitters?" at bounding box center [450, 386] width 14 height 14
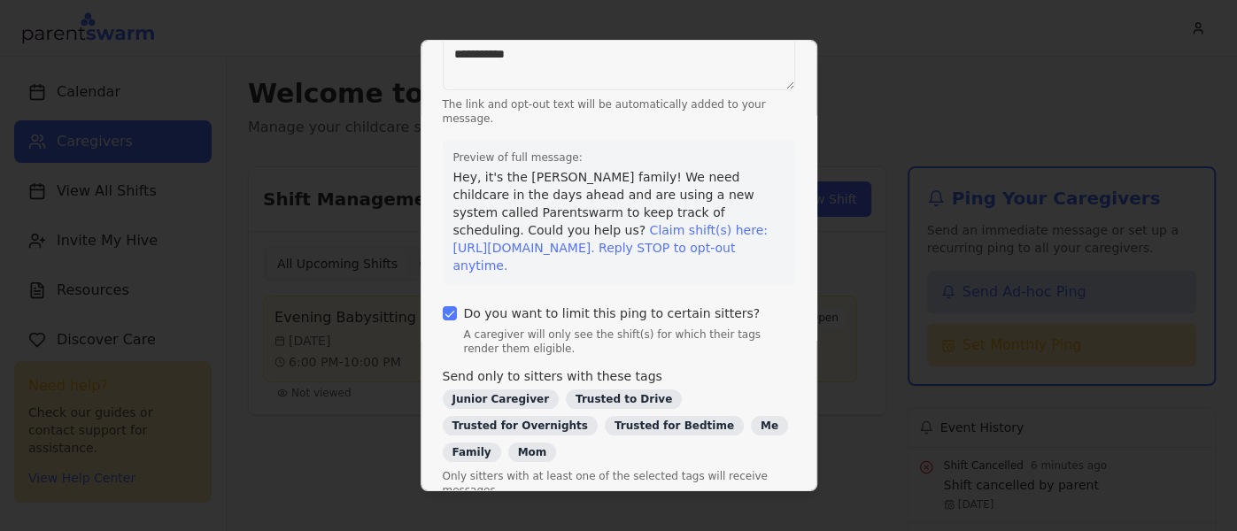
scroll to position [179, 0]
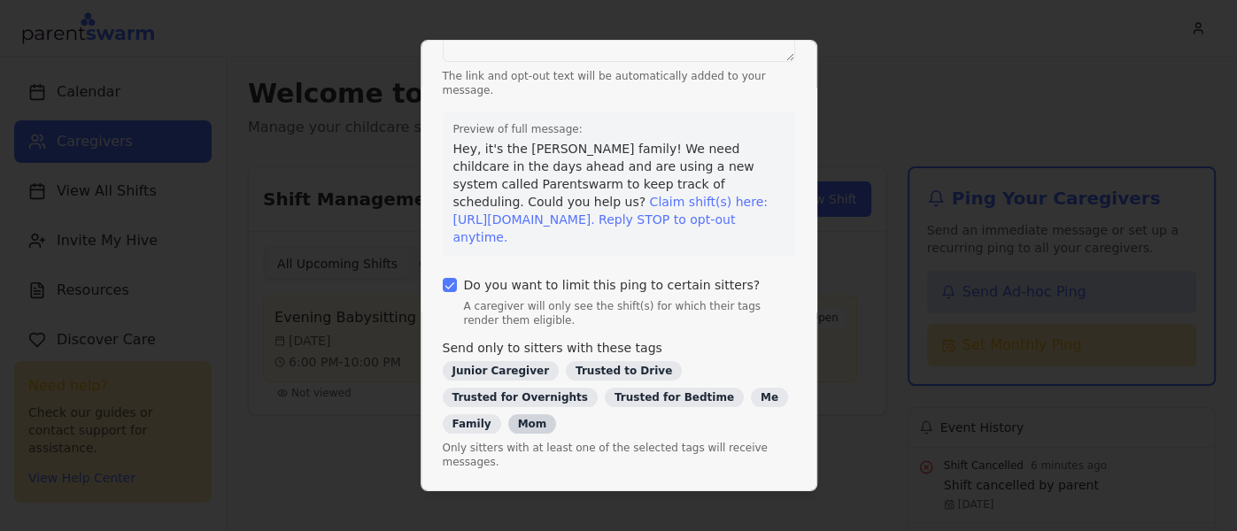
click at [557, 415] on div "Mom" at bounding box center [532, 424] width 49 height 19
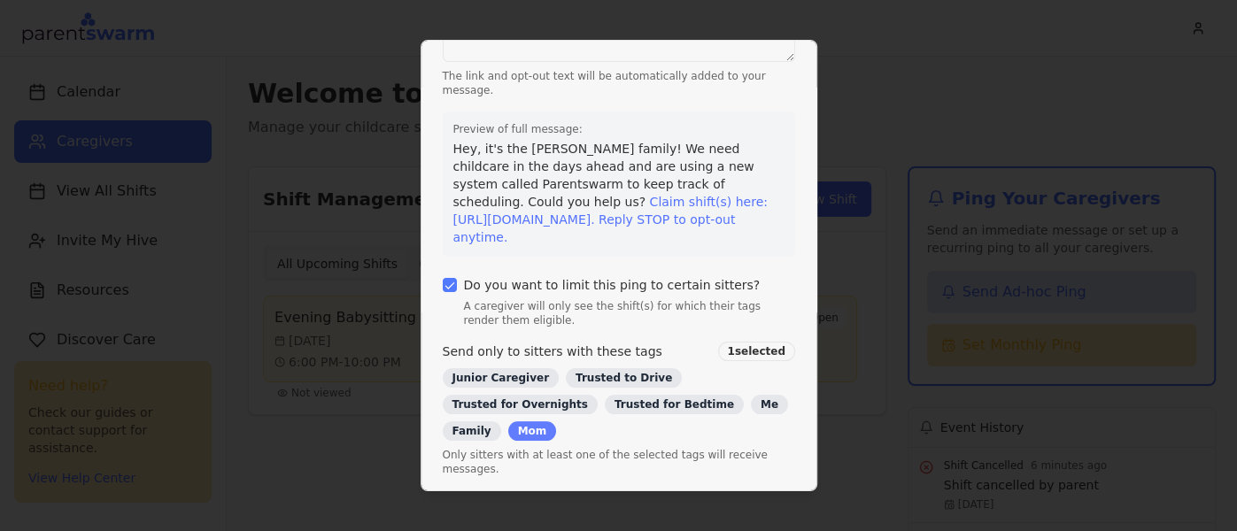
scroll to position [0, 0]
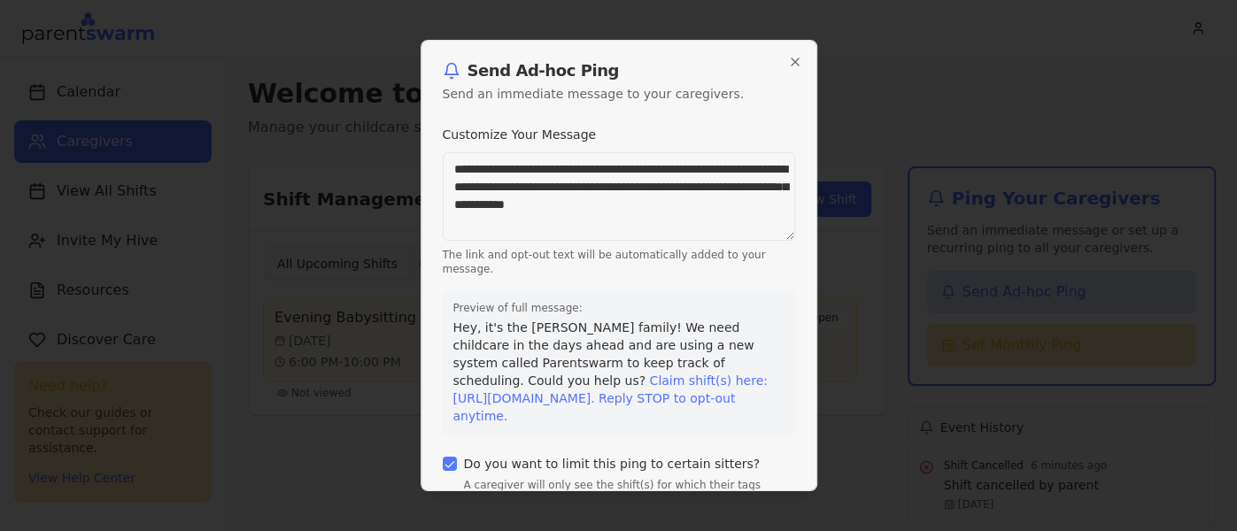
click at [523, 198] on textarea "**********" at bounding box center [619, 196] width 353 height 89
click at [462, 164] on textarea "**********" at bounding box center [619, 196] width 353 height 89
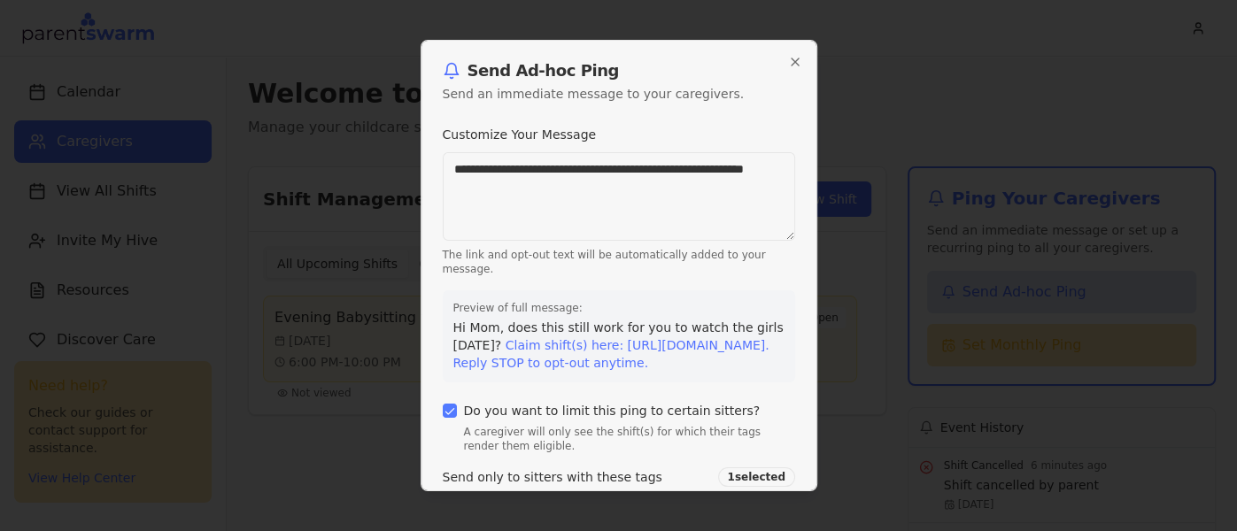
scroll to position [167, 0]
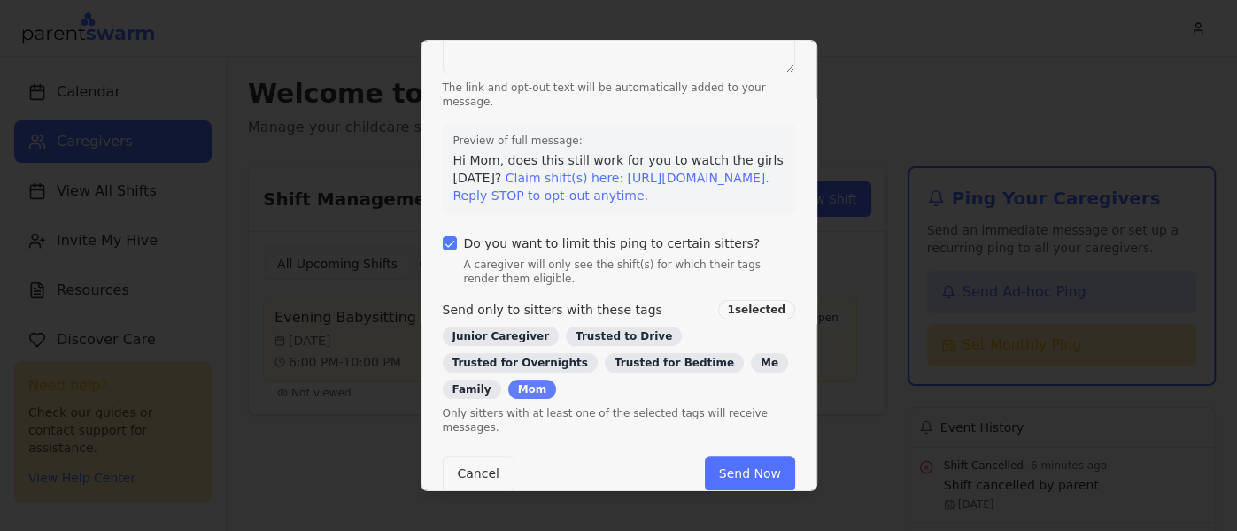
type textarea "**********"
click at [557, 383] on div "Mom" at bounding box center [532, 389] width 49 height 19
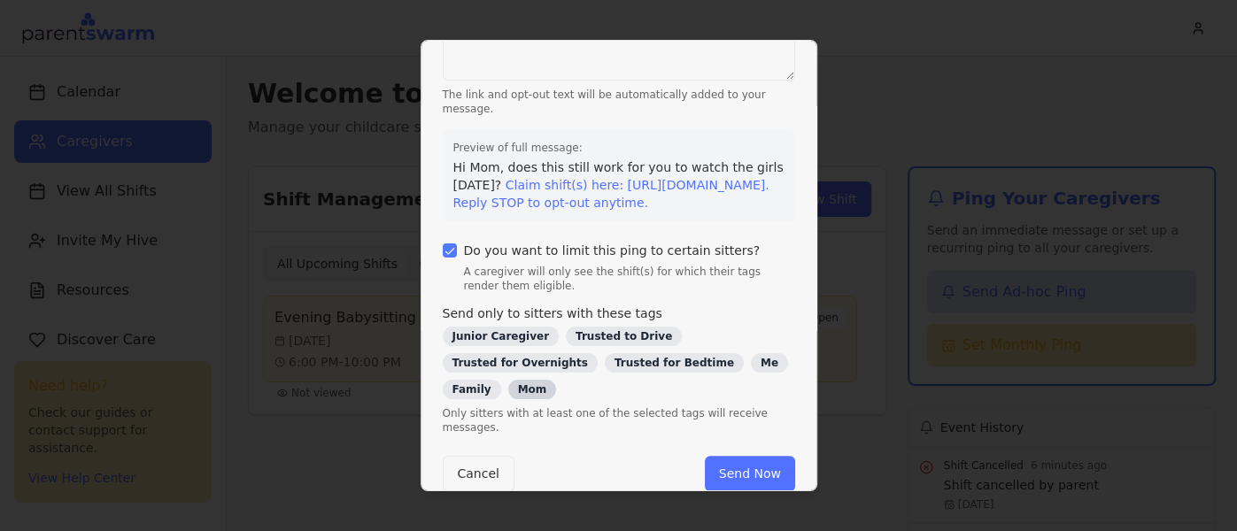
click at [557, 383] on div "Mom" at bounding box center [532, 389] width 49 height 19
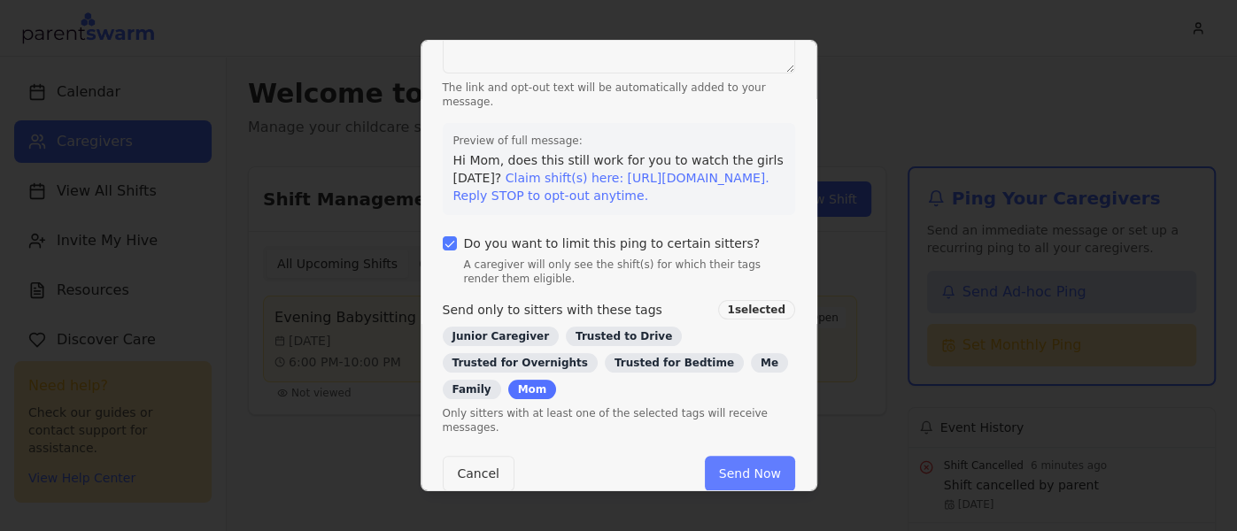
click at [753, 462] on button "Send Now" at bounding box center [750, 473] width 90 height 35
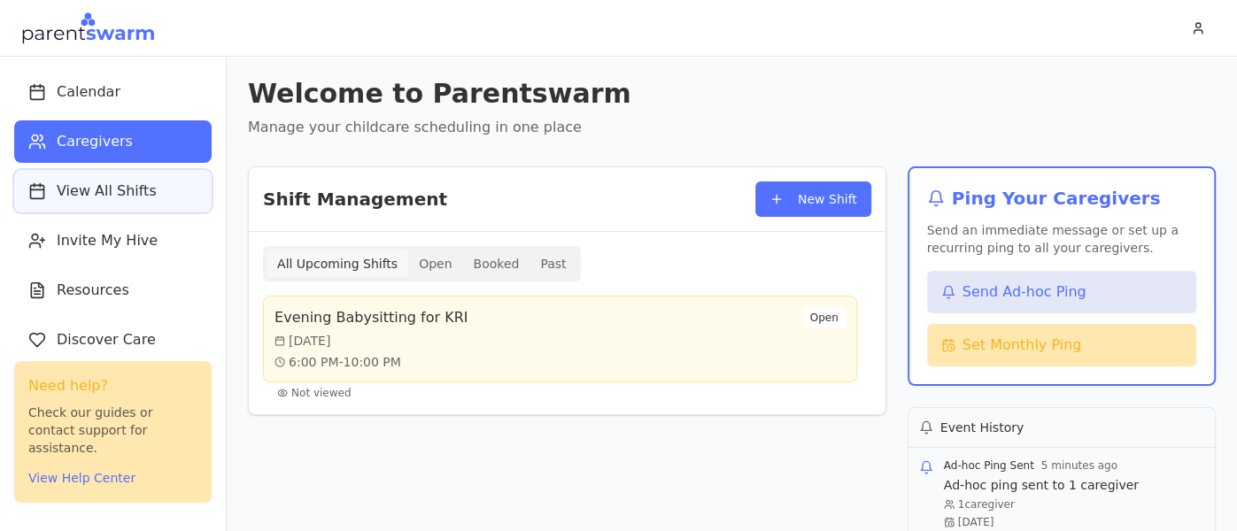
click at [106, 174] on button "View All Shifts" at bounding box center [113, 191] width 198 height 43
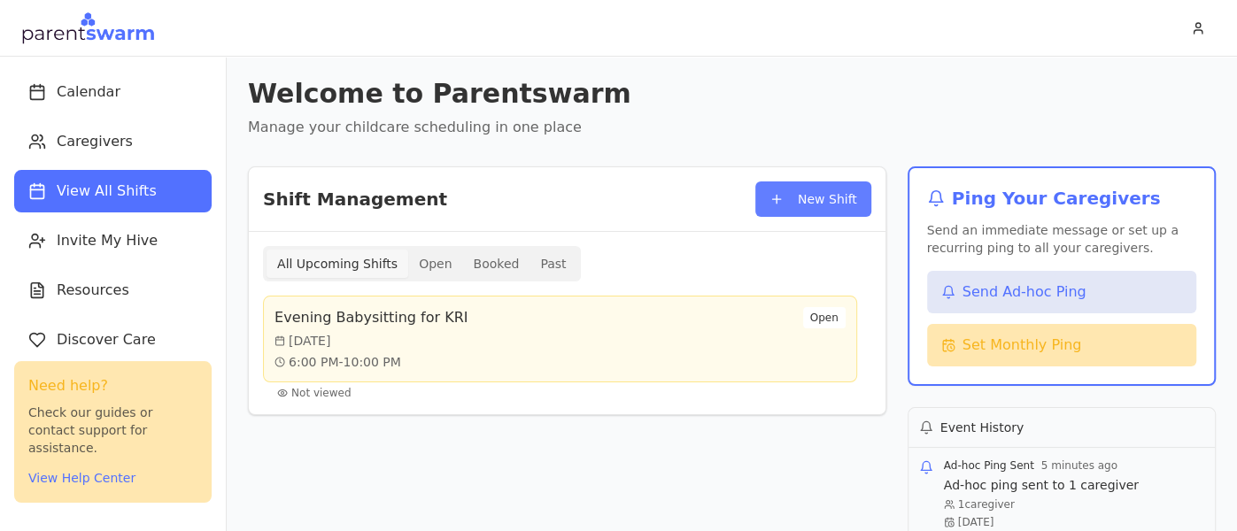
click at [790, 211] on button "New Shift" at bounding box center [814, 199] width 116 height 35
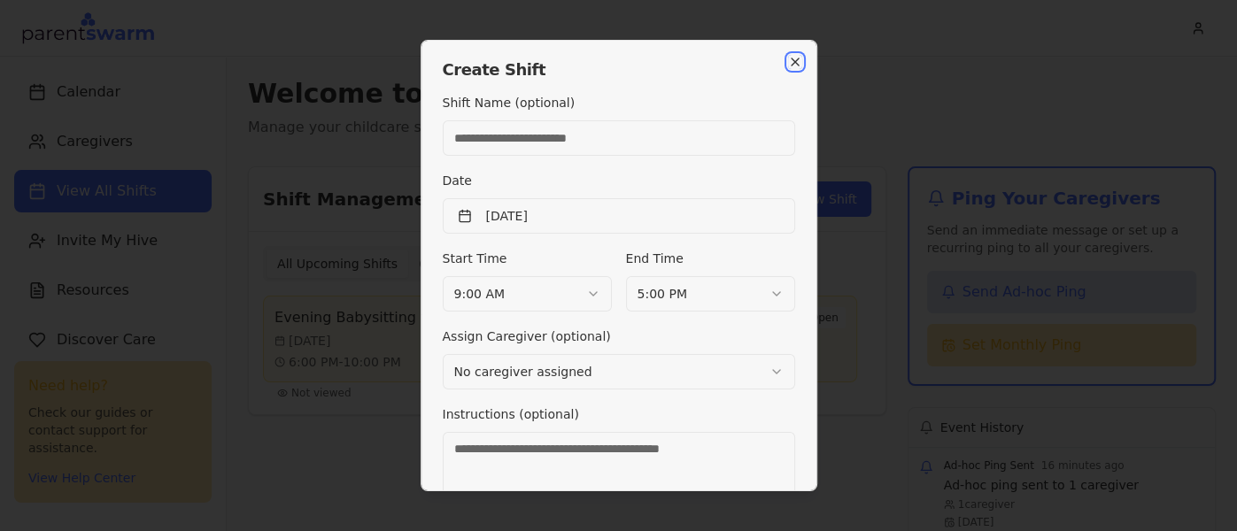
click at [795, 57] on icon "button" at bounding box center [795, 62] width 14 height 14
